Goal: Task Accomplishment & Management: Complete application form

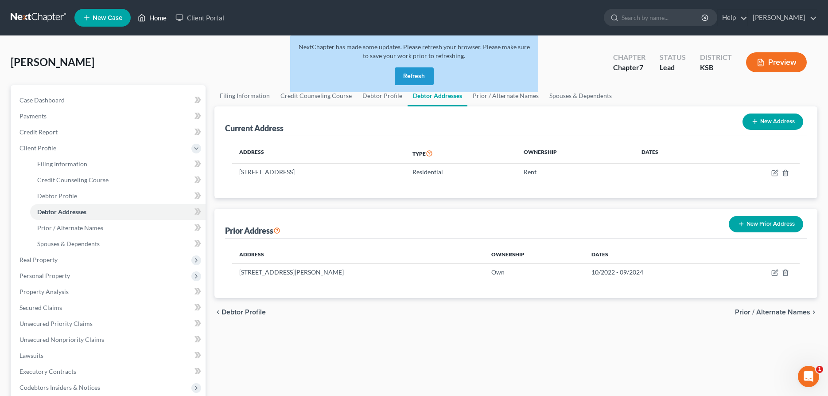
click at [156, 18] on link "Home" at bounding box center [152, 18] width 38 height 16
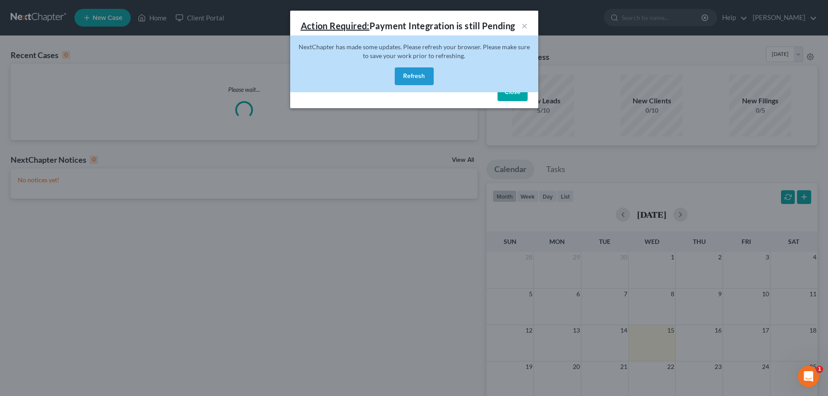
click at [420, 73] on button "Refresh" at bounding box center [414, 76] width 39 height 18
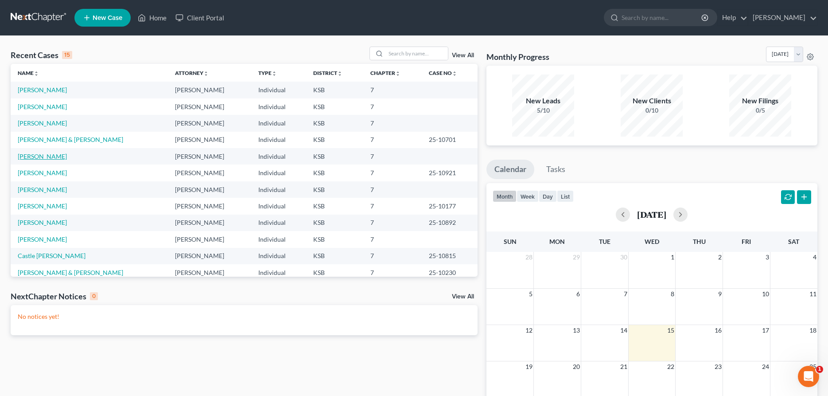
click at [27, 154] on link "[PERSON_NAME]" at bounding box center [42, 156] width 49 height 8
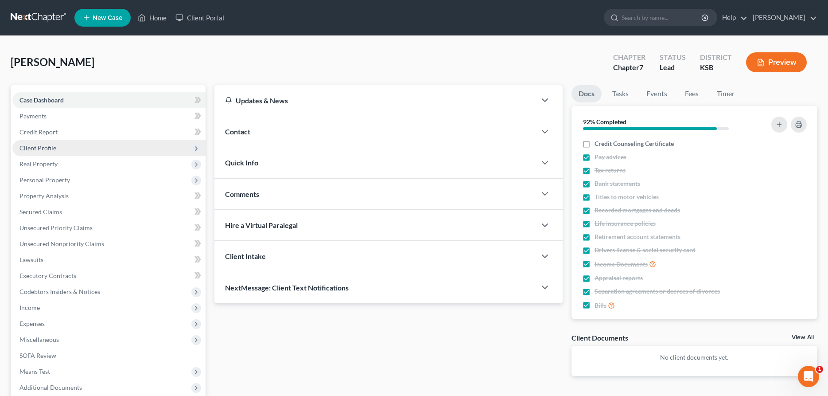
click at [38, 150] on span "Client Profile" at bounding box center [37, 148] width 37 height 8
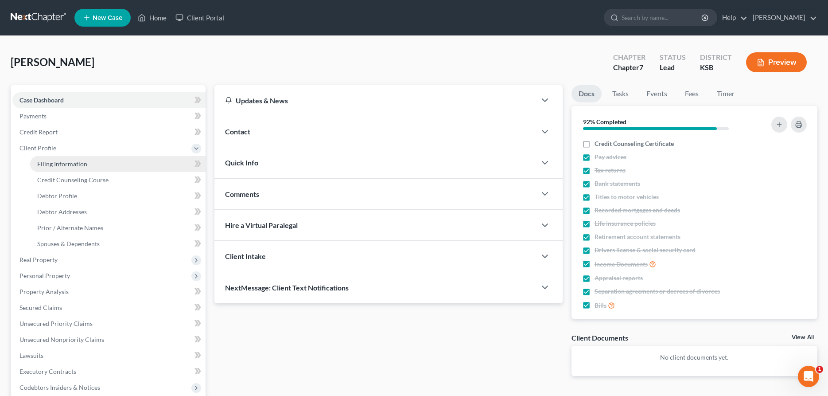
click at [51, 168] on link "Filing Information" at bounding box center [117, 164] width 175 height 16
select select "1"
select select "0"
select select "31"
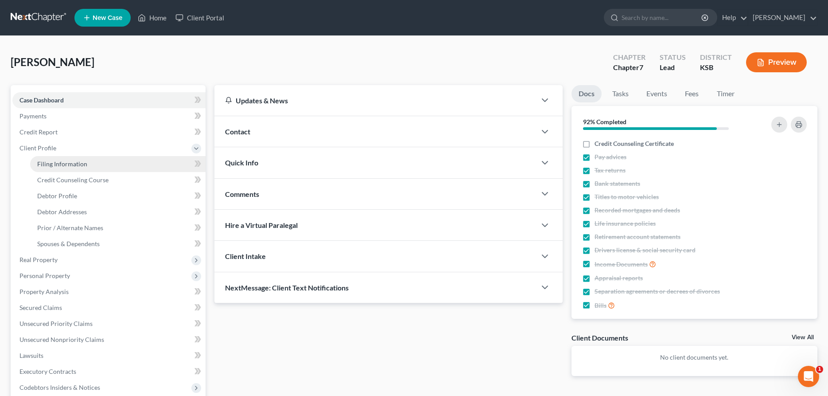
select select "0"
select select "17"
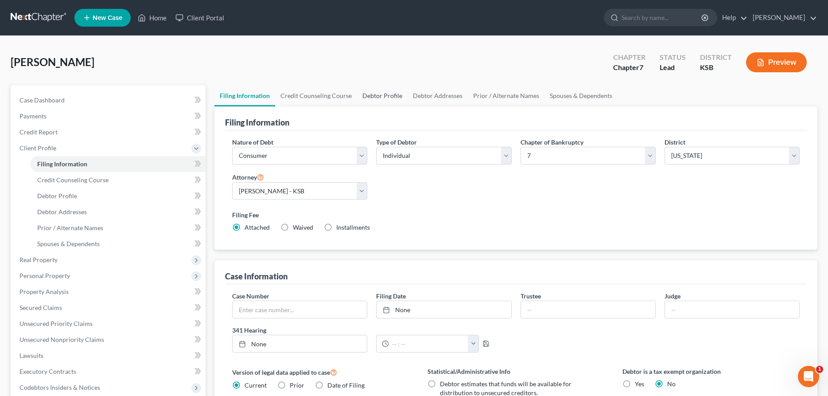
click at [375, 92] on link "Debtor Profile" at bounding box center [382, 95] width 51 height 21
select select "0"
select select "2"
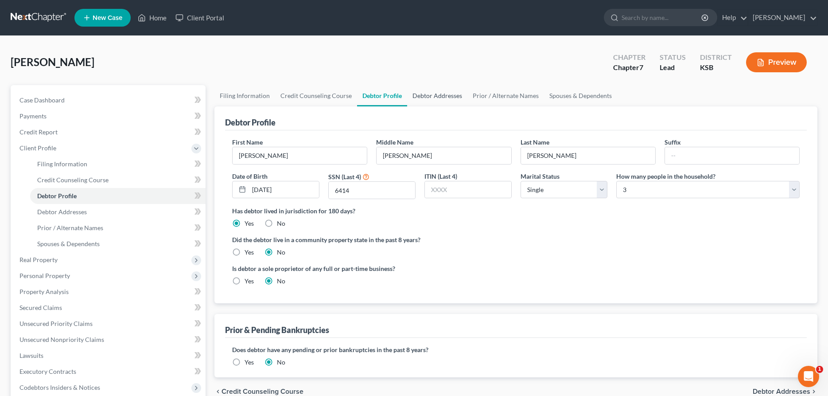
click at [447, 94] on link "Debtor Addresses" at bounding box center [437, 95] width 60 height 21
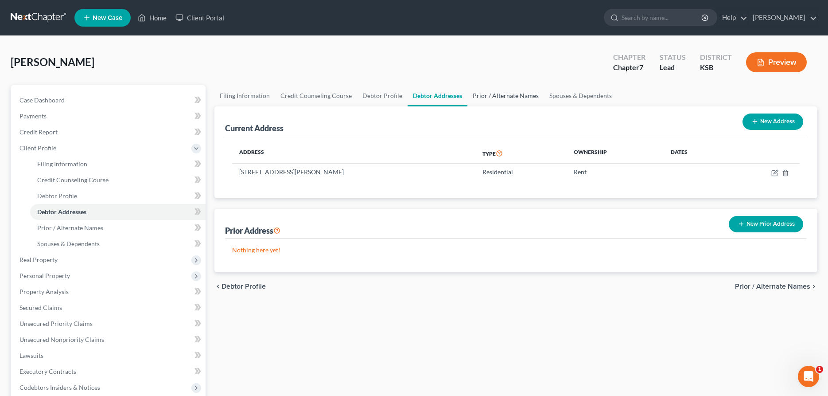
click at [486, 92] on link "Prior / Alternate Names" at bounding box center [505, 95] width 77 height 21
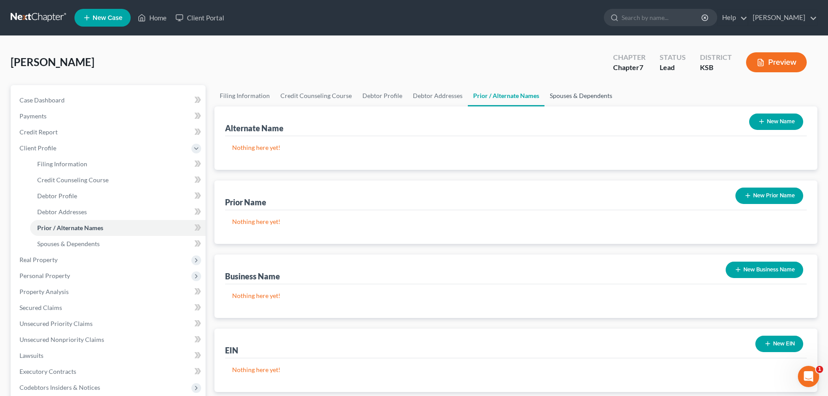
click at [553, 93] on link "Spouses & Dependents" at bounding box center [581, 95] width 73 height 21
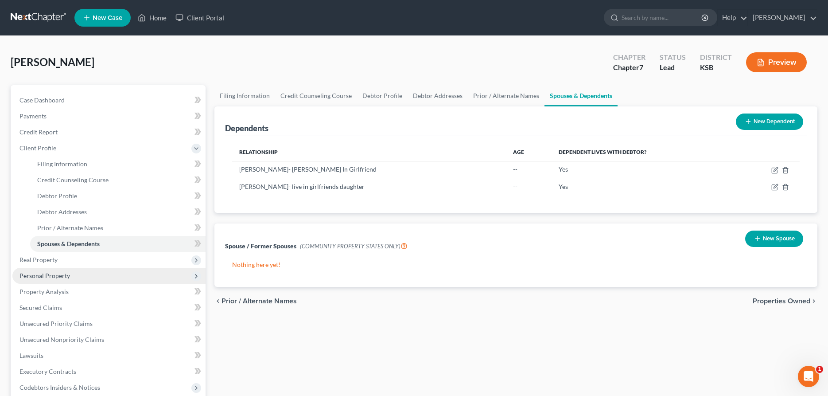
scroll to position [45, 0]
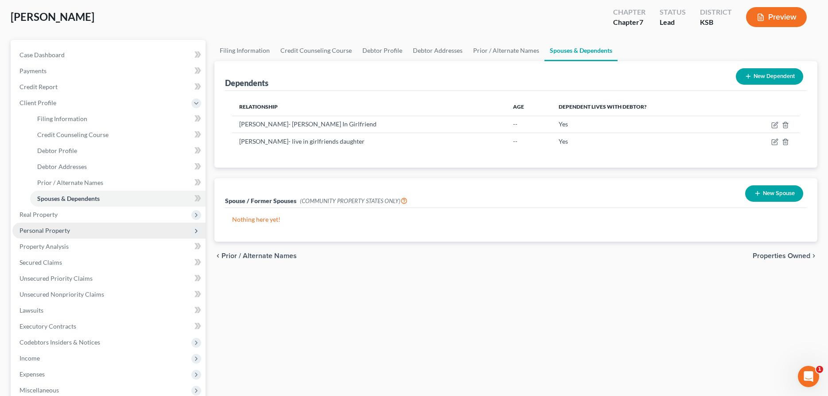
click at [54, 227] on span "Personal Property" at bounding box center [44, 230] width 51 height 8
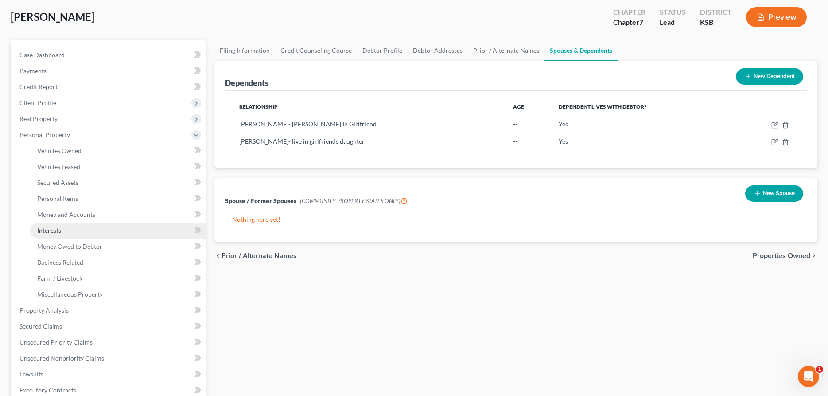
click at [54, 232] on span "Interests" at bounding box center [49, 230] width 24 height 8
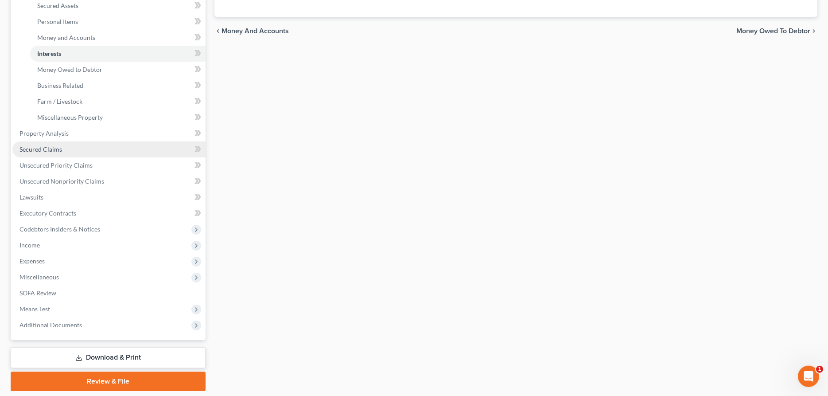
scroll to position [250, 0]
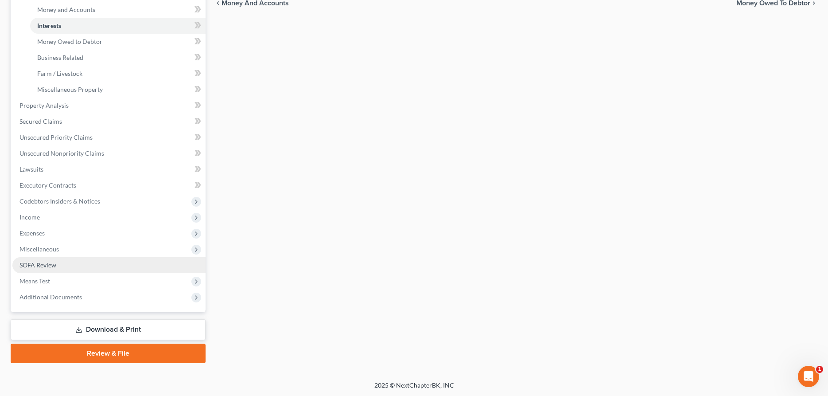
click at [46, 258] on link "SOFA Review" at bounding box center [108, 265] width 193 height 16
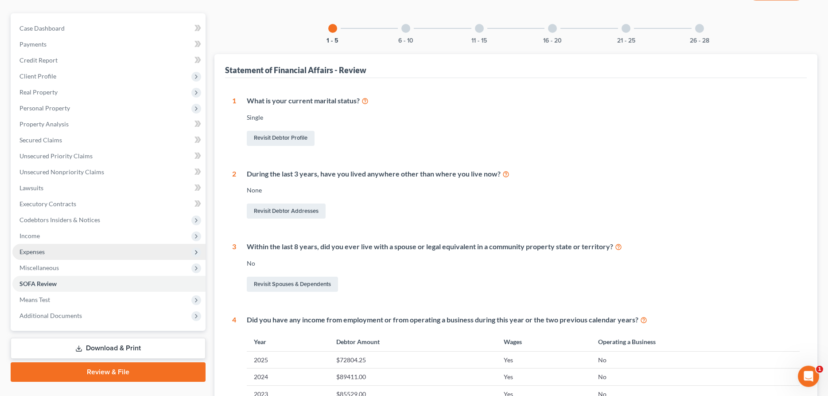
scroll to position [136, 0]
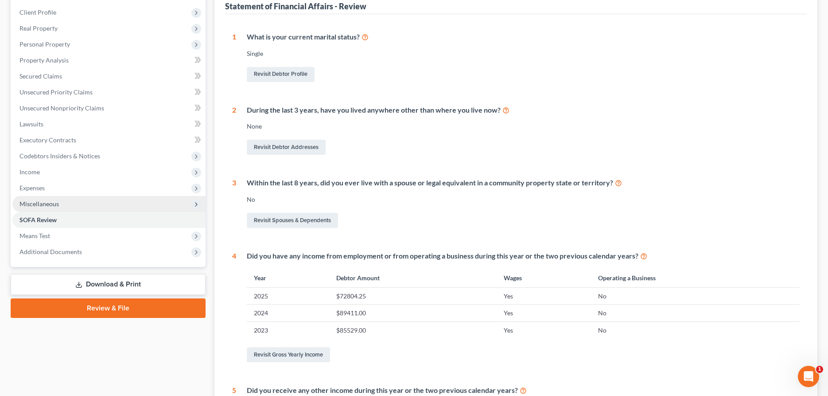
click at [41, 203] on span "Miscellaneous" at bounding box center [38, 204] width 39 height 8
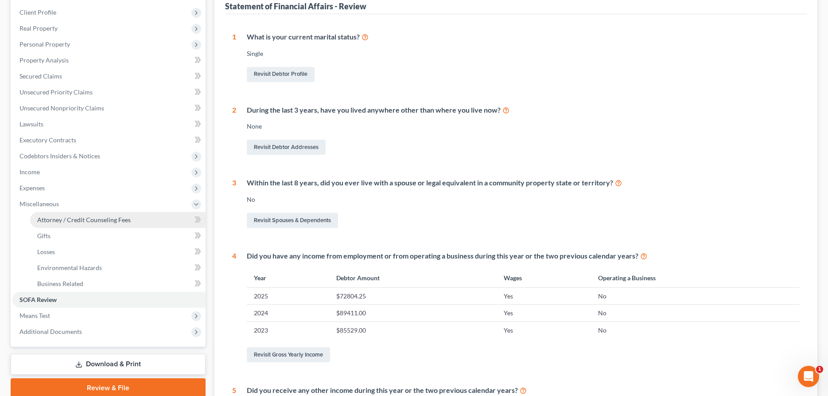
click at [53, 219] on span "Attorney / Credit Counseling Fees" at bounding box center [83, 220] width 93 height 8
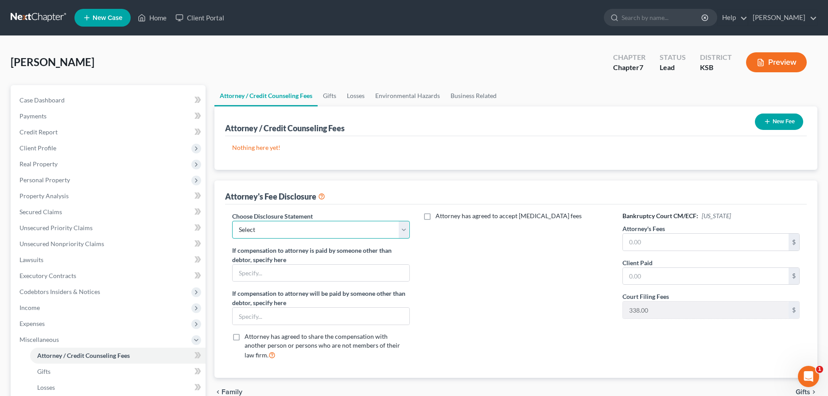
click at [232, 221] on select "Select [PERSON_NAME], Attorney" at bounding box center [320, 230] width 177 height 18
select select "0"
click option "[PERSON_NAME], Attorney" at bounding box center [0, 0] width 0 height 0
click at [647, 245] on input "text" at bounding box center [706, 241] width 166 height 17
type input "1,500.00"
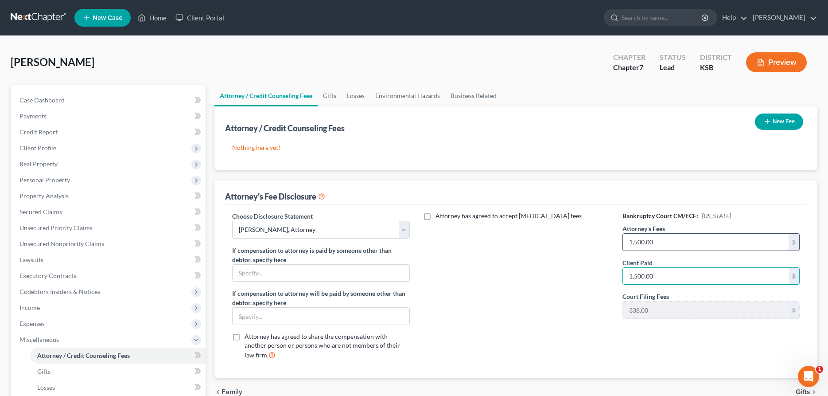
type input "1,500.00"
click at [214, 388] on button "chevron_left Family" at bounding box center [228, 391] width 28 height 7
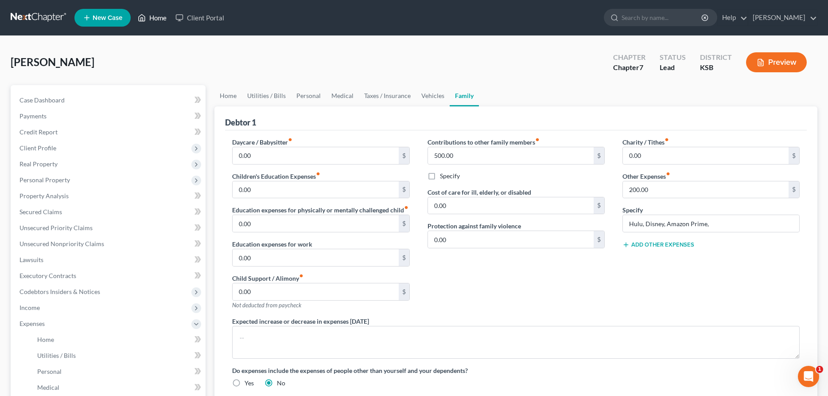
click at [159, 23] on link "Home" at bounding box center [152, 18] width 38 height 16
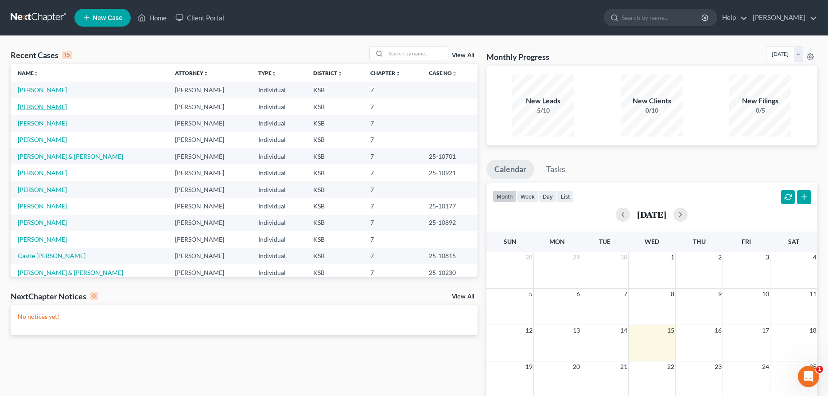
click at [54, 108] on link "[PERSON_NAME]" at bounding box center [42, 107] width 49 height 8
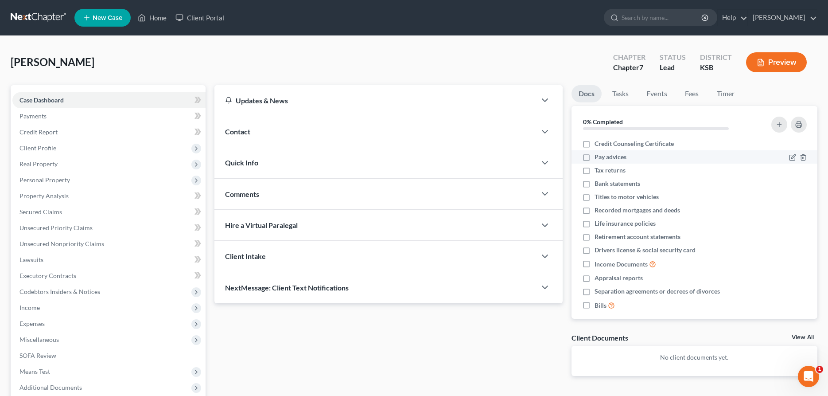
click at [595, 158] on label "Pay advices" at bounding box center [611, 156] width 32 height 9
click at [598, 158] on input "Pay advices" at bounding box center [601, 155] width 6 height 6
checkbox input "true"
click at [595, 263] on label "Income Documents" at bounding box center [626, 264] width 62 height 10
click at [598, 263] on input "Income Documents" at bounding box center [601, 262] width 6 height 6
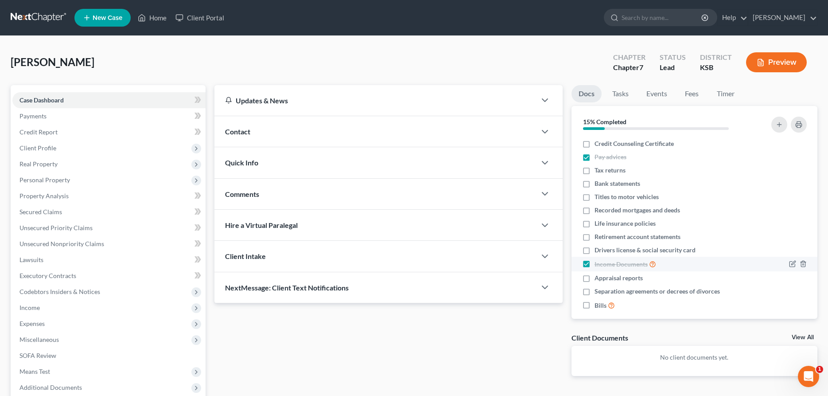
click at [595, 263] on label "Income Documents" at bounding box center [626, 264] width 62 height 10
click at [598, 263] on input "Income Documents" at bounding box center [601, 262] width 6 height 6
checkbox input "false"
click at [595, 290] on label "Separation agreements or decrees of divorces" at bounding box center [657, 291] width 125 height 9
click at [598, 290] on input "Separation agreements or decrees of divorces" at bounding box center [601, 290] width 6 height 6
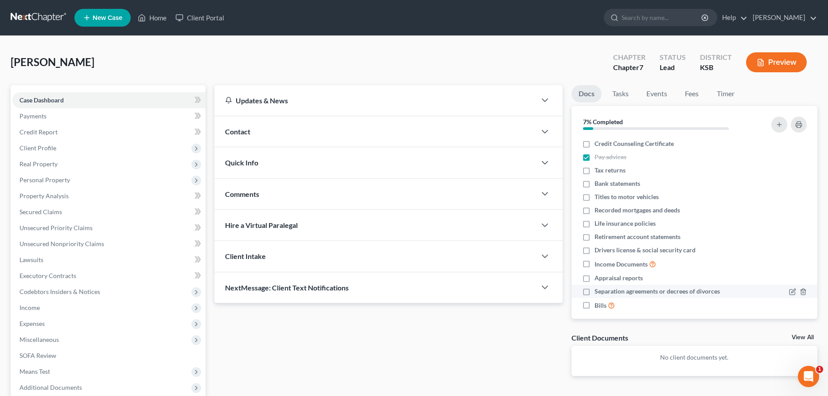
checkbox input "true"
click at [595, 304] on label "Bills" at bounding box center [605, 305] width 20 height 10
click at [598, 304] on input "Bills" at bounding box center [601, 303] width 6 height 6
checkbox input "true"
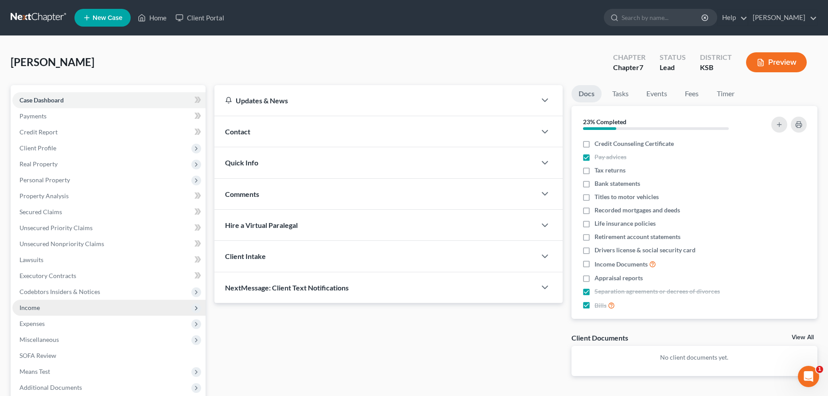
click at [44, 311] on span "Income" at bounding box center [108, 308] width 193 height 16
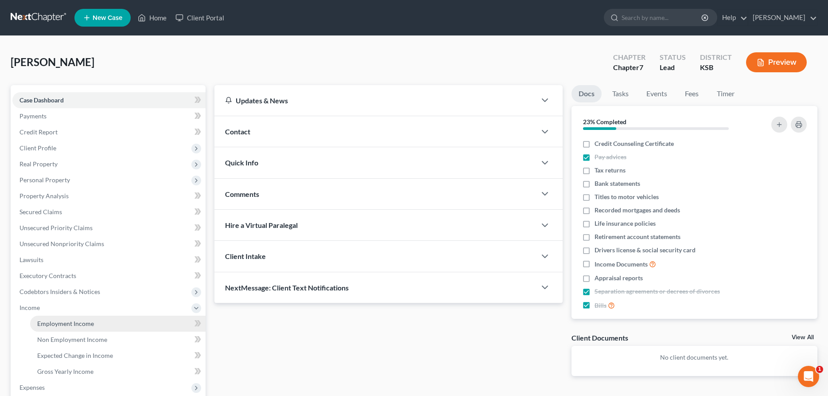
click at [56, 325] on span "Employment Income" at bounding box center [65, 323] width 57 height 8
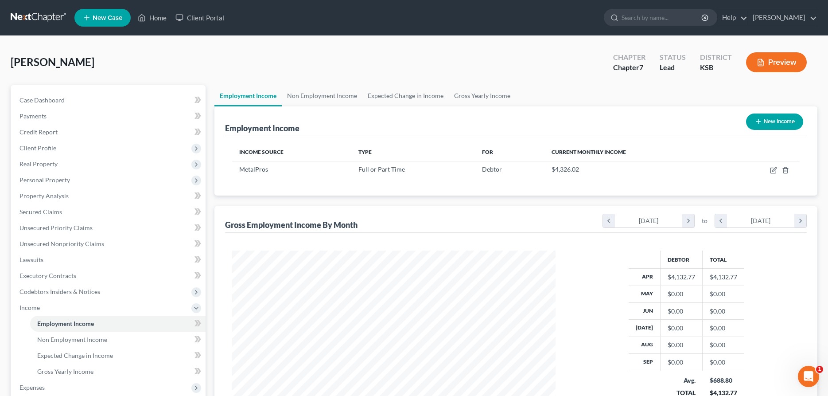
scroll to position [162, 341]
click at [772, 168] on icon "button" at bounding box center [773, 170] width 7 height 7
select select "0"
select select "17"
select select "1"
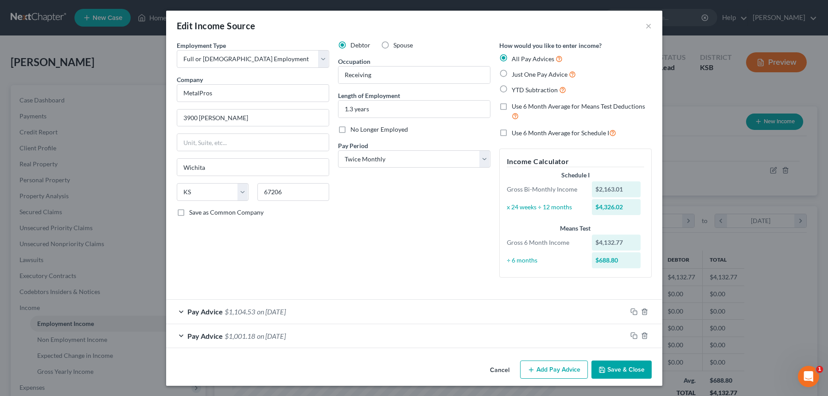
click at [632, 284] on div "How would you like to enter income? All Pay Advices Just One Pay Advice YTD Sub…" at bounding box center [575, 163] width 161 height 244
click at [180, 311] on div "Pay Advice $1,104.53 on [DATE]" at bounding box center [396, 310] width 461 height 23
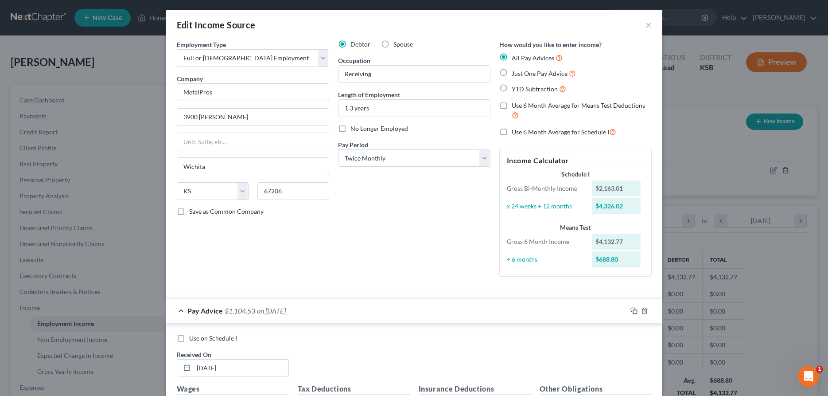
click at [634, 311] on icon "button" at bounding box center [633, 310] width 7 height 7
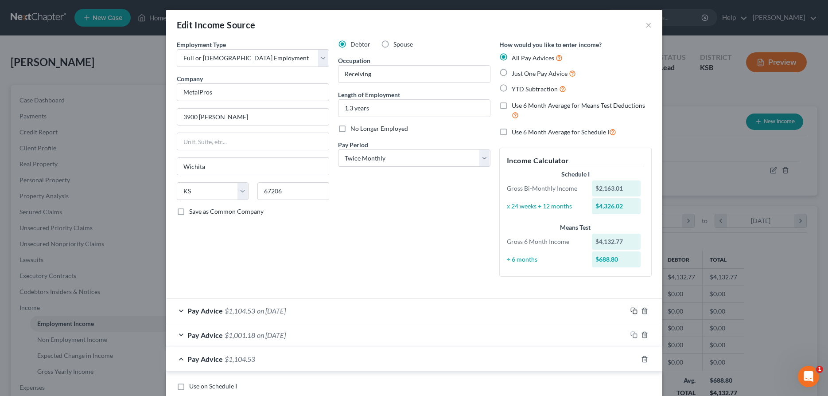
scroll to position [182, 0]
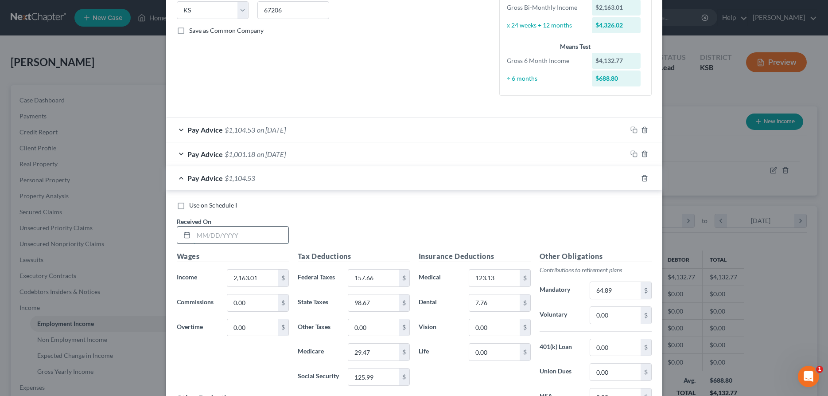
click at [242, 240] on input "text" at bounding box center [241, 234] width 95 height 17
type input "[DATE]"
click at [270, 277] on input "2,163.01" at bounding box center [252, 277] width 50 height 17
type input "2,143.92"
click at [383, 279] on input "157.66" at bounding box center [373, 277] width 50 height 17
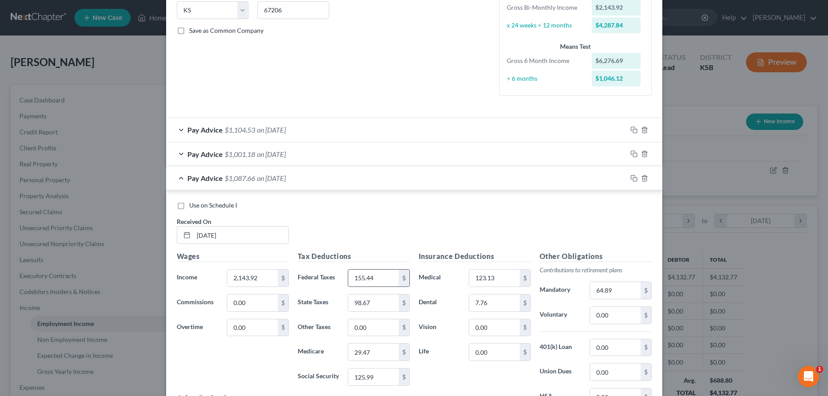
type input "155.44"
type input "97.64"
type input "29.19"
type input "124.81"
click at [616, 290] on input "64.89" at bounding box center [615, 290] width 50 height 17
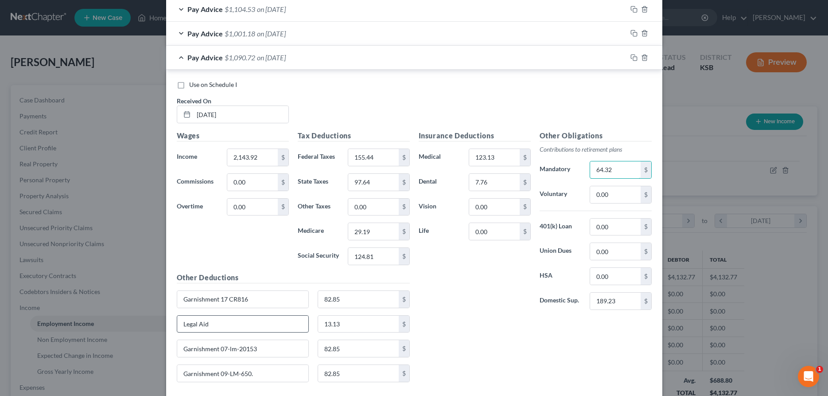
scroll to position [317, 0]
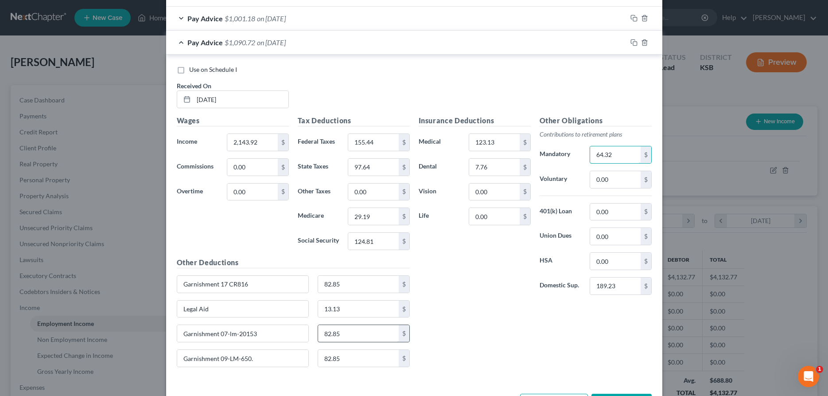
type input "64.32"
click at [364, 338] on input "82.85" at bounding box center [358, 333] width 81 height 17
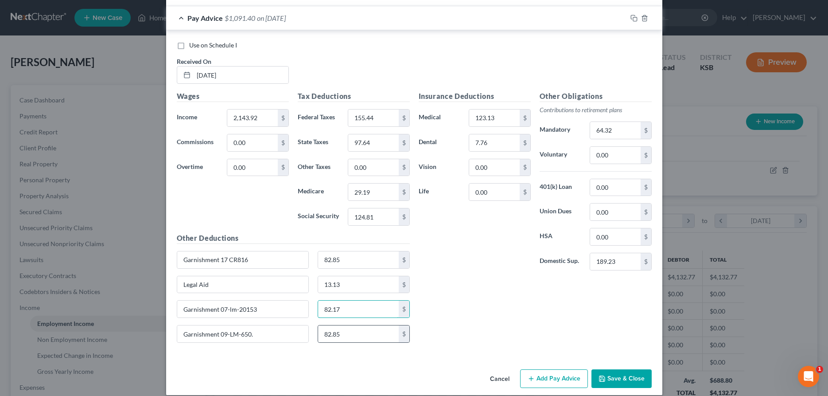
scroll to position [351, 0]
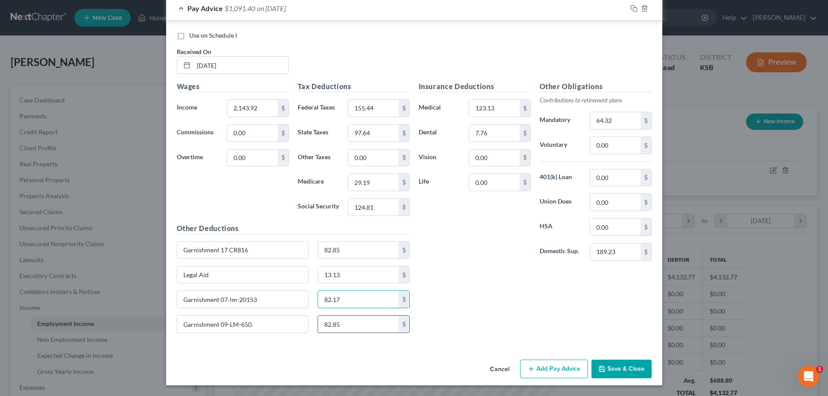
type input "82.17"
click at [355, 321] on input "82.85" at bounding box center [358, 323] width 81 height 17
type input "82.17"
drag, startPoint x: 346, startPoint y: 252, endPoint x: 382, endPoint y: 255, distance: 35.6
click at [382, 255] on input "82.85" at bounding box center [358, 249] width 81 height 17
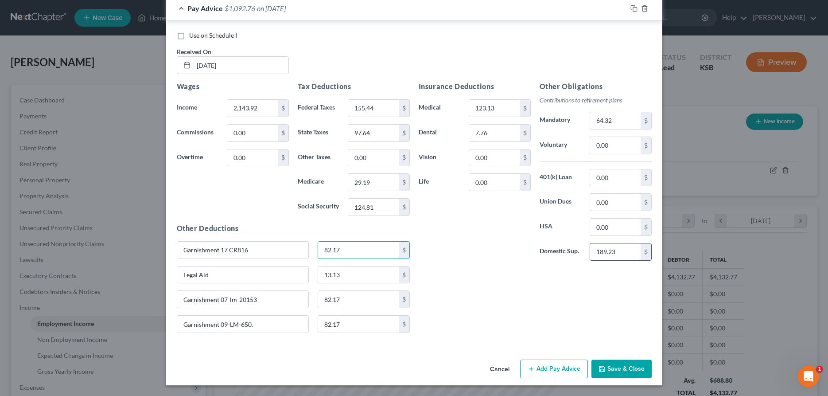
type input "82.17"
click at [626, 257] on input "189.23" at bounding box center [615, 251] width 50 height 17
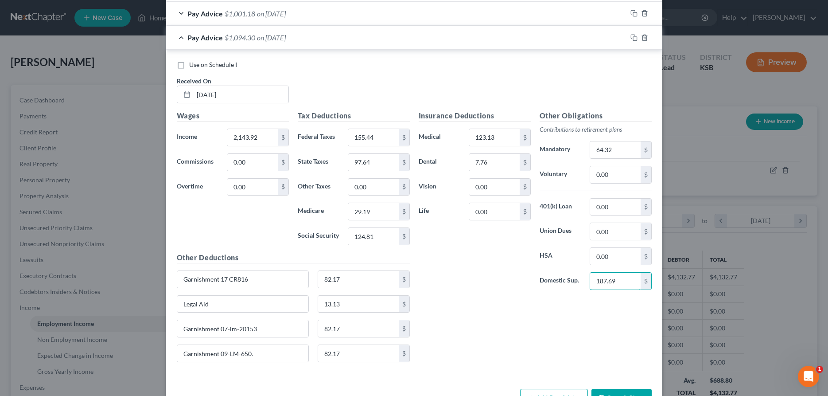
scroll to position [306, 0]
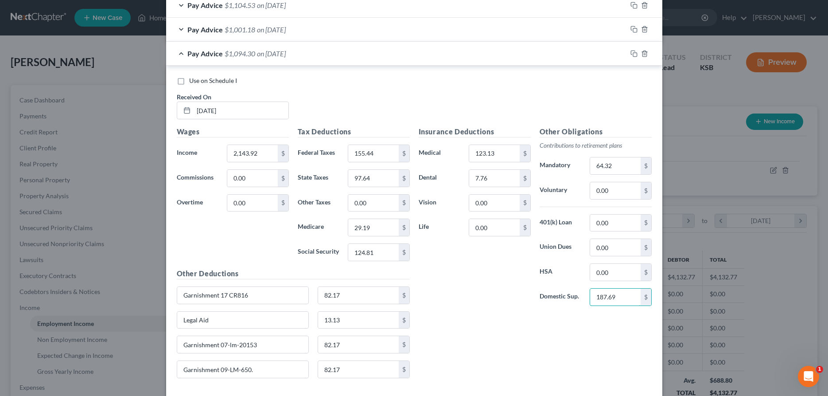
type input "187.69"
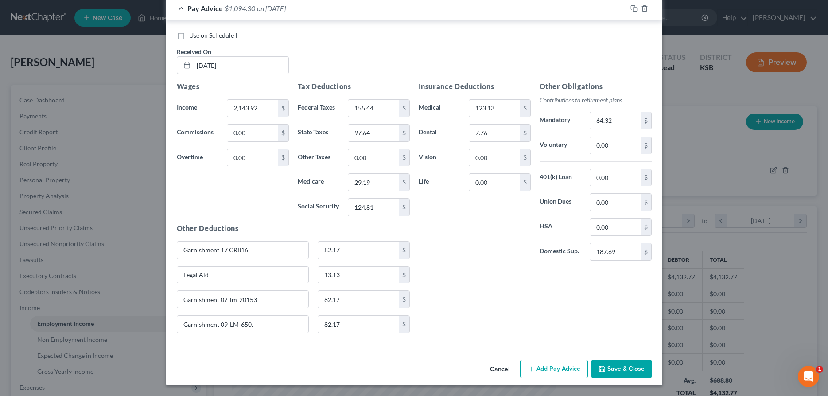
click at [625, 374] on button "Save & Close" at bounding box center [621, 368] width 60 height 19
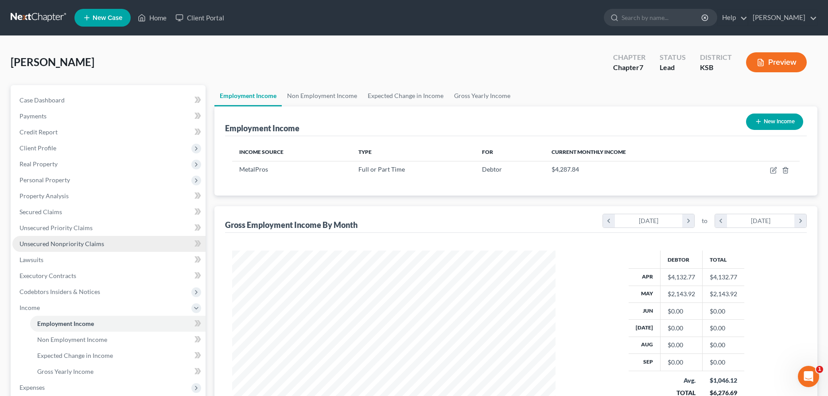
click at [74, 244] on span "Unsecured Nonpriority Claims" at bounding box center [61, 244] width 85 height 8
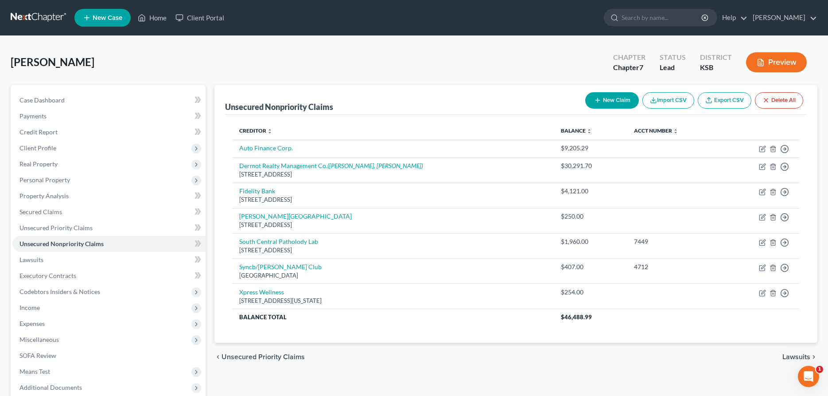
click at [604, 95] on button "New Claim" at bounding box center [612, 100] width 54 height 16
select select "0"
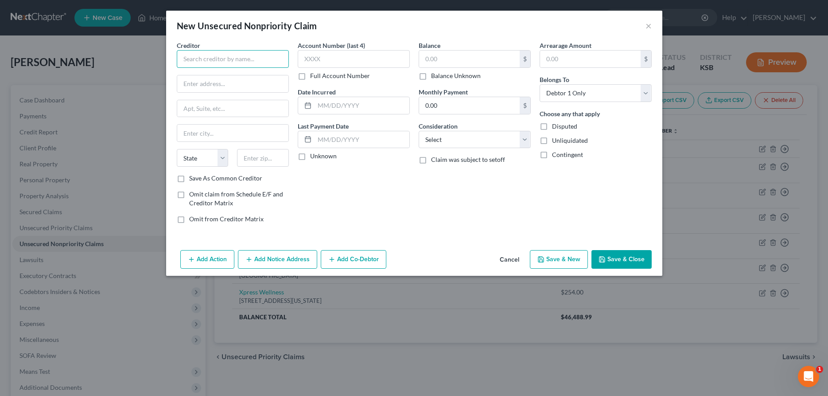
click at [240, 55] on input "text" at bounding box center [233, 59] width 112 height 18
type input "[PERSON_NAME] and Associates,"
paste input "[STREET_ADDRESS]"
type input "[STREET_ADDRESS]"
click at [227, 135] on input "text" at bounding box center [232, 133] width 111 height 17
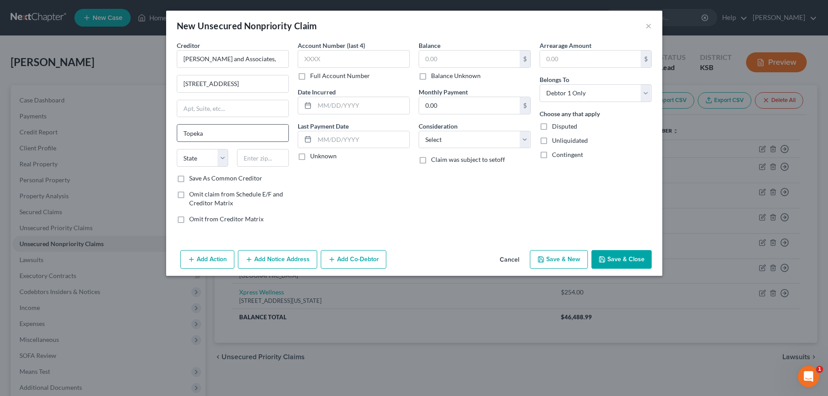
type input "Topeka"
select select "17"
type input "66614"
click at [275, 262] on button "Add Notice Address" at bounding box center [277, 259] width 79 height 19
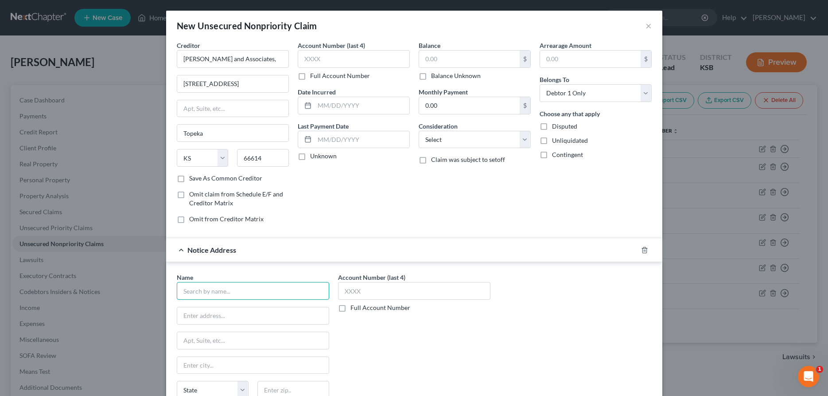
click at [264, 291] on input "text" at bounding box center [253, 291] width 152 height 18
type input "[GEOGRAPHIC_DATA]"
paste input "[STREET_ADDRESS]"
type input "[STREET_ADDRESS]"
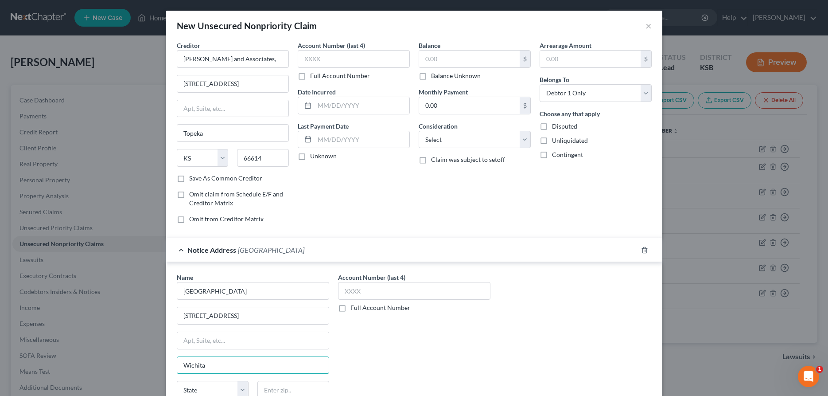
type input "Wichita"
select select "17"
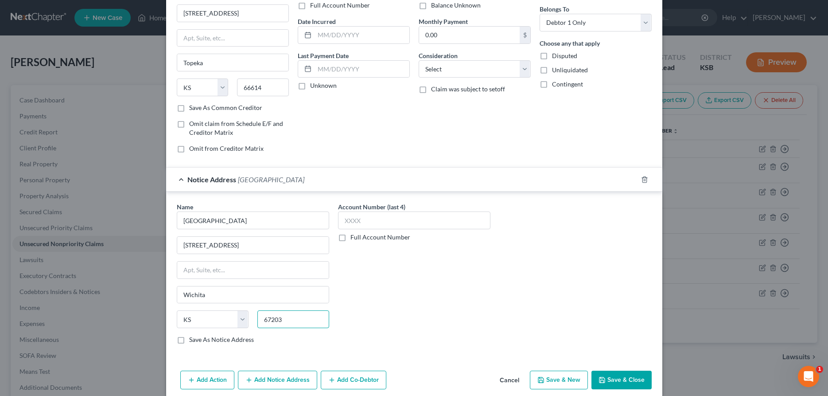
scroll to position [82, 0]
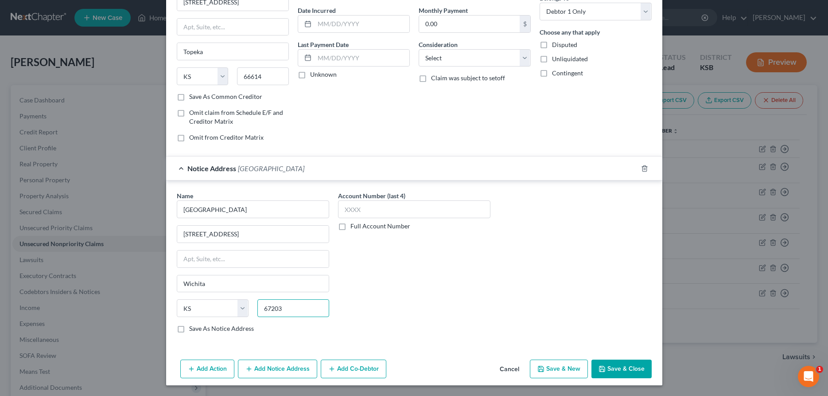
type input "67203"
click at [218, 367] on button "Add Action" at bounding box center [207, 368] width 54 height 19
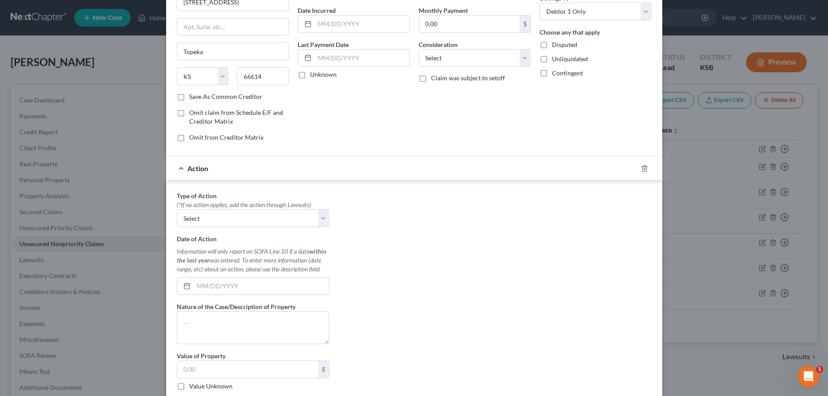
click at [271, 206] on div "(*If no action applies, add the action through Lawsuits)" at bounding box center [253, 204] width 152 height 9
click at [177, 209] on select "Select Repossession Garnishment Foreclosure Personal Injury Attached, Seized, O…" at bounding box center [253, 218] width 152 height 18
select select "1"
click option "Garnishment" at bounding box center [0, 0] width 0 height 0
click at [241, 325] on textarea at bounding box center [253, 327] width 152 height 33
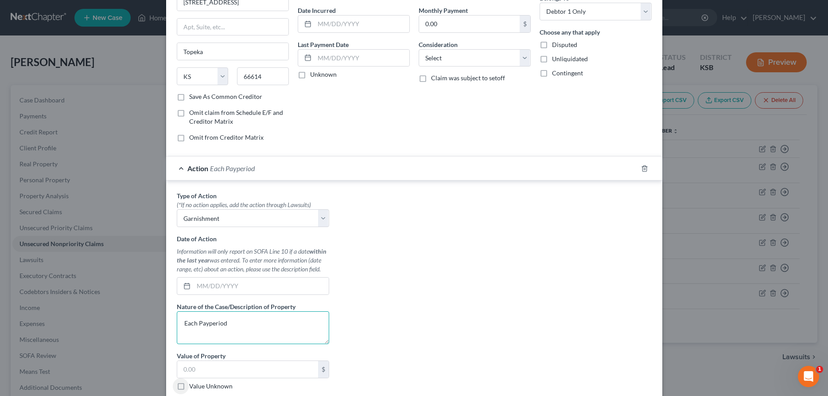
click at [208, 323] on textarea "Each Payperiod" at bounding box center [253, 327] width 152 height 33
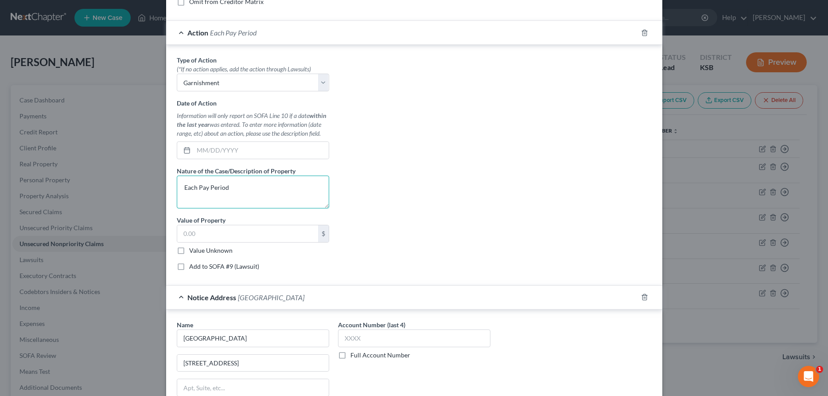
scroll to position [346, 0]
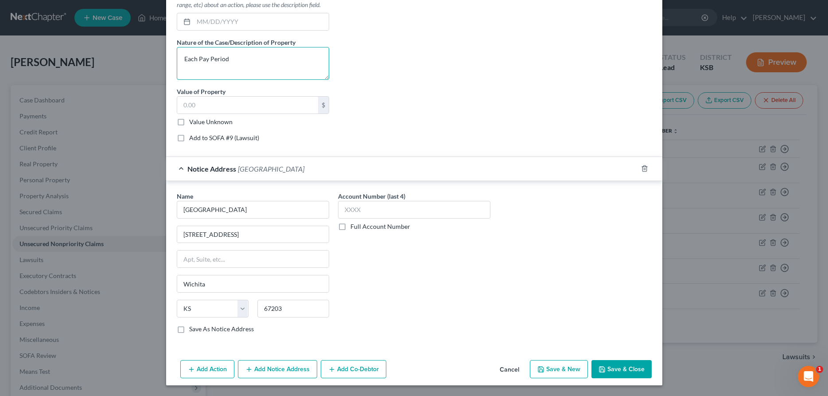
type textarea "Each Pay Period"
click at [626, 370] on button "Save & Close" at bounding box center [621, 369] width 60 height 19
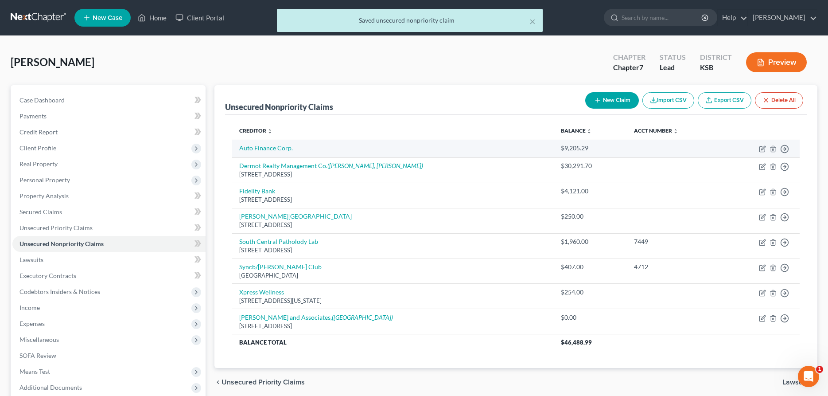
click at [269, 148] on link "Auto Finance Corp." at bounding box center [266, 148] width 54 height 8
select select "4"
select select "0"
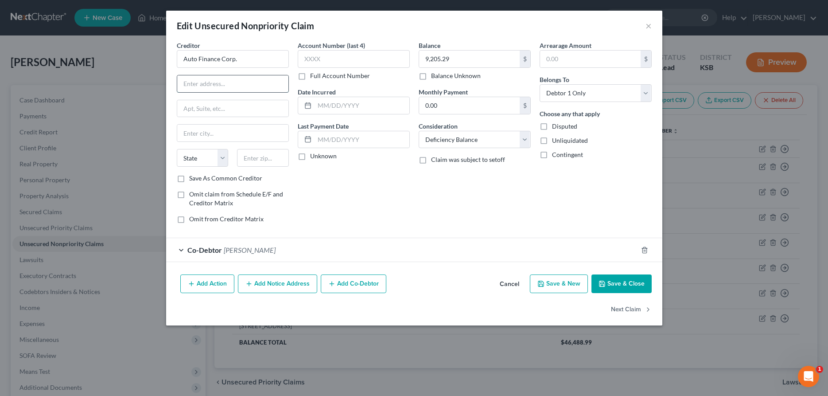
click at [194, 86] on input "text" at bounding box center [232, 83] width 111 height 17
paste input "[STREET_ADDRESS][US_STATE]"
type input "[STREET_ADDRESS][US_STATE]"
click at [222, 129] on input "text" at bounding box center [232, 133] width 111 height 17
type input "Carmel"
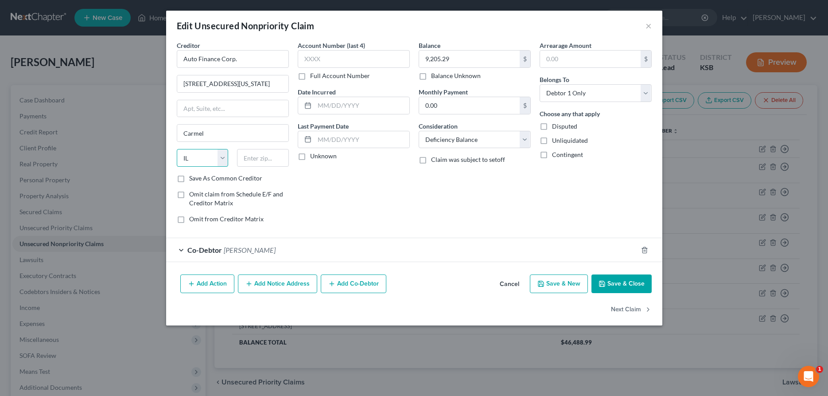
select select "15"
type input "46032"
click at [600, 281] on icon "button" at bounding box center [601, 283] width 5 height 5
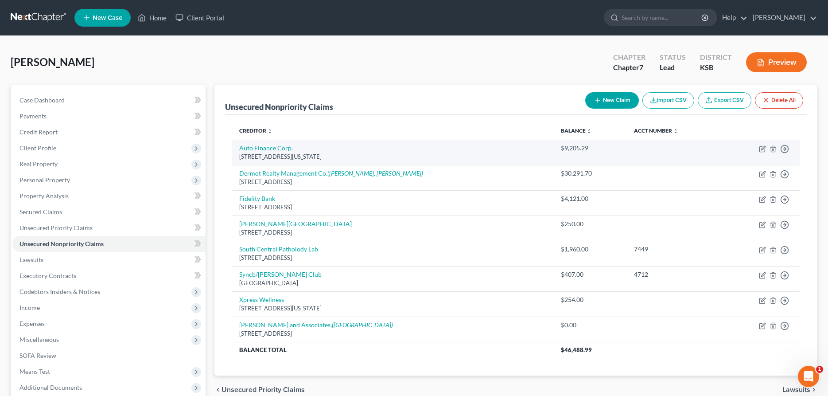
click at [288, 148] on link "Auto Finance Corp." at bounding box center [266, 148] width 54 height 8
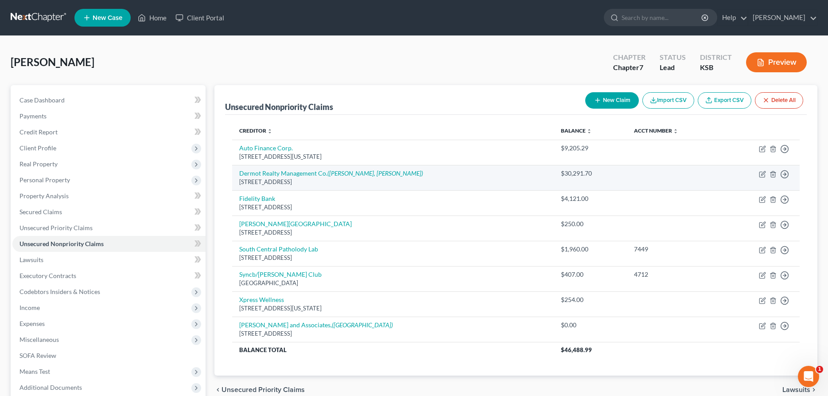
select select "15"
select select "4"
select select "0"
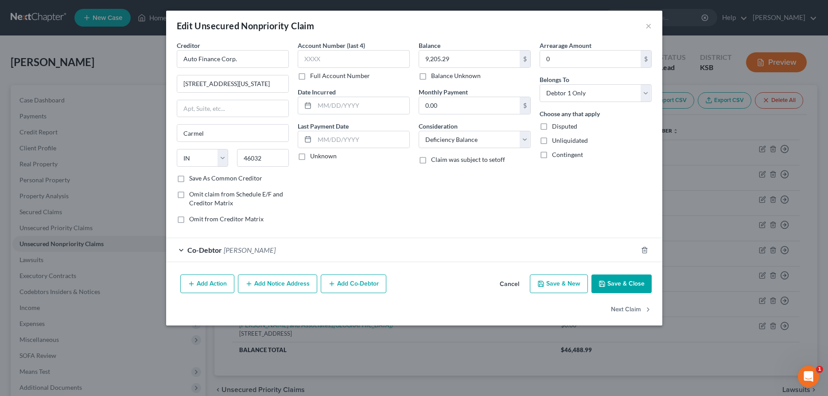
click at [268, 282] on button "Add Notice Address" at bounding box center [277, 283] width 79 height 19
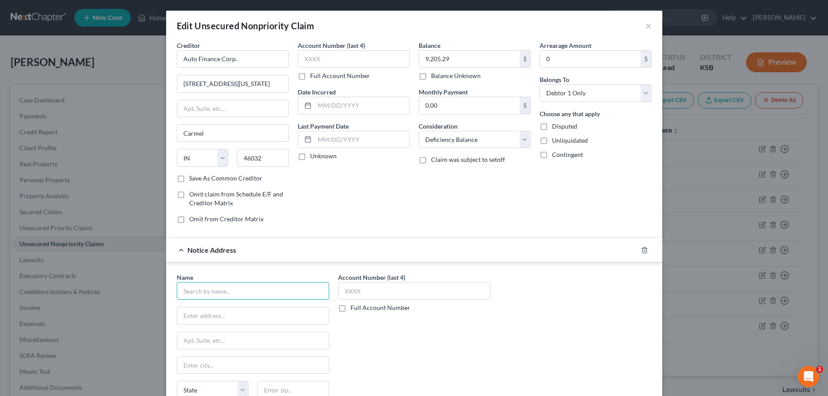
click at [250, 293] on input "text" at bounding box center [253, 291] width 152 height 18
type input "[PERSON_NAME]"
paste input "[STREET_ADDRESS]"
type input "[STREET_ADDRESS]"
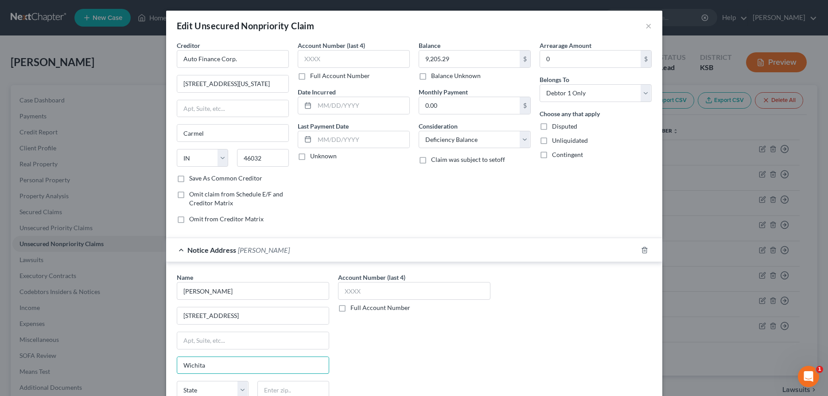
type input "Wichita"
select select "17"
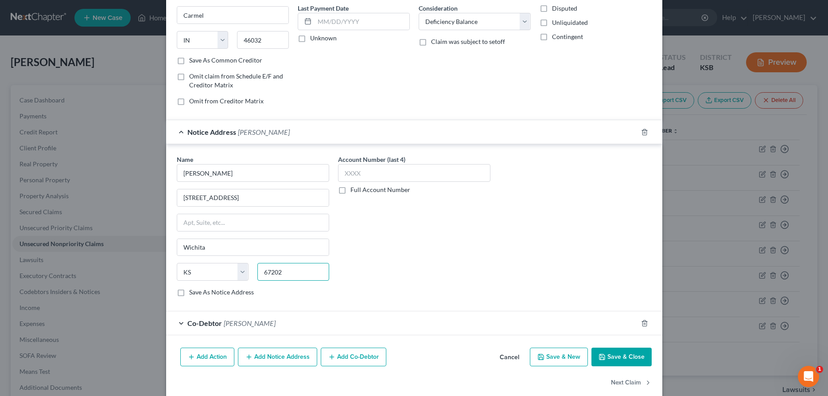
scroll to position [132, 0]
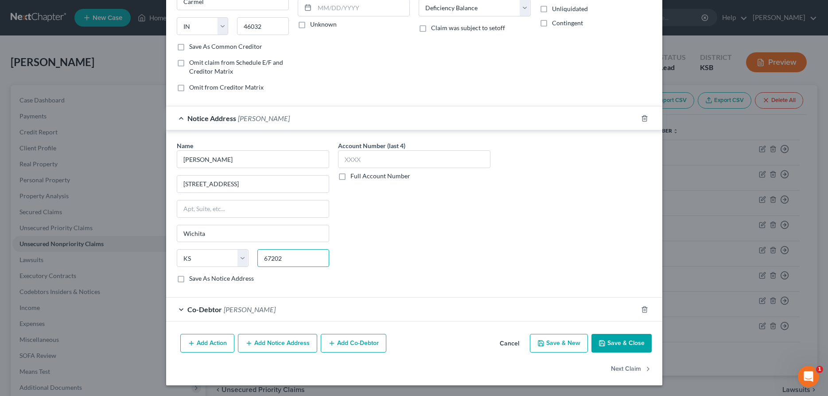
type input "67202"
click at [622, 345] on button "Save & Close" at bounding box center [621, 343] width 60 height 19
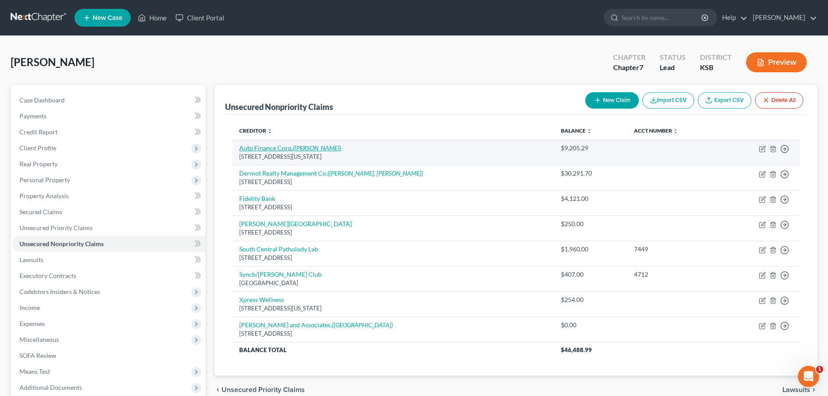
click at [297, 145] on icon "([PERSON_NAME])" at bounding box center [317, 148] width 48 height 8
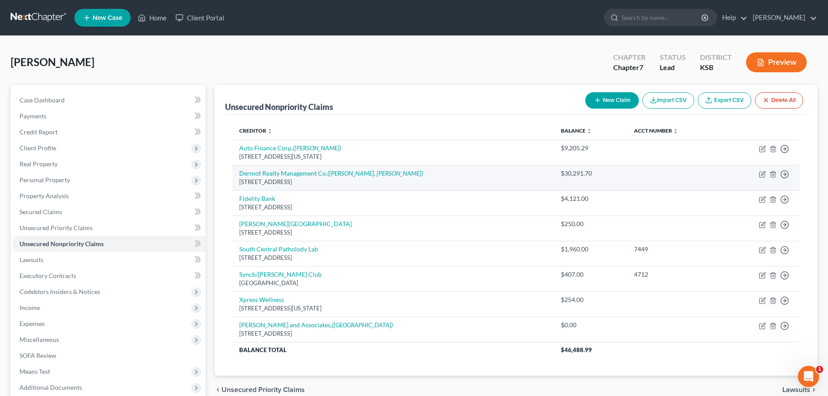
select select "15"
select select "4"
select select "0"
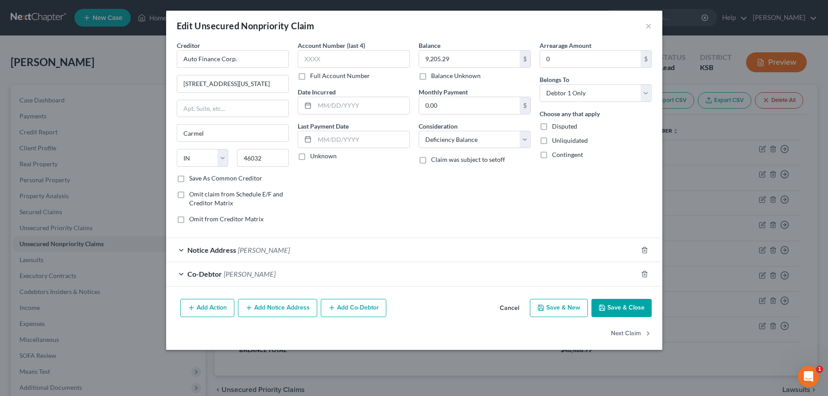
click at [184, 273] on div "Co-Debtor [PERSON_NAME]" at bounding box center [401, 273] width 471 height 23
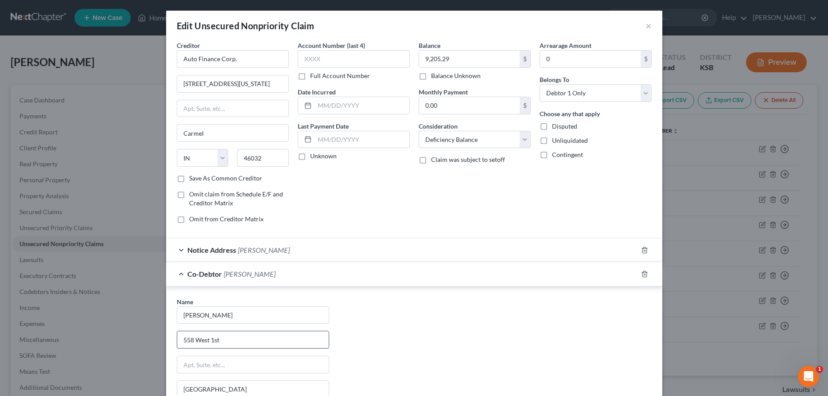
scroll to position [90, 0]
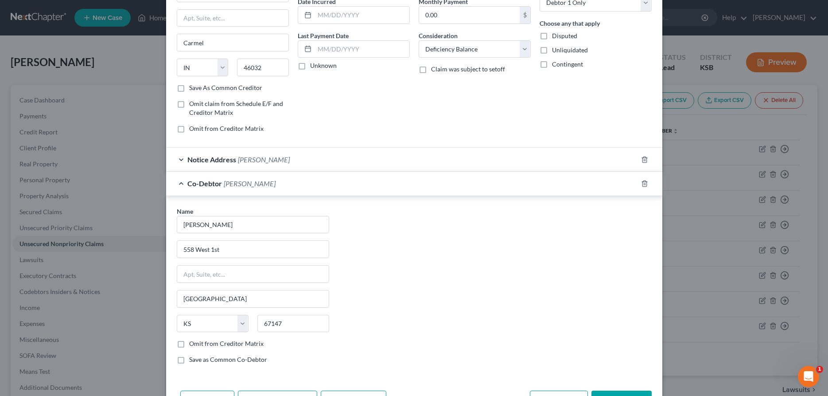
click at [181, 160] on div "Notice Address [PERSON_NAME]" at bounding box center [401, 159] width 471 height 23
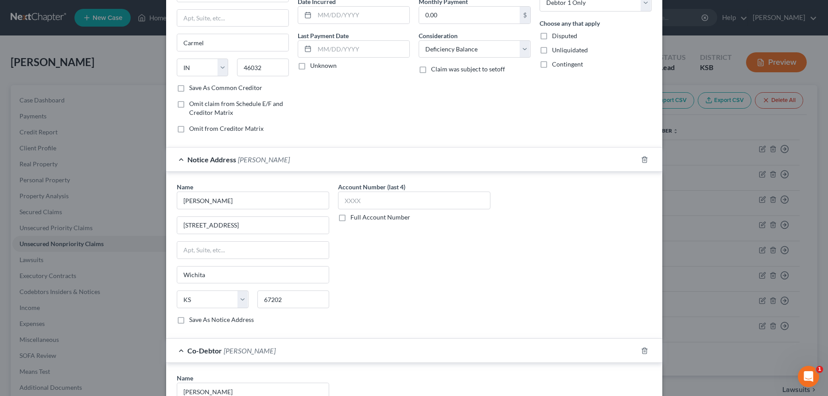
click at [189, 321] on label "Save As Notice Address" at bounding box center [221, 319] width 65 height 9
click at [193, 321] on input "Save As Notice Address" at bounding box center [196, 318] width 6 height 6
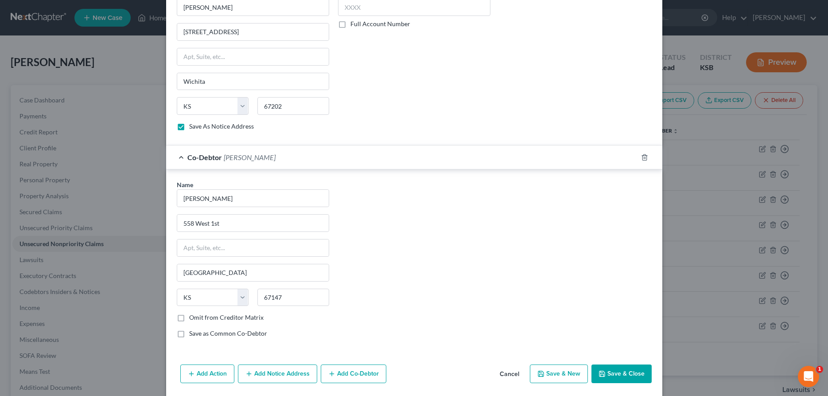
scroll to position [314, 0]
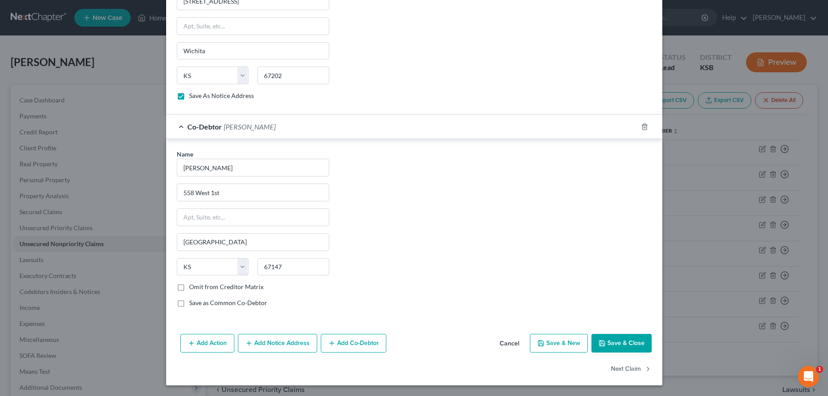
drag, startPoint x: 622, startPoint y: 334, endPoint x: 622, endPoint y: 339, distance: 4.9
click at [622, 335] on div "Add Action Add Notice Address Add Co-Debtor Cancel Save & New Save & Close" at bounding box center [414, 344] width 496 height 29
click at [622, 341] on button "Save & Close" at bounding box center [621, 343] width 60 height 19
checkbox input "false"
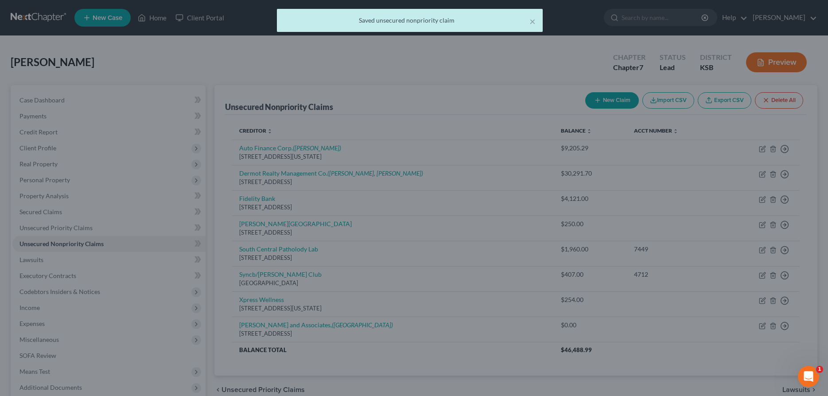
scroll to position [0, 0]
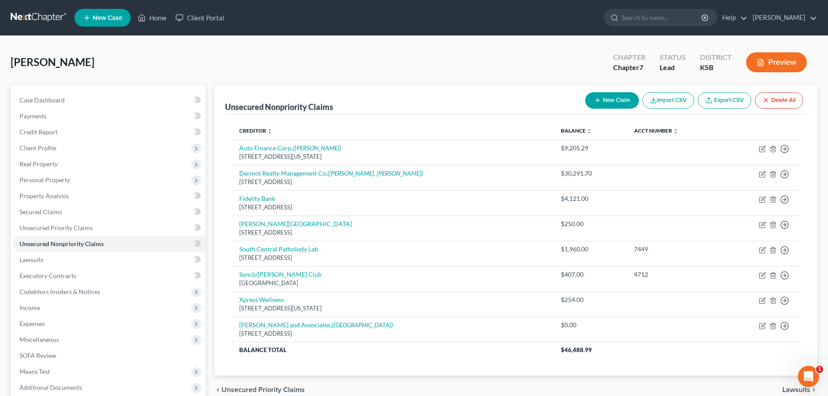
click at [599, 99] on icon "button" at bounding box center [597, 100] width 7 height 7
select select "0"
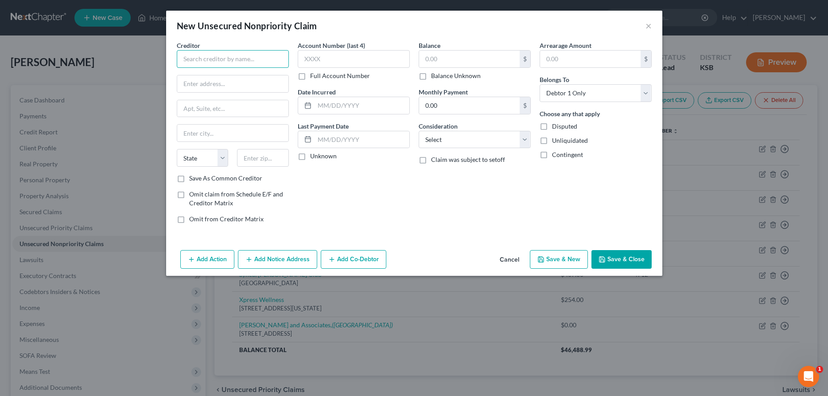
click at [248, 61] on input "text" at bounding box center [233, 59] width 112 height 18
type input "[PERSON_NAME]"
paste input "[STREET_ADDRESS]"
type input "[STREET_ADDRESS]"
click at [210, 131] on input "text" at bounding box center [232, 133] width 111 height 17
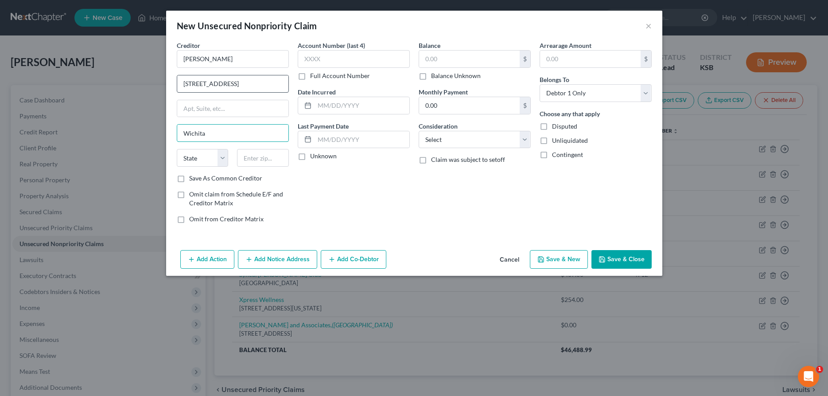
type input "Wichita"
select select "17"
type input "67202"
click at [431, 77] on label "Balance Unknown" at bounding box center [456, 75] width 50 height 9
click at [435, 77] on input "Balance Unknown" at bounding box center [438, 74] width 6 height 6
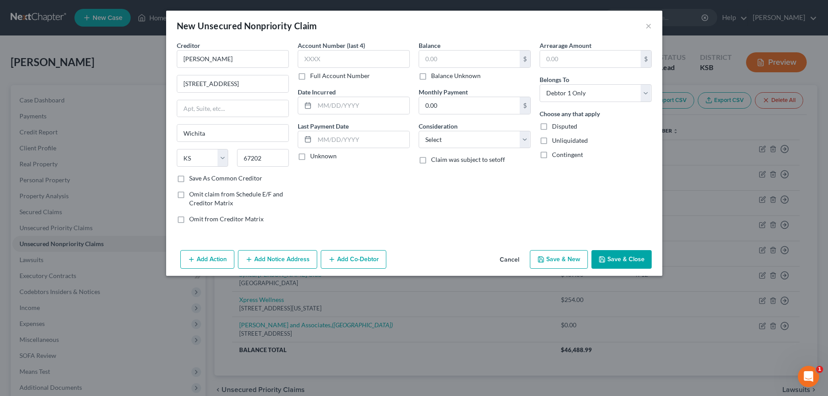
checkbox input "true"
type input "0.00"
click at [419, 131] on select "Select Cable / Satellite Services Collection Agency Credit Card Debt Debt Couns…" at bounding box center [475, 140] width 112 height 18
select select "4"
click at [284, 259] on button "Add Notice Address" at bounding box center [277, 259] width 79 height 19
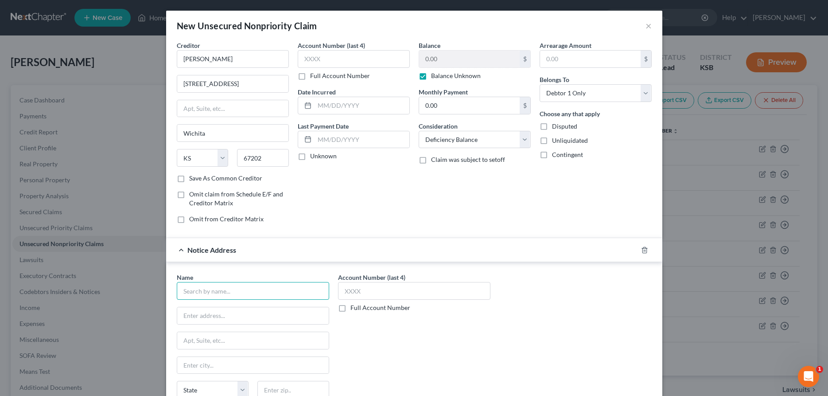
click at [254, 291] on input "text" at bounding box center [253, 291] width 152 height 18
click at [245, 310] on div "[PERSON_NAME]" at bounding box center [230, 306] width 92 height 9
type input "[PERSON_NAME]"
type input "[STREET_ADDRESS]"
type input "Wichita"
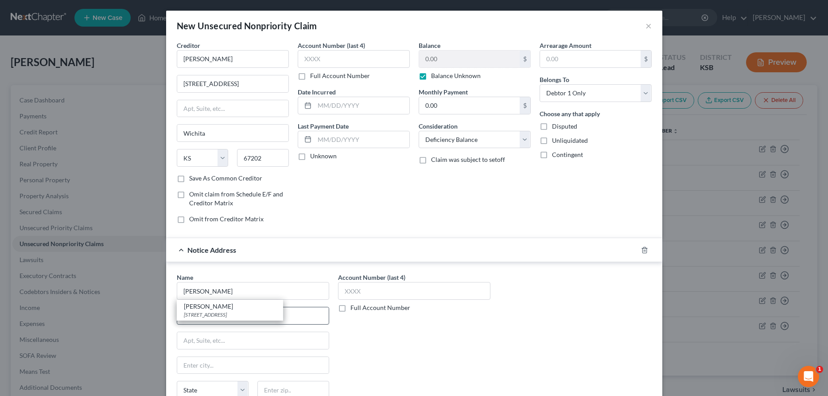
select select "17"
type input "67202"
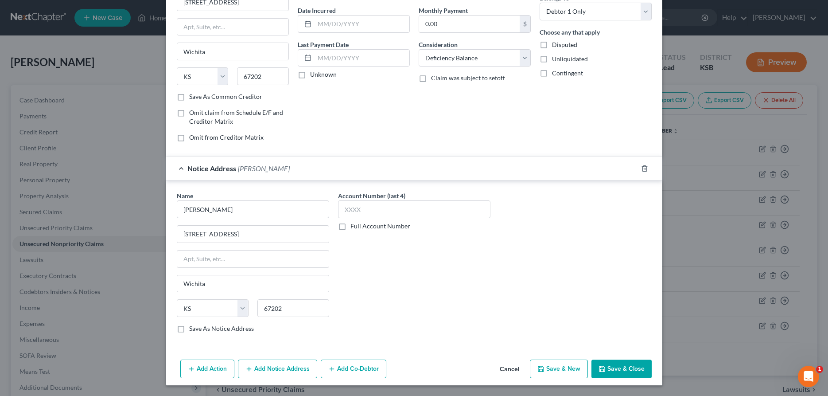
click at [626, 364] on button "Save & Close" at bounding box center [621, 368] width 60 height 19
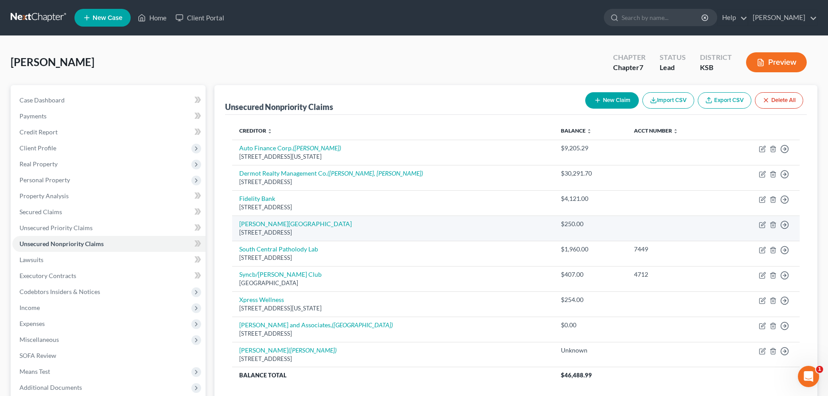
scroll to position [45, 0]
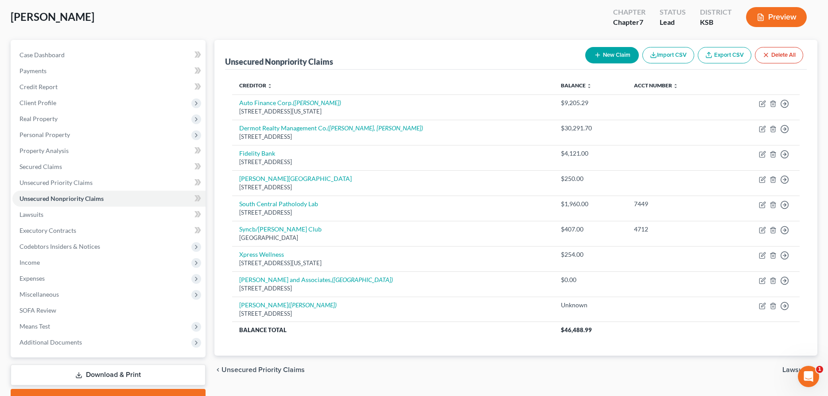
click at [607, 53] on button "New Claim" at bounding box center [612, 55] width 54 height 16
select select "0"
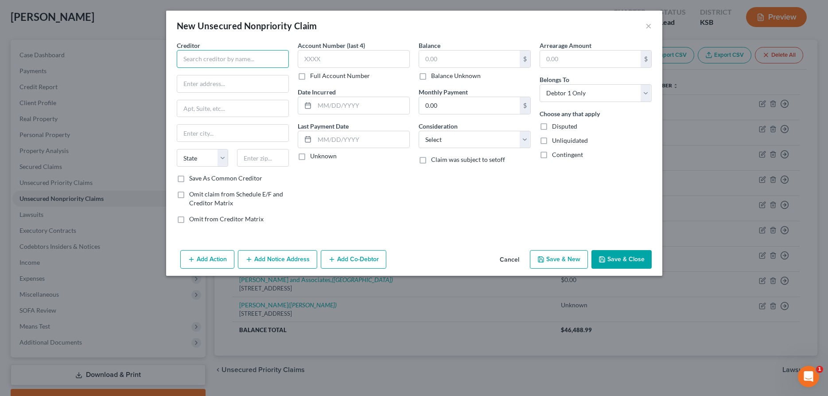
click at [283, 62] on input "text" at bounding box center [233, 59] width 112 height 18
type input "[PERSON_NAME]"
paste input "[STREET_ADDRESS]"
type input "[STREET_ADDRESS]"
click at [202, 138] on input "text" at bounding box center [232, 133] width 111 height 17
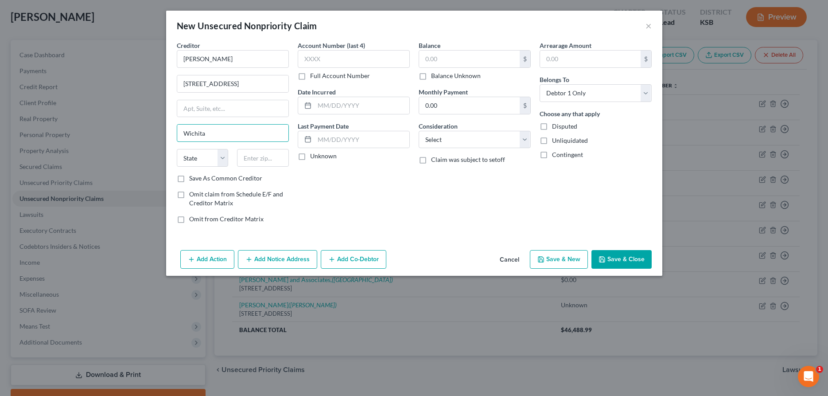
type input "Wichita"
select select "17"
type input "67208"
click at [431, 76] on label "Balance Unknown" at bounding box center [456, 75] width 50 height 9
click at [435, 76] on input "Balance Unknown" at bounding box center [438, 74] width 6 height 6
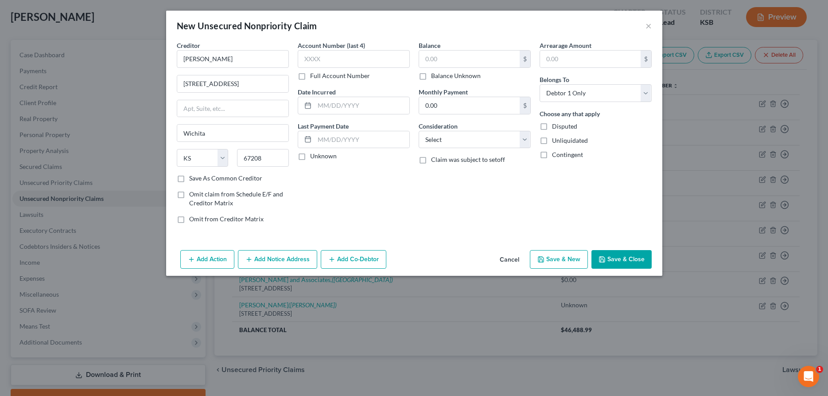
checkbox input "true"
type input "0.00"
click at [419, 131] on select "Select Cable / Satellite Services Collection Agency Credit Card Debt Debt Couns…" at bounding box center [475, 140] width 112 height 18
select select "4"
click at [620, 259] on button "Save & Close" at bounding box center [621, 259] width 60 height 19
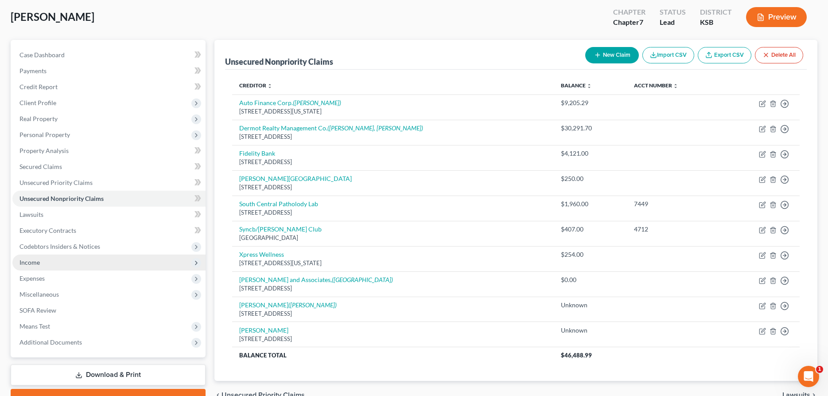
click at [57, 261] on span "Income" at bounding box center [108, 262] width 193 height 16
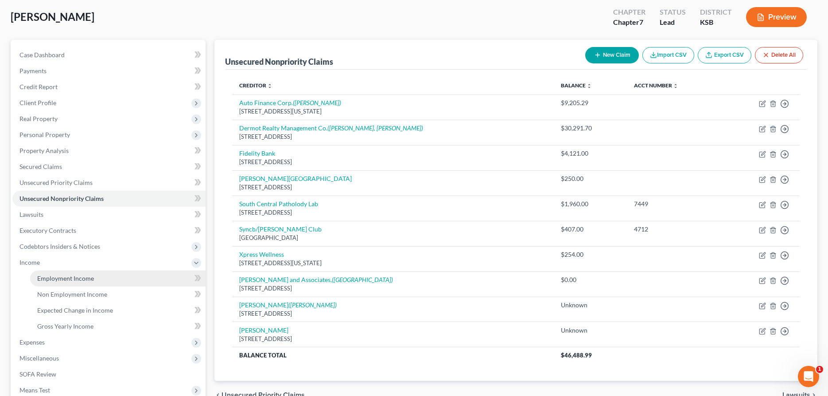
drag, startPoint x: 65, startPoint y: 277, endPoint x: 83, endPoint y: 274, distance: 17.9
click at [66, 277] on span "Employment Income" at bounding box center [65, 278] width 57 height 8
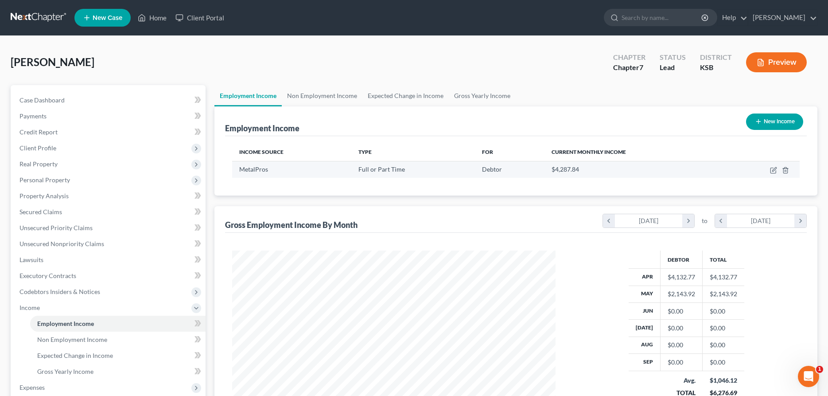
scroll to position [162, 341]
click at [773, 168] on icon "button" at bounding box center [773, 170] width 7 height 7
select select "0"
select select "17"
select select "1"
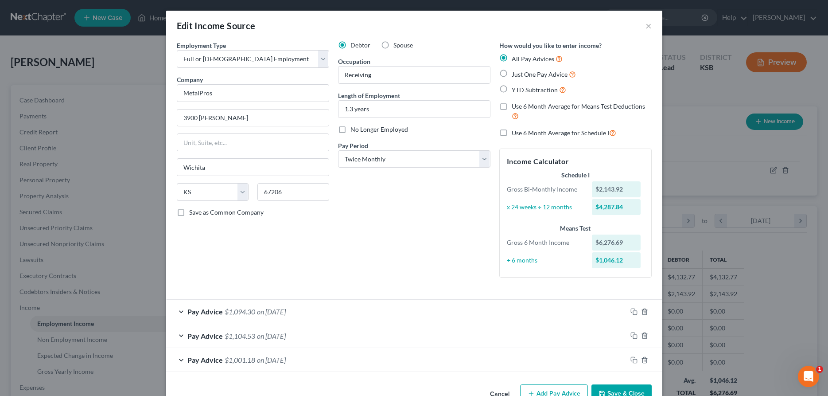
click at [182, 284] on div "Employment Type * Select Full or [DEMOGRAPHIC_DATA] Employment Self Employment …" at bounding box center [252, 163] width 161 height 244
click at [178, 308] on div "Pay Advice $1,094.30 on [DATE]" at bounding box center [396, 311] width 461 height 23
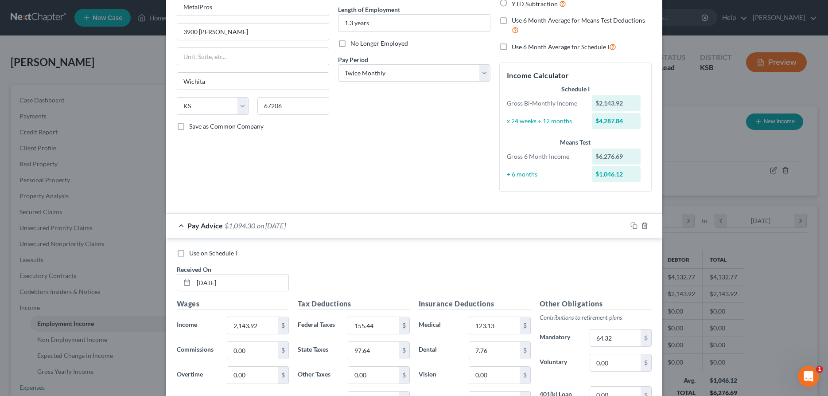
scroll to position [90, 0]
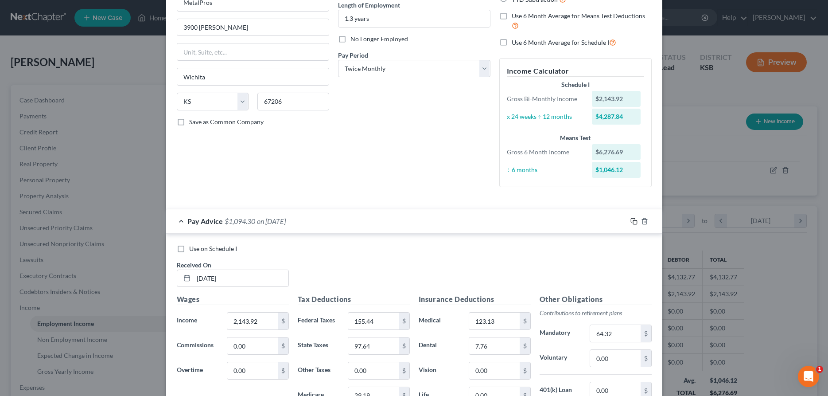
click at [632, 218] on icon "button" at bounding box center [633, 220] width 4 height 4
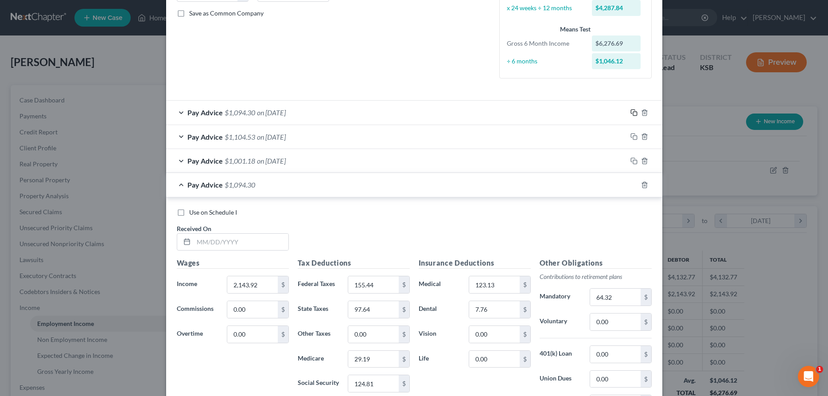
scroll to position [200, 0]
click at [250, 241] on input "text" at bounding box center [241, 241] width 95 height 17
type input "[DATE]"
type input "1,649.24"
click at [384, 285] on input "155.44" at bounding box center [373, 283] width 50 height 17
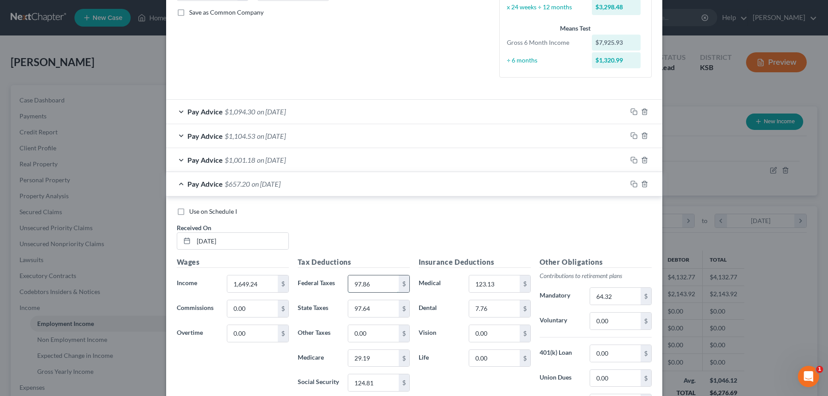
type input "97.86"
type input "70.86"
type input "22.02"
type input "94.14"
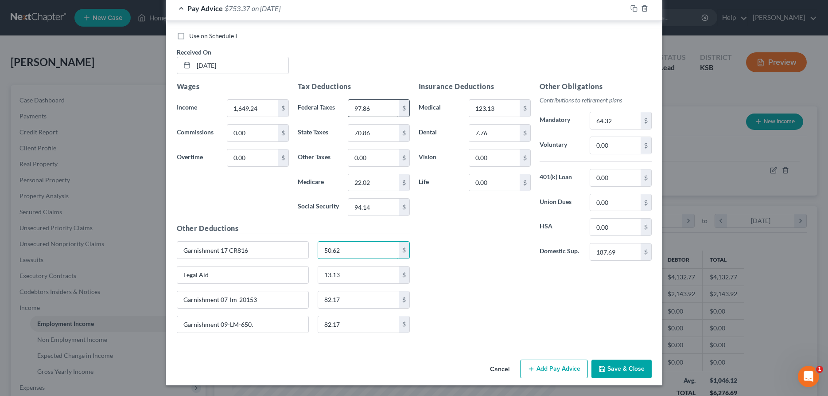
type input "50.62"
click at [629, 123] on input "64.32" at bounding box center [615, 120] width 50 height 17
type input "49.48"
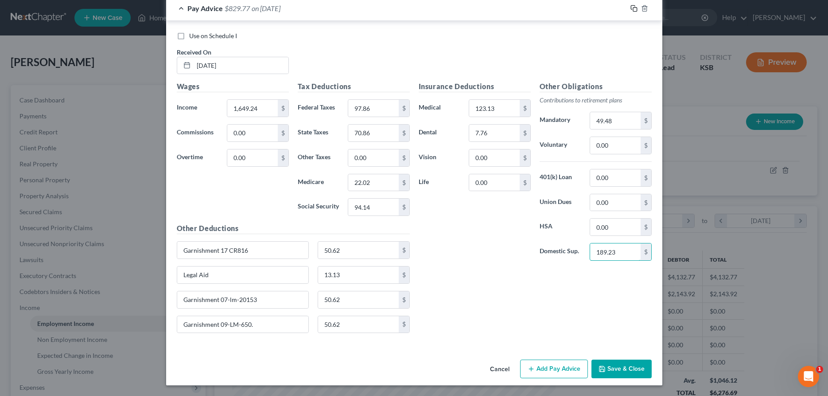
type input "189.23"
click at [635, 9] on icon "button" at bounding box center [633, 8] width 7 height 7
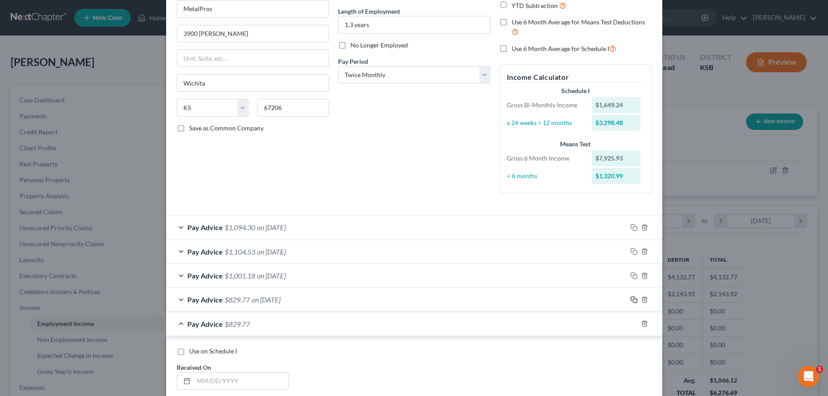
scroll to position [220, 0]
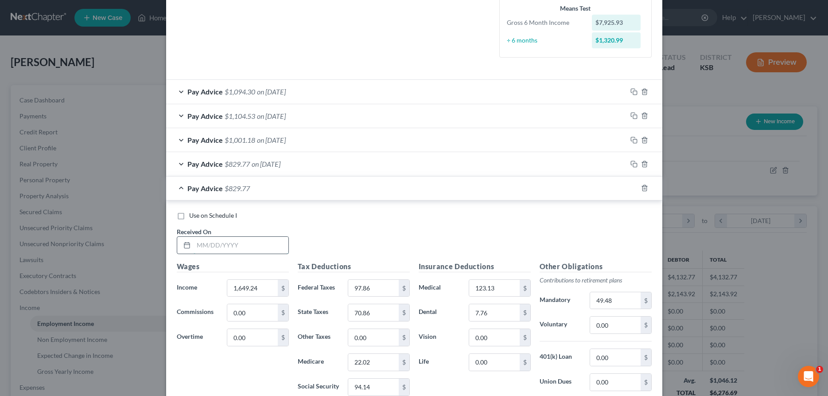
click at [240, 249] on input "text" at bounding box center [241, 245] width 95 height 17
type input "[DATE]"
type input "2,014.05"
click at [370, 287] on input "97.86" at bounding box center [373, 288] width 50 height 17
type input "132.57"
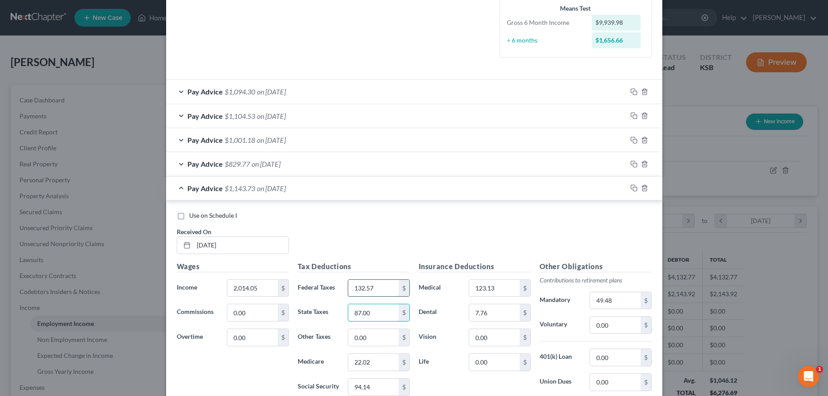
type input "87.00"
type input "26.37"
type input "112.75"
click at [605, 304] on input "49.48" at bounding box center [615, 300] width 50 height 17
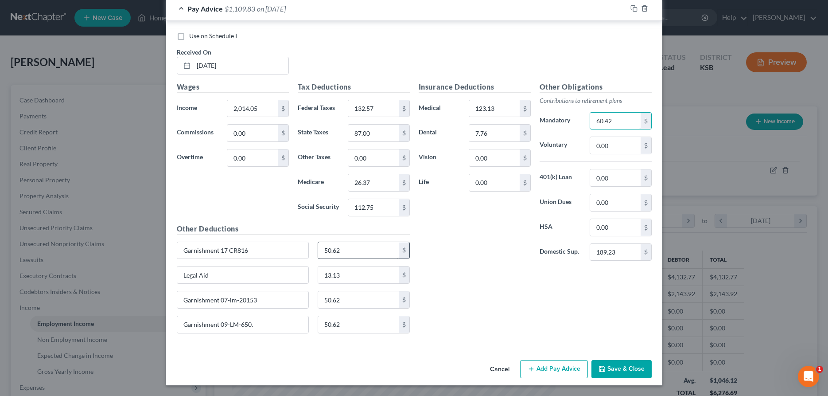
type input "60.42"
click at [375, 254] on input "50.62" at bounding box center [358, 250] width 81 height 17
type input "73.98"
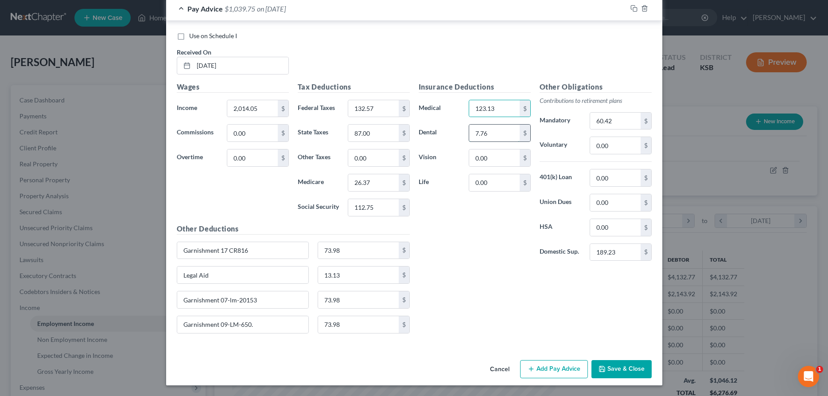
click at [504, 131] on input "7.76" at bounding box center [494, 133] width 50 height 17
type input "7.98"
click at [512, 114] on input "123.13" at bounding box center [494, 108] width 50 height 17
type input "139.46"
click at [397, 278] on input "13.13" at bounding box center [358, 274] width 81 height 17
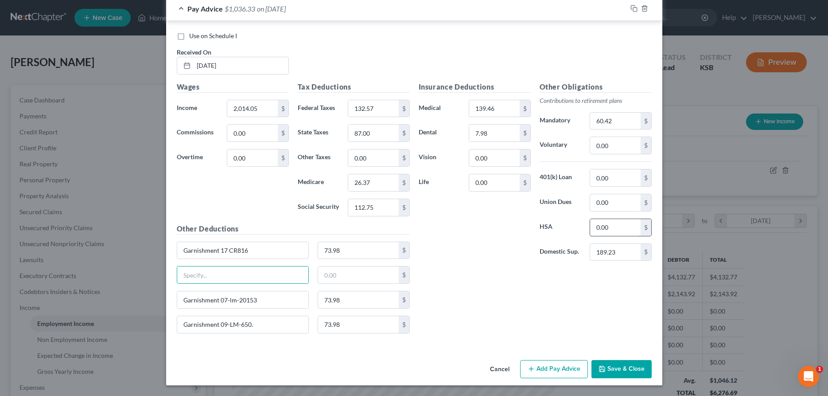
click at [601, 230] on input "0.00" at bounding box center [615, 227] width 50 height 17
type input "0"
click at [296, 276] on input "text" at bounding box center [243, 274] width 132 height 17
type input "FSA"
type input "48.08"
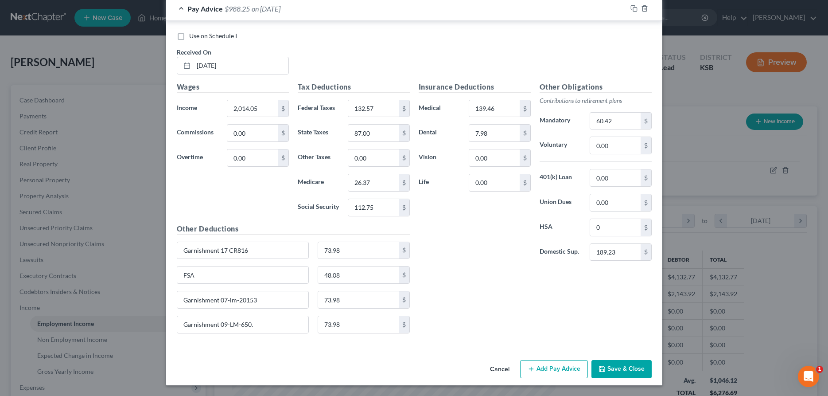
click at [633, 4] on div at bounding box center [644, 8] width 35 height 14
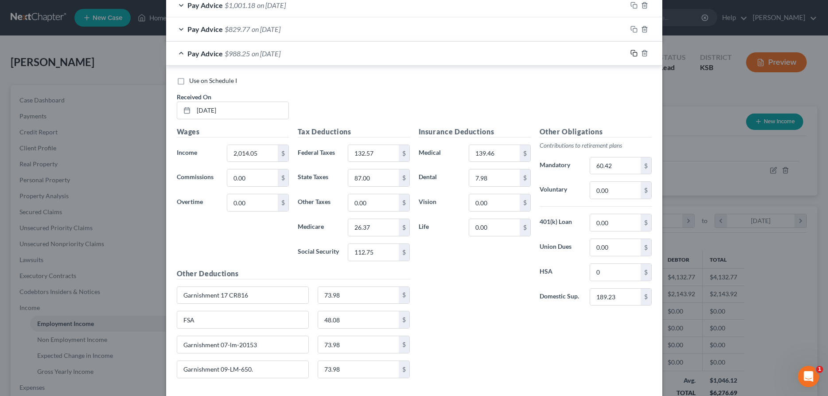
click at [634, 52] on rect "button" at bounding box center [635, 54] width 4 height 4
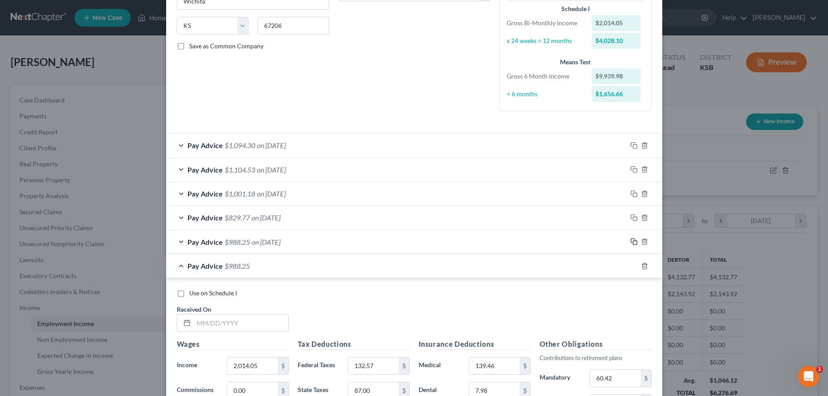
scroll to position [202, 0]
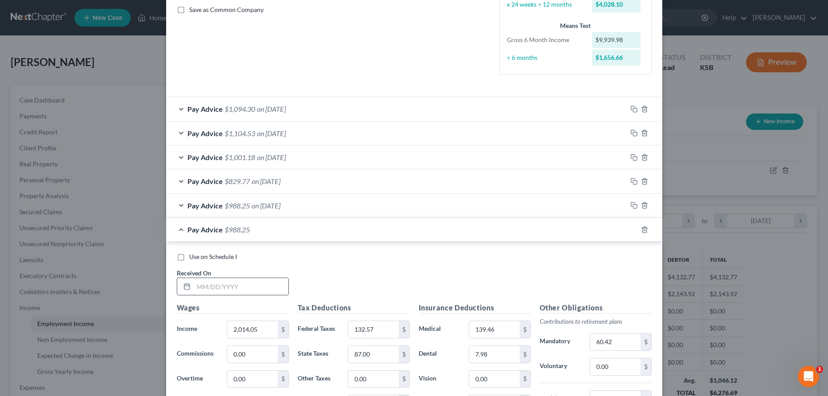
click at [256, 288] on input "text" at bounding box center [241, 286] width 95 height 17
type input "[DATE]"
type input "2,469.76"
click at [384, 335] on input "132.57" at bounding box center [373, 329] width 50 height 17
type input "185.61"
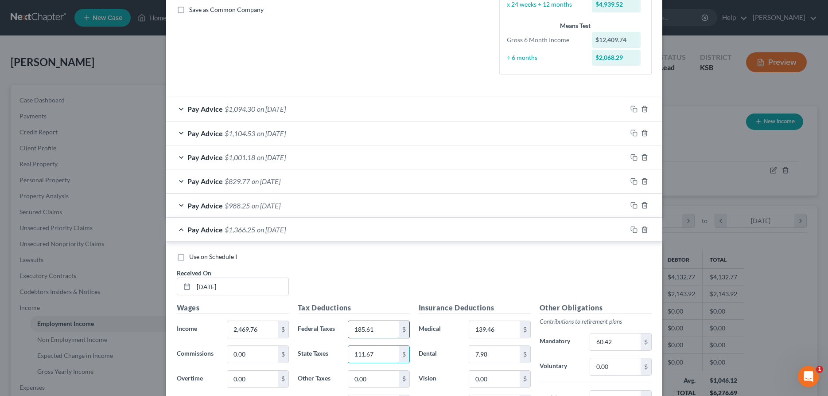
type input "111.67"
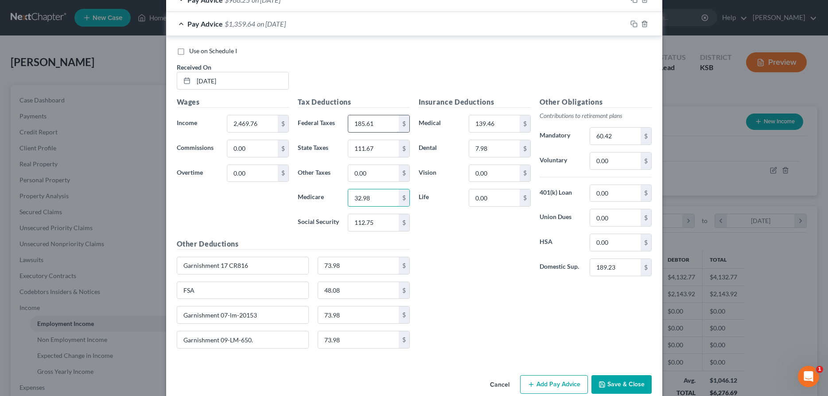
type input "32.98"
type input "141.00"
click at [624, 139] on input "60.42" at bounding box center [615, 136] width 50 height 17
type input "74.09"
click at [298, 264] on input "Garnishment 17 CR816" at bounding box center [243, 265] width 132 height 17
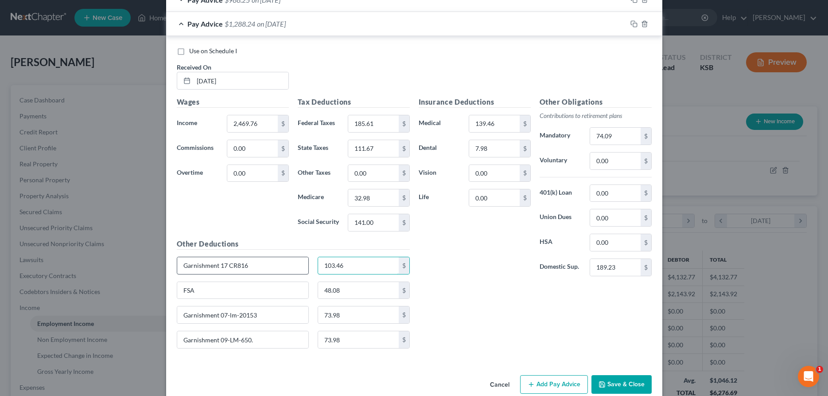
type input "103.46"
click at [255, 287] on input "text" at bounding box center [243, 290] width 132 height 17
type input "D"
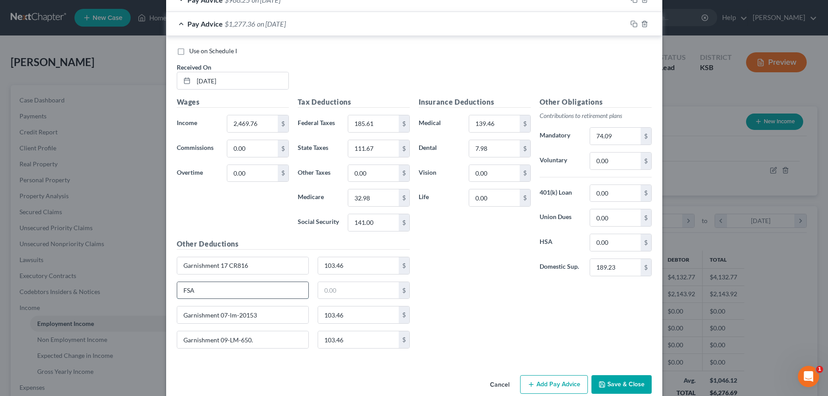
type input "FSA"
type input "48.08"
click at [633, 24] on rect "button" at bounding box center [635, 25] width 4 height 4
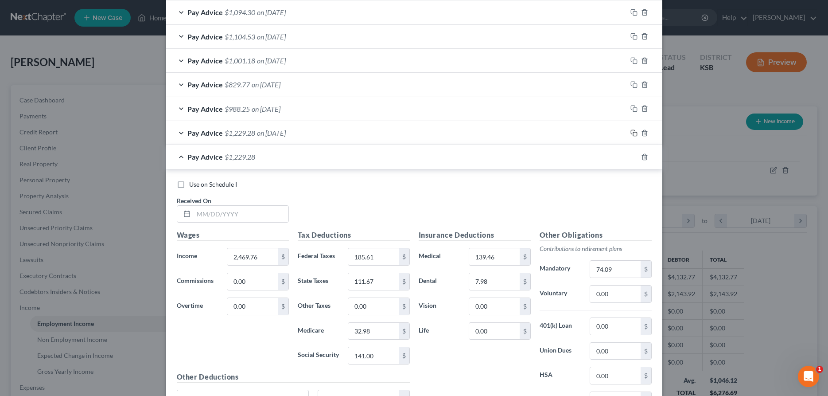
scroll to position [344, 0]
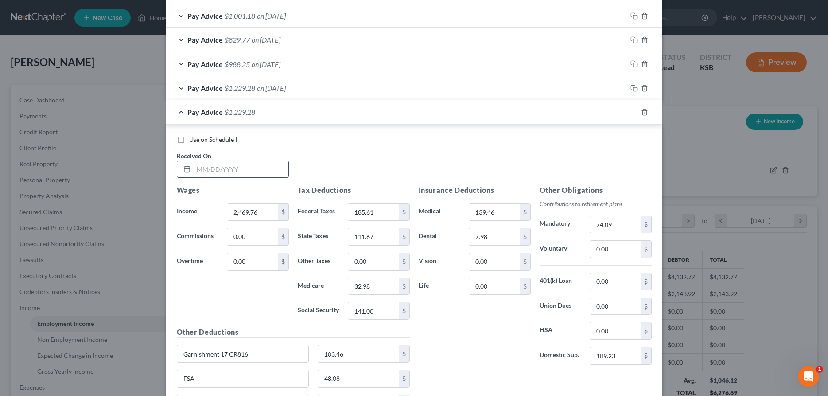
click at [276, 173] on input "text" at bounding box center [241, 169] width 95 height 17
type input "[DATE]"
type input "2,060.46"
click at [377, 212] on input "185.61" at bounding box center [373, 211] width 50 height 17
type input "137.97"
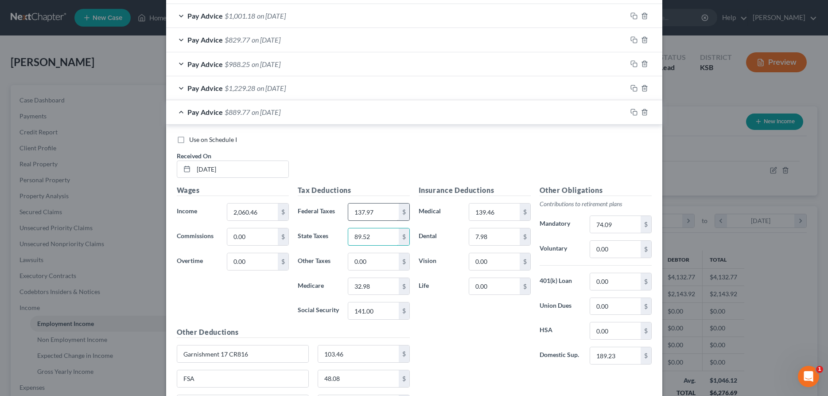
type input "89.52"
type input "27.04"
type input "115.63"
click at [596, 222] on input "74.09" at bounding box center [615, 224] width 50 height 17
type input "61.81"
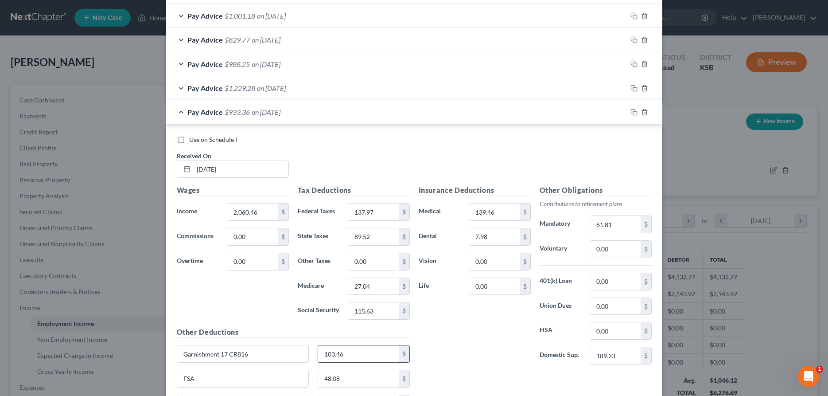
click at [354, 355] on input "103.46" at bounding box center [358, 353] width 81 height 17
type input "77.78"
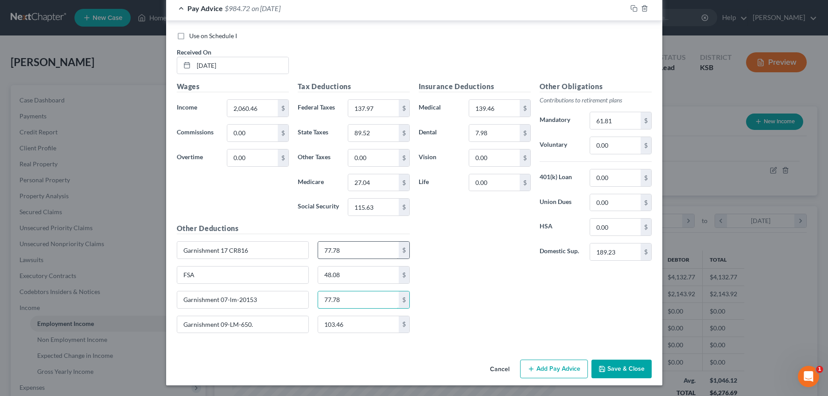
type input "77.78"
click at [635, 8] on icon "button" at bounding box center [633, 8] width 7 height 7
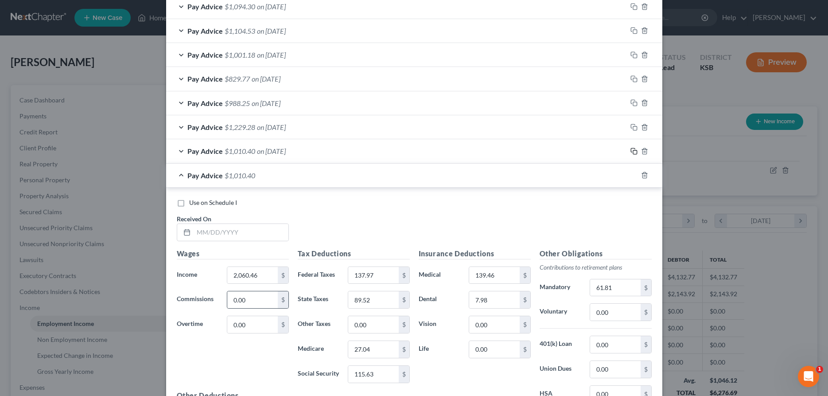
scroll to position [368, 0]
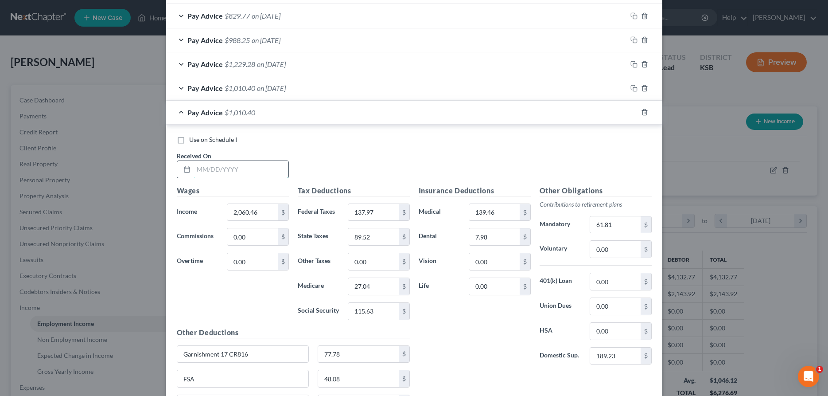
click at [273, 175] on input "text" at bounding box center [241, 169] width 95 height 17
type input "[DATE]"
type input "1,900.48"
click at [374, 207] on input "137.97" at bounding box center [373, 212] width 50 height 17
type input "119.35"
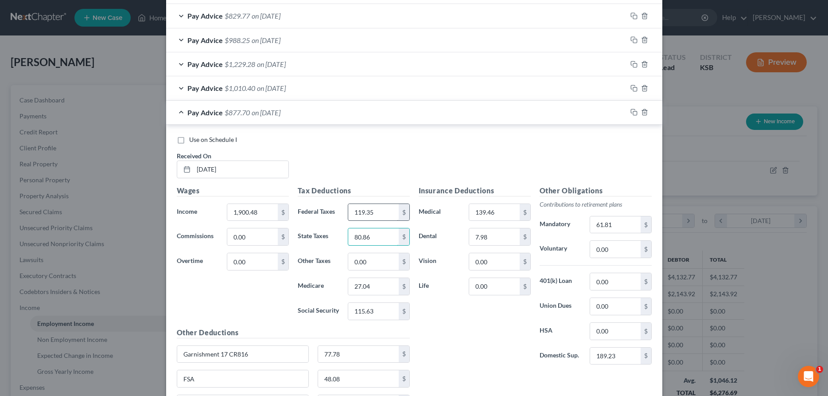
type input "80.86"
type input "24.72"
type input "105.71"
click at [261, 347] on input "Garnishment 17 CR816" at bounding box center [243, 354] width 132 height 17
click at [630, 222] on input "61.81" at bounding box center [615, 224] width 50 height 17
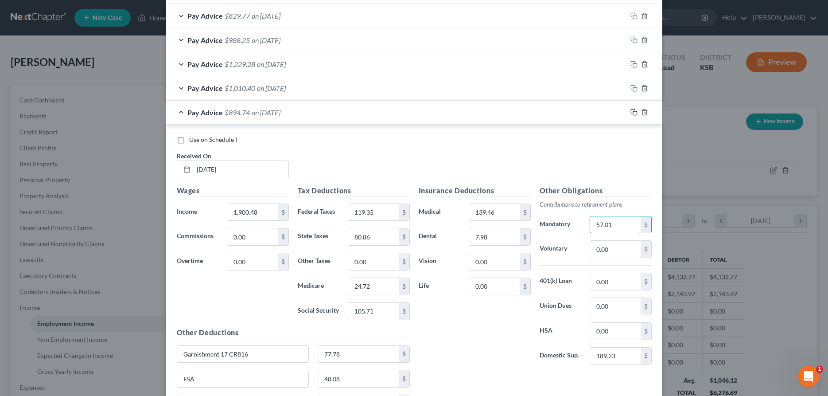
type input "57.01"
click at [634, 111] on icon "button" at bounding box center [633, 112] width 7 height 7
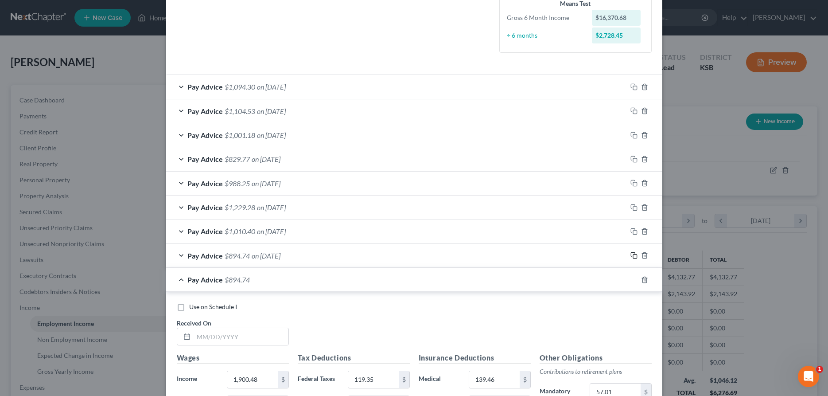
scroll to position [275, 0]
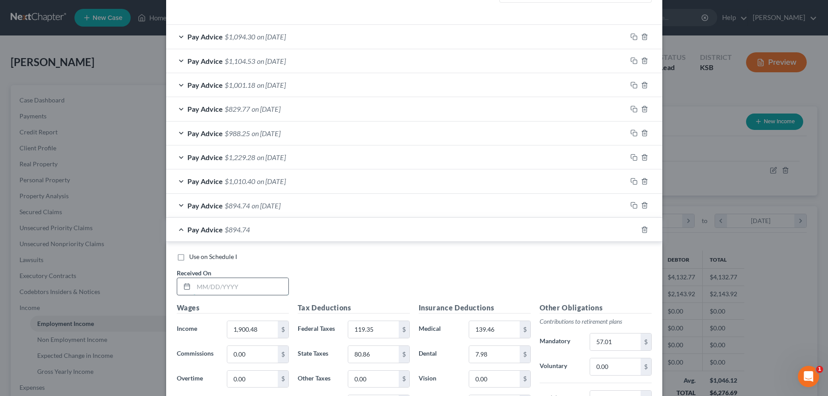
click at [221, 292] on input "text" at bounding box center [241, 286] width 95 height 17
click at [249, 285] on input "[DATE]" at bounding box center [241, 286] width 95 height 17
type input "[DATE]"
type input "2,269.26"
click at [388, 326] on input "119.35" at bounding box center [373, 329] width 50 height 17
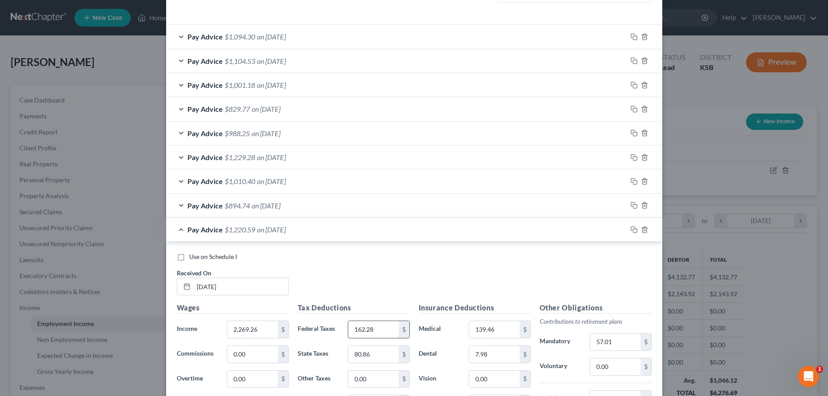
type input "162.28"
type input "100.82"
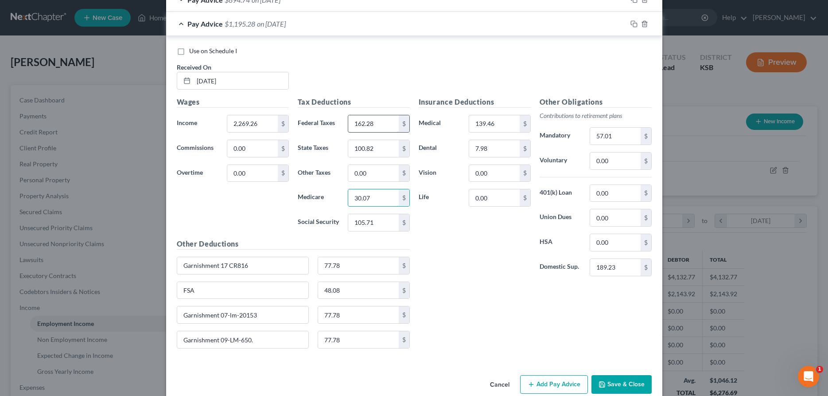
type input "30.07"
type input "128.57"
click at [393, 263] on input "77.78" at bounding box center [358, 265] width 81 height 17
click at [635, 135] on input "57.01" at bounding box center [615, 136] width 50 height 17
type input "68.08"
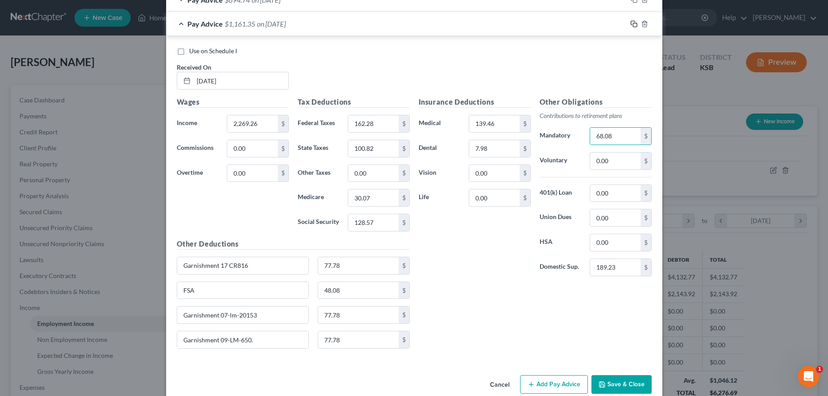
click at [634, 25] on icon "button" at bounding box center [633, 23] width 7 height 7
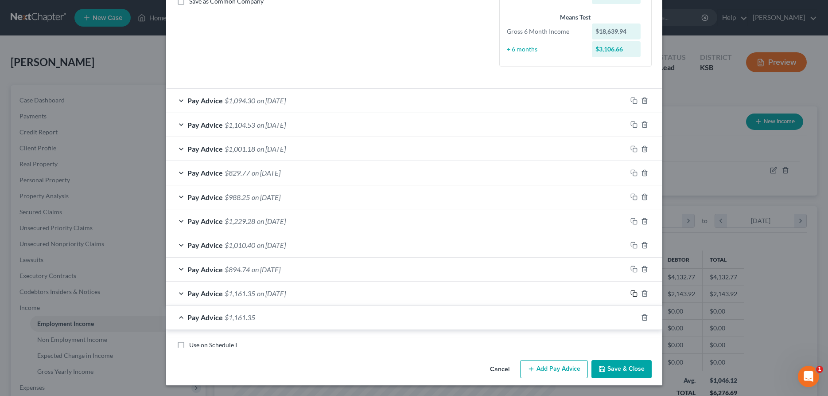
scroll to position [253, 0]
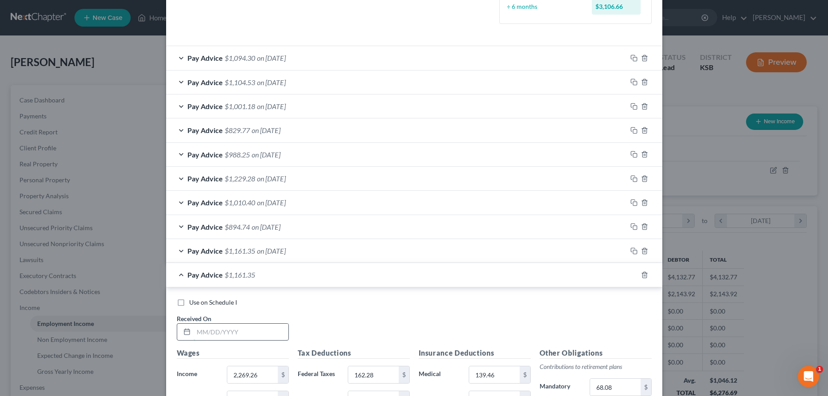
click at [255, 325] on input "text" at bounding box center [241, 331] width 95 height 17
type input "[DATE]"
click at [266, 371] on input "2,269.26" at bounding box center [252, 374] width 50 height 17
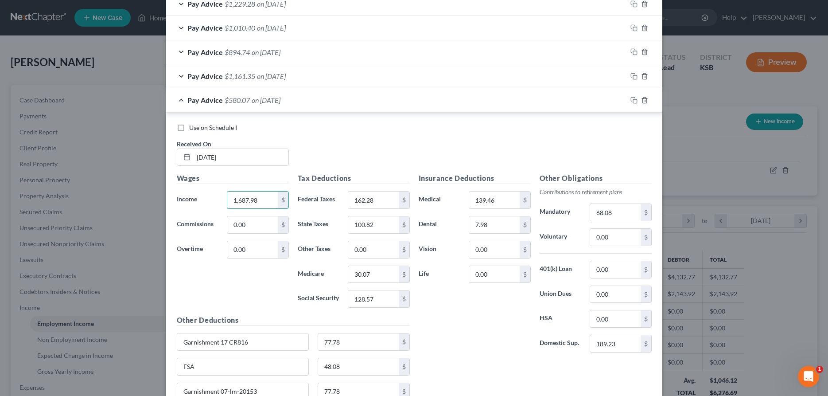
scroll to position [389, 0]
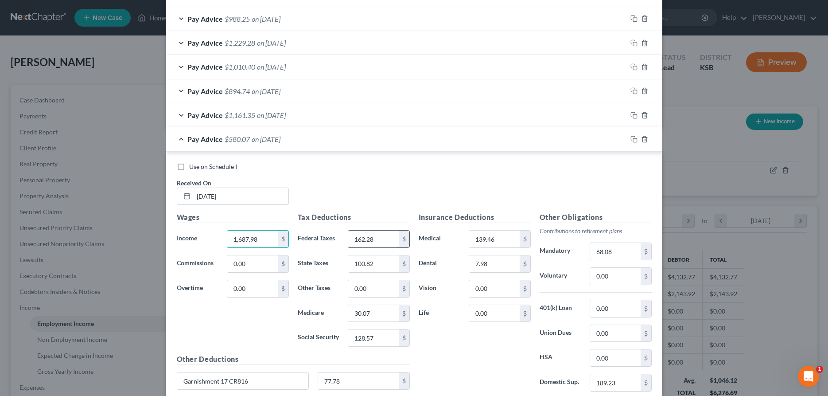
type input "1,687.98"
click at [382, 243] on input "162.28" at bounding box center [373, 238] width 50 height 17
type input "94.61"
type input "69.36"
type input "21.64"
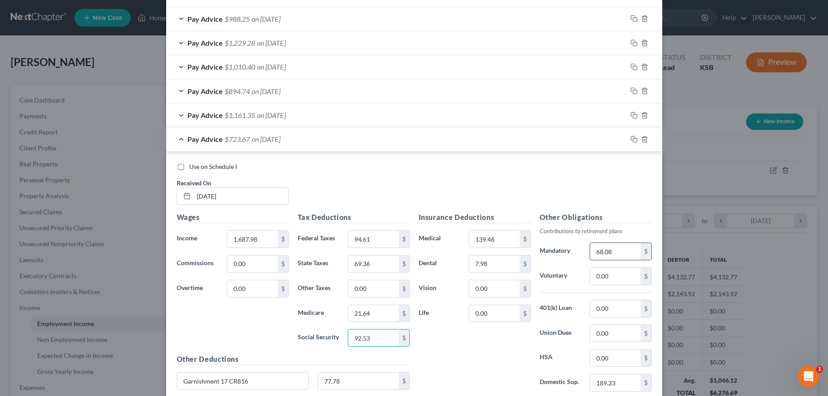
type input "92.53"
click at [628, 250] on input "68.08" at bounding box center [615, 251] width 50 height 17
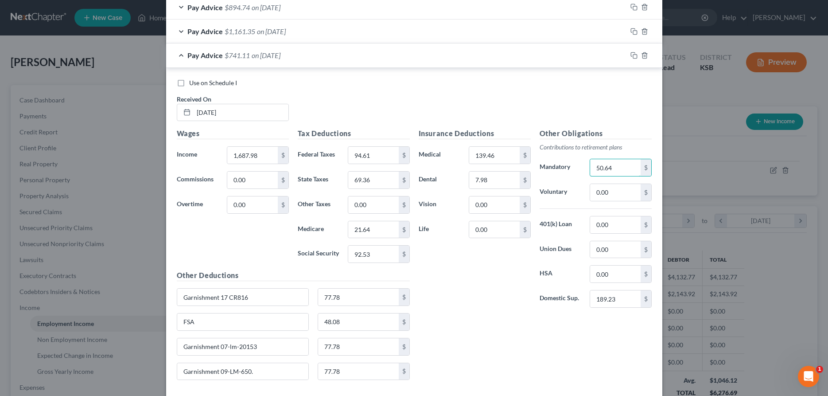
scroll to position [520, 0]
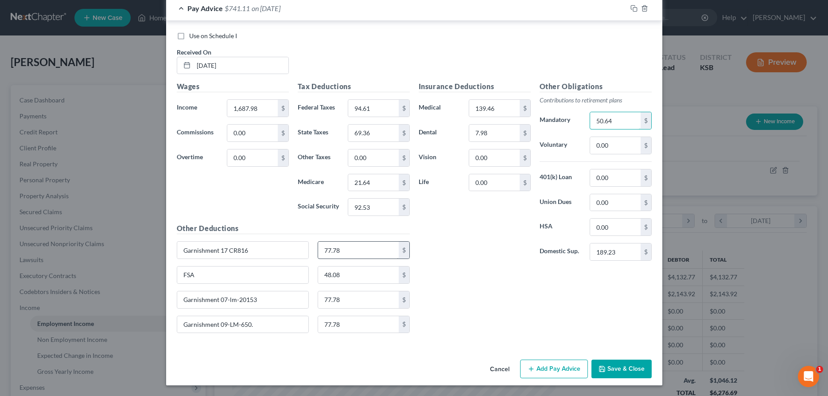
type input "50.64"
click at [379, 246] on input "77.78" at bounding box center [358, 249] width 81 height 17
type input "54.41"
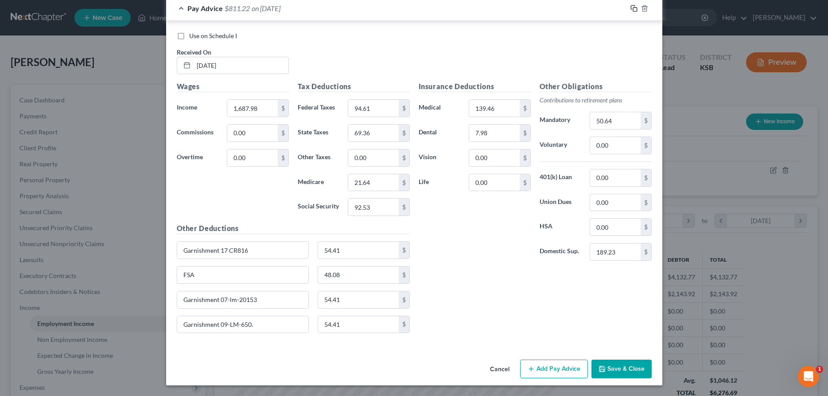
click at [635, 8] on icon "button" at bounding box center [633, 8] width 7 height 7
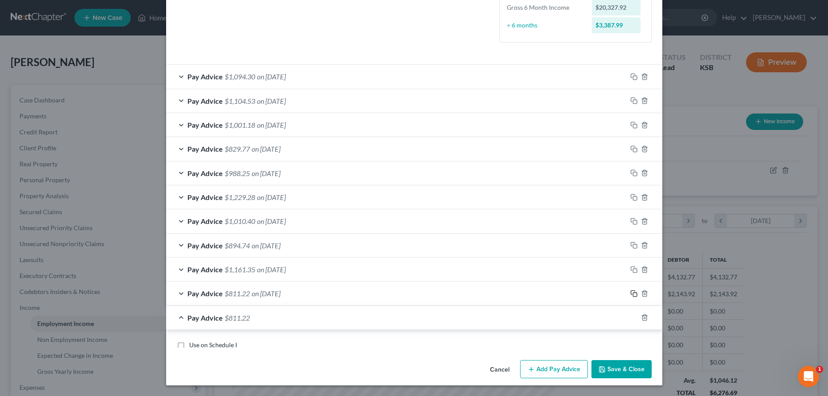
scroll to position [344, 0]
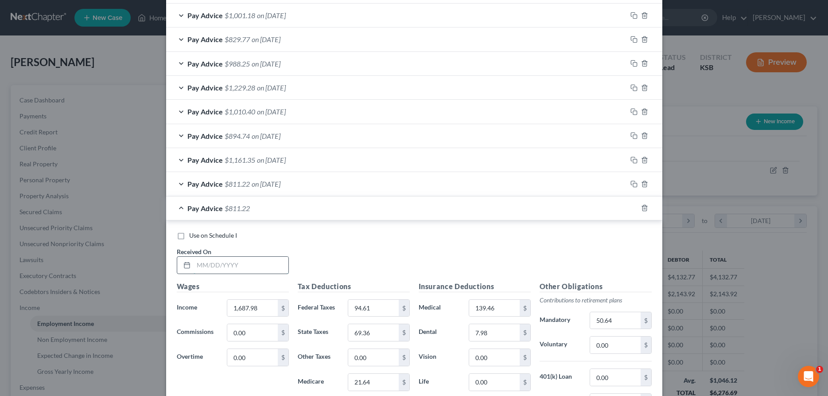
click at [258, 262] on input "text" at bounding box center [241, 265] width 95 height 17
type input "[DATE]"
click at [269, 309] on input "1,687.98" at bounding box center [252, 308] width 50 height 17
type input "2,078.82"
click at [372, 314] on input "94.61" at bounding box center [373, 308] width 50 height 17
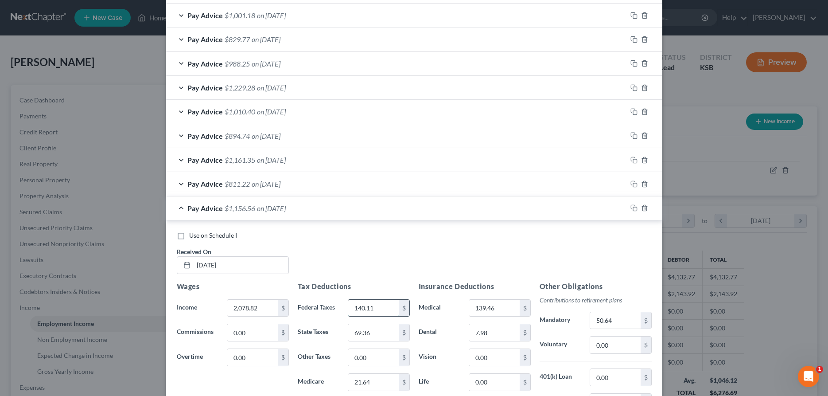
type input "140.11"
type input "90.51"
type input "27.31"
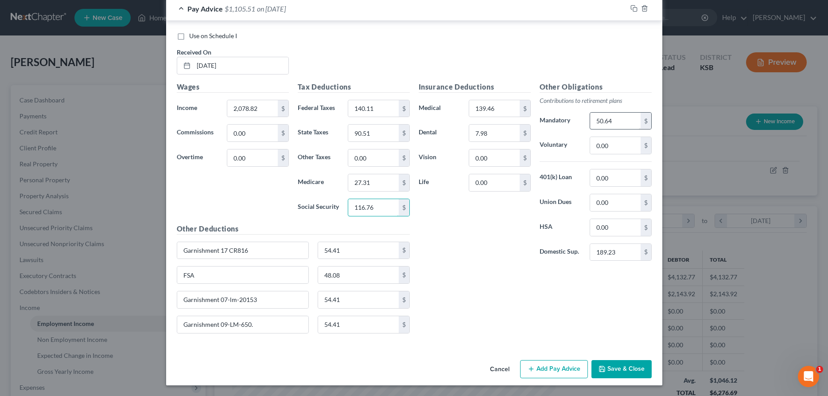
type input "116.76"
click at [620, 125] on input "50.64" at bounding box center [615, 121] width 50 height 17
type input "41.58"
click at [364, 243] on input "54.41" at bounding box center [358, 250] width 81 height 17
drag, startPoint x: 381, startPoint y: 256, endPoint x: 307, endPoint y: 249, distance: 74.3
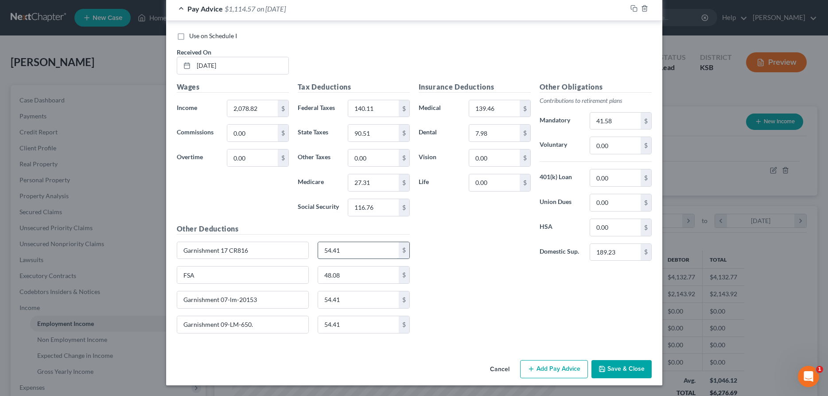
click at [318, 249] on input "54.41" at bounding box center [358, 250] width 81 height 17
type input "60.68"
click at [342, 297] on input "54.41" at bounding box center [358, 299] width 81 height 17
type input "60.68"
click at [348, 320] on input "54.41" at bounding box center [358, 324] width 81 height 17
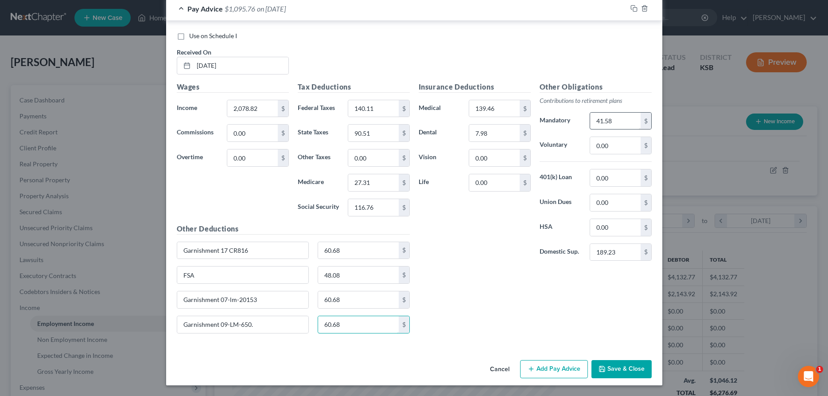
type input "60.68"
click at [629, 120] on input "41.58" at bounding box center [615, 121] width 50 height 17
type input "62.36"
click at [344, 250] on input "60.68" at bounding box center [358, 250] width 81 height 17
type input "50.07"
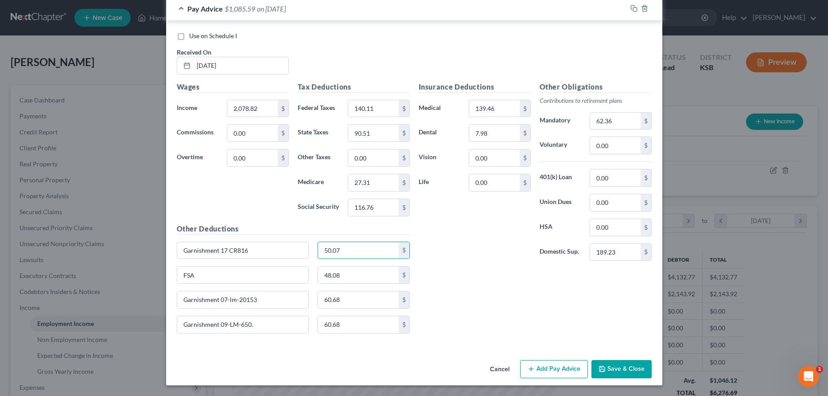
click at [603, 365] on button "Save & Close" at bounding box center [621, 369] width 60 height 19
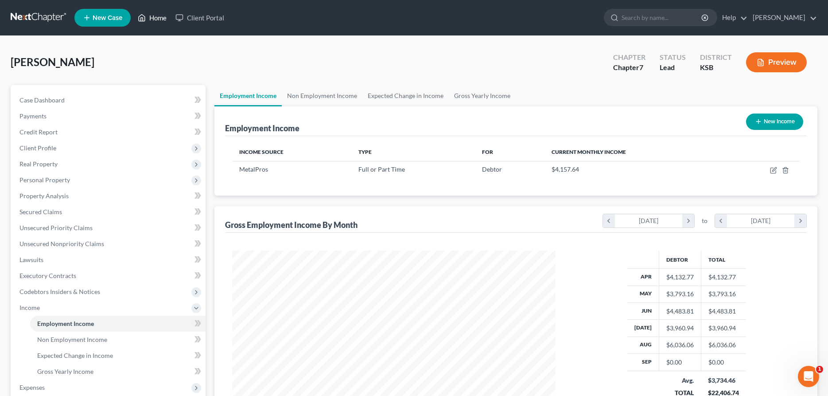
click at [159, 18] on link "Home" at bounding box center [152, 18] width 38 height 16
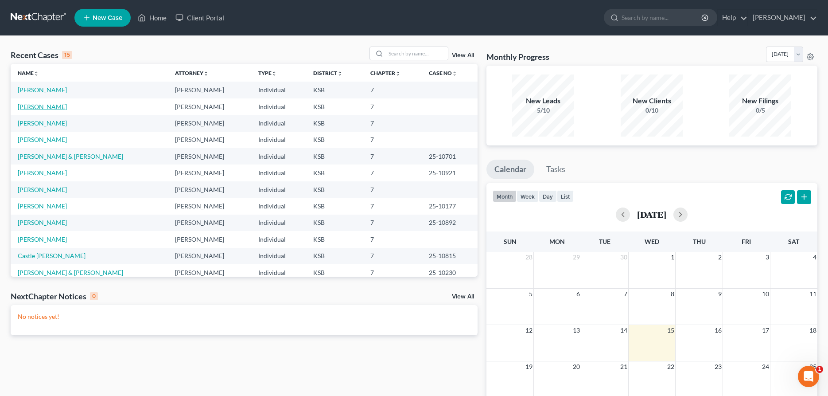
click at [38, 107] on link "[PERSON_NAME]" at bounding box center [42, 107] width 49 height 8
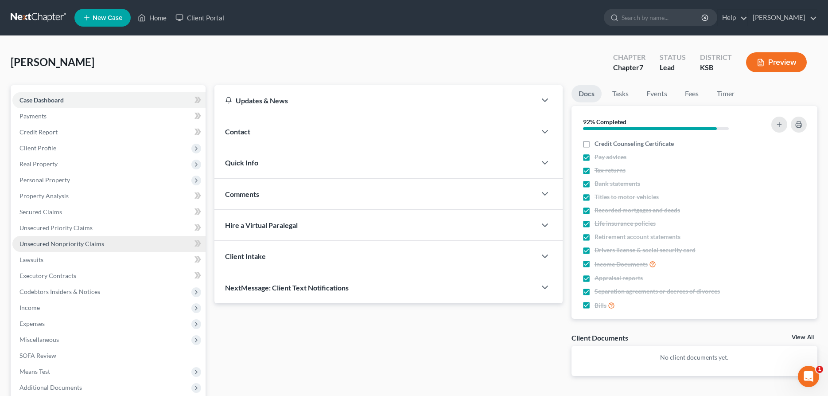
click at [70, 244] on span "Unsecured Nonpriority Claims" at bounding box center [61, 244] width 85 height 8
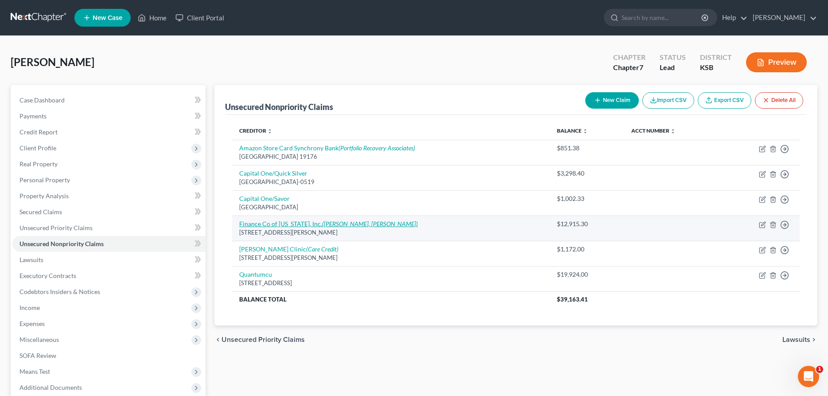
click at [301, 225] on link "Finance Co of [US_STATE], Inc. ([PERSON_NAME], [PERSON_NAME])" at bounding box center [328, 224] width 179 height 8
select select "17"
select select "4"
select select "0"
select select "17"
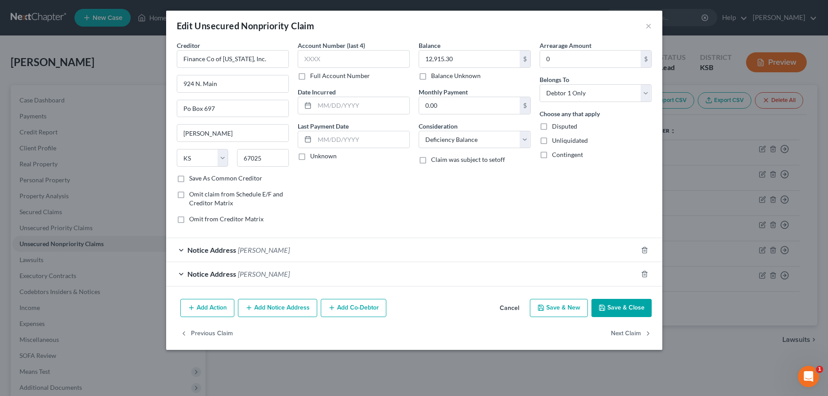
click at [195, 274] on span "Notice Address" at bounding box center [211, 273] width 49 height 8
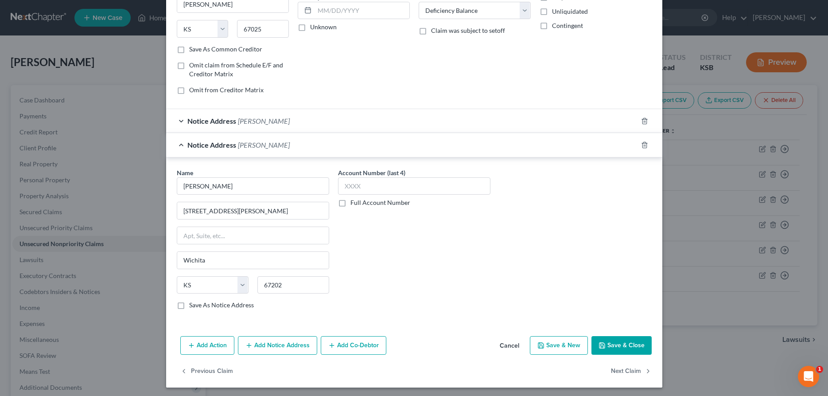
scroll to position [131, 0]
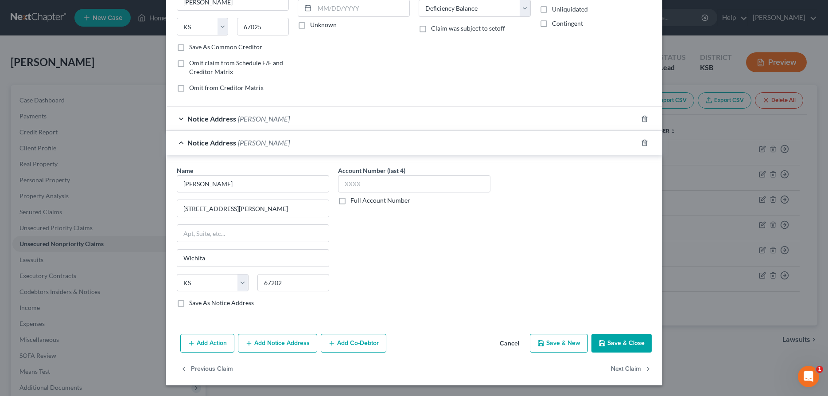
click at [615, 342] on button "Save & Close" at bounding box center [621, 343] width 60 height 19
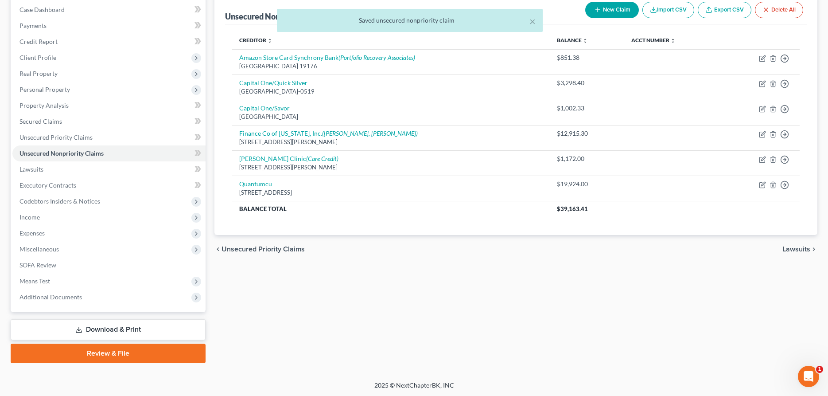
click at [59, 329] on link "Download & Print" at bounding box center [108, 329] width 195 height 21
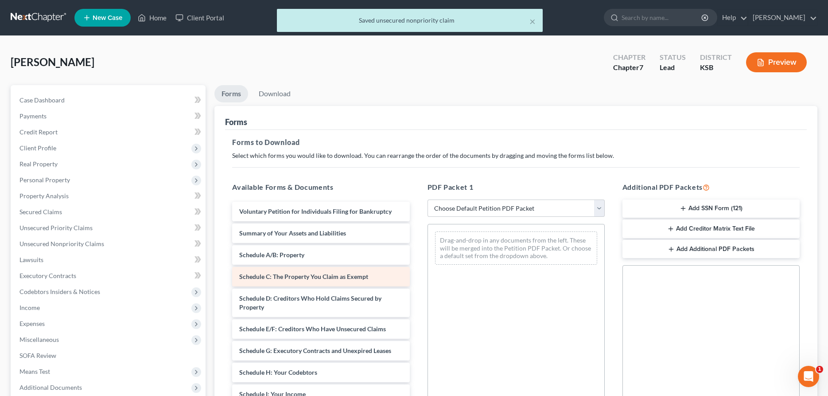
scroll to position [45, 0]
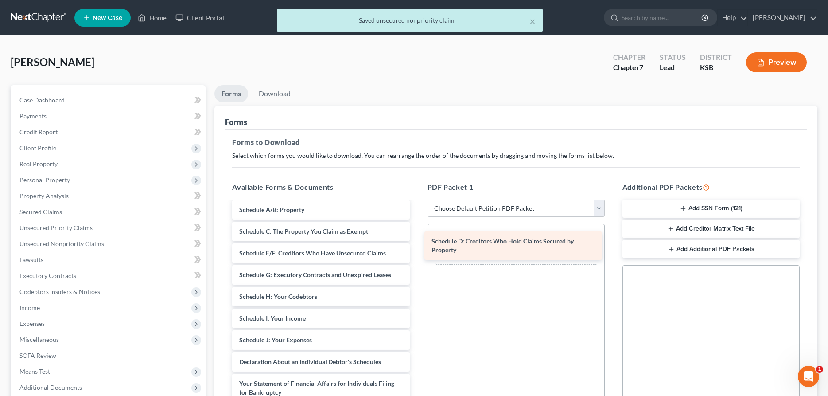
drag, startPoint x: 301, startPoint y: 254, endPoint x: 492, endPoint y: 243, distance: 191.3
click at [416, 243] on div "Schedule D: Creditors Who Hold Claims Secured by Property Voluntary Petition fo…" at bounding box center [320, 357] width 191 height 402
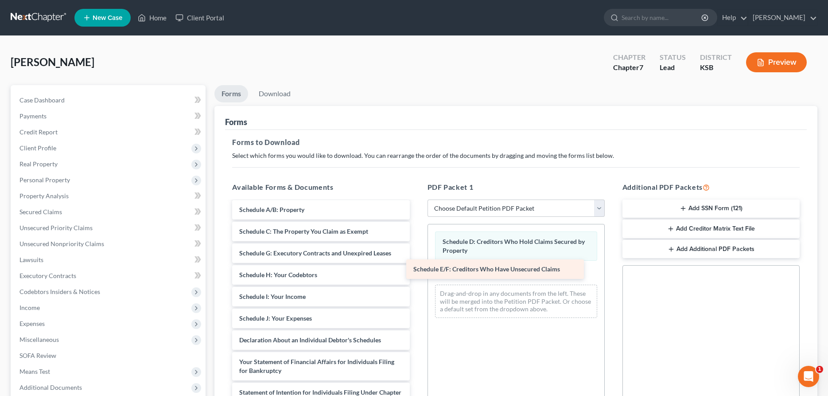
drag, startPoint x: 377, startPoint y: 253, endPoint x: 551, endPoint y: 269, distance: 174.9
click at [416, 269] on div "Schedule E/F: Creditors Who Have Unsecured Claims Voluntary Petition for Indivi…" at bounding box center [320, 346] width 191 height 381
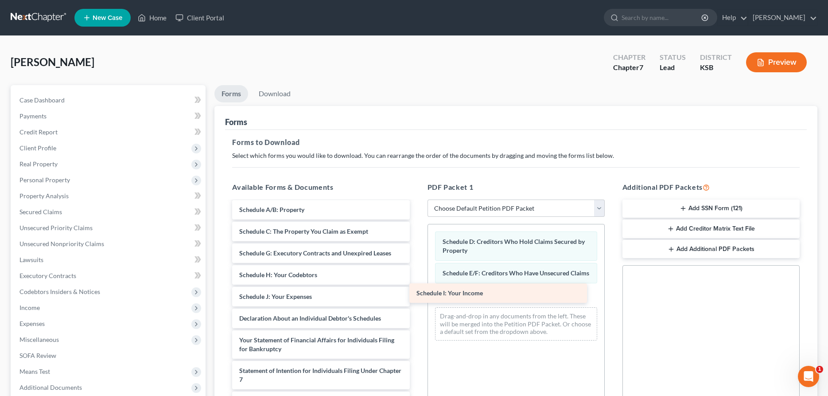
drag, startPoint x: 327, startPoint y: 296, endPoint x: 507, endPoint y: 294, distance: 179.9
click at [416, 294] on div "Schedule I: Your Income Voluntary Petition for Individuals Filing for Bankruptc…" at bounding box center [320, 335] width 191 height 359
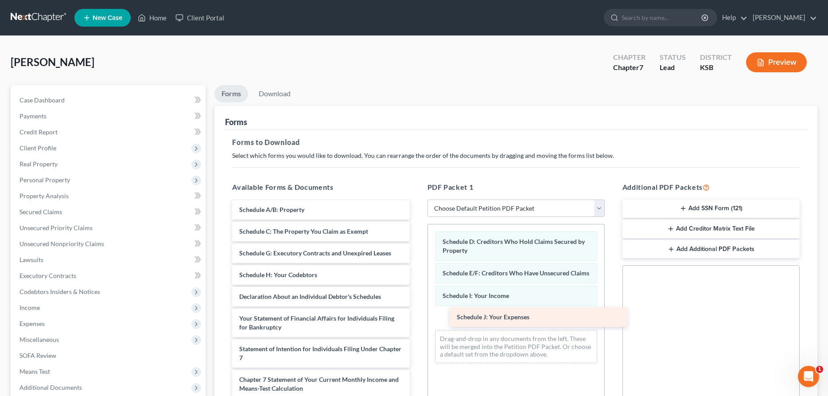
drag, startPoint x: 312, startPoint y: 292, endPoint x: 537, endPoint y: 313, distance: 225.6
click at [416, 313] on div "Schedule J: Your Expenses Voluntary Petition for Individuals Filing for Bankrup…" at bounding box center [320, 324] width 191 height 337
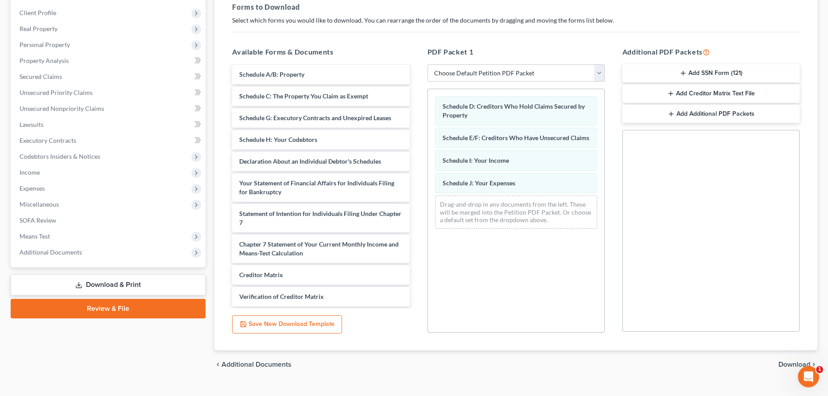
scroll to position [151, 0]
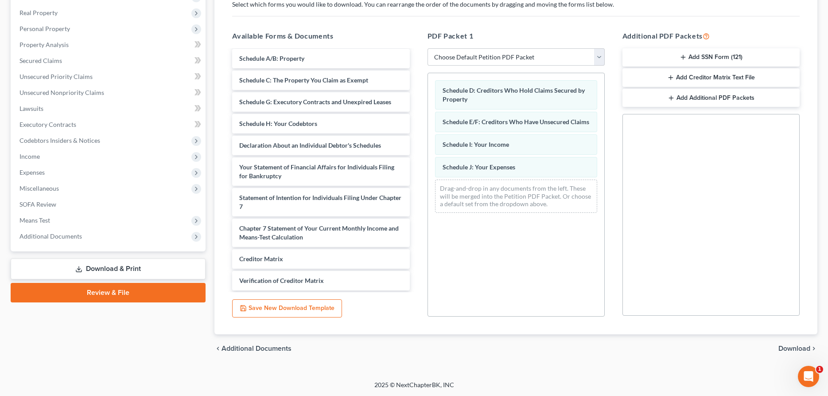
click at [801, 345] on span "Download" at bounding box center [794, 348] width 32 height 7
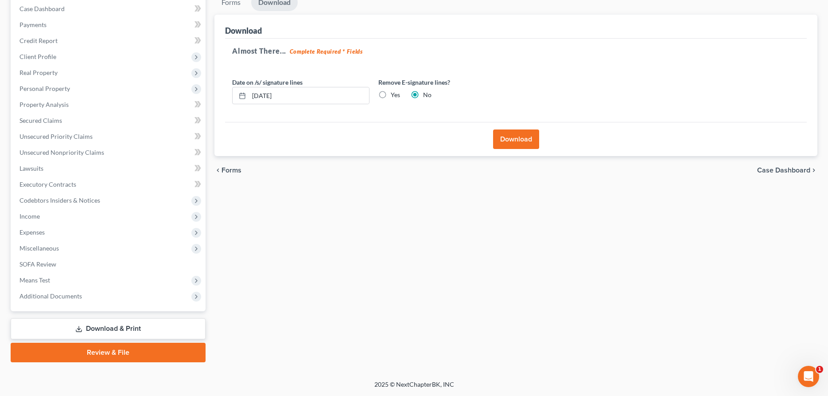
scroll to position [90, 0]
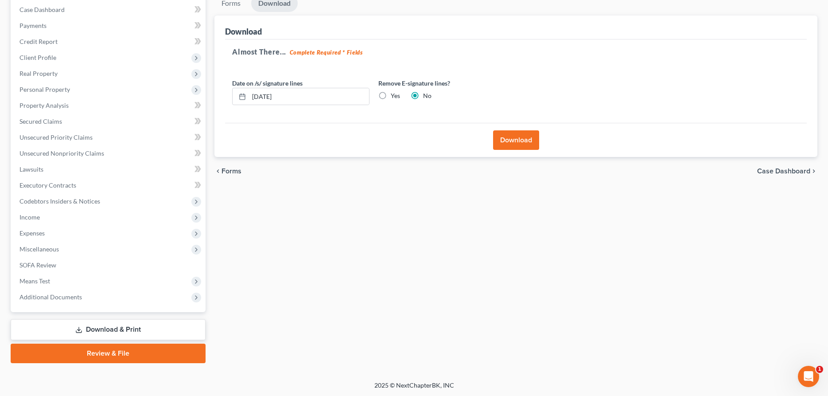
click at [508, 141] on button "Download" at bounding box center [516, 139] width 46 height 19
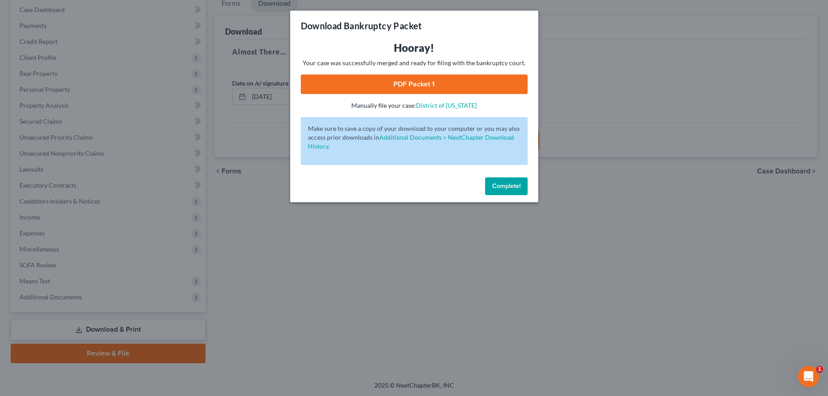
click at [406, 81] on link "PDF Packet 1" at bounding box center [414, 83] width 227 height 19
click at [504, 187] on span "Complete!" at bounding box center [506, 186] width 28 height 8
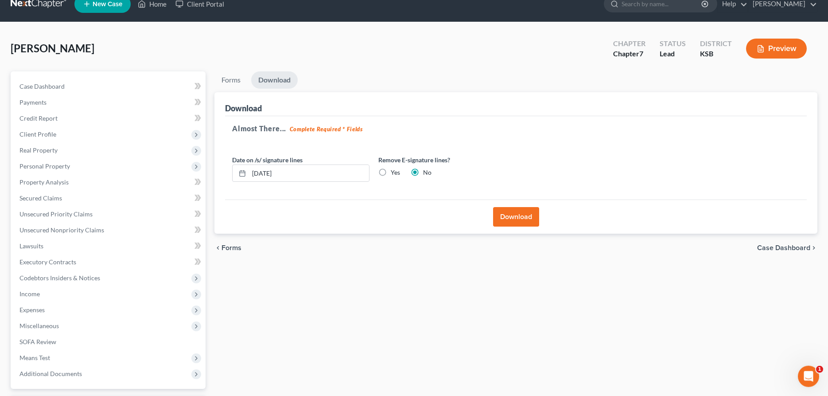
scroll to position [0, 0]
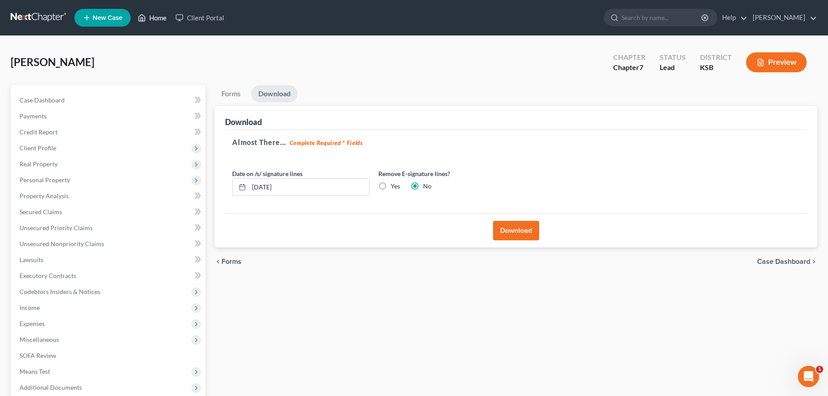
drag, startPoint x: 162, startPoint y: 19, endPoint x: 167, endPoint y: 22, distance: 5.8
click at [162, 19] on link "Home" at bounding box center [152, 18] width 38 height 16
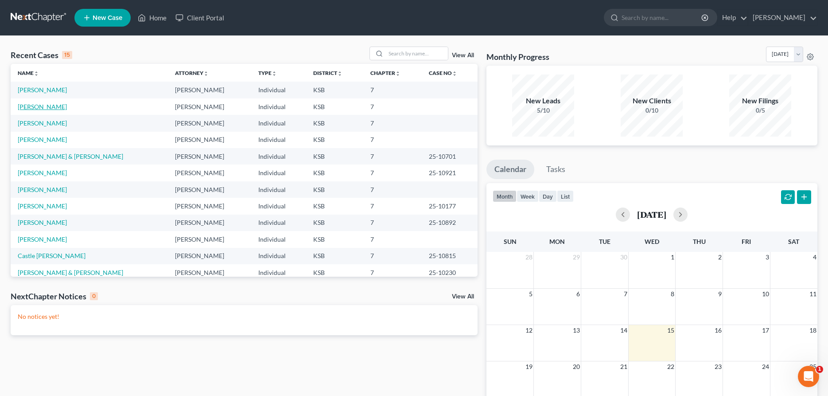
click at [44, 109] on link "[PERSON_NAME]" at bounding box center [42, 107] width 49 height 8
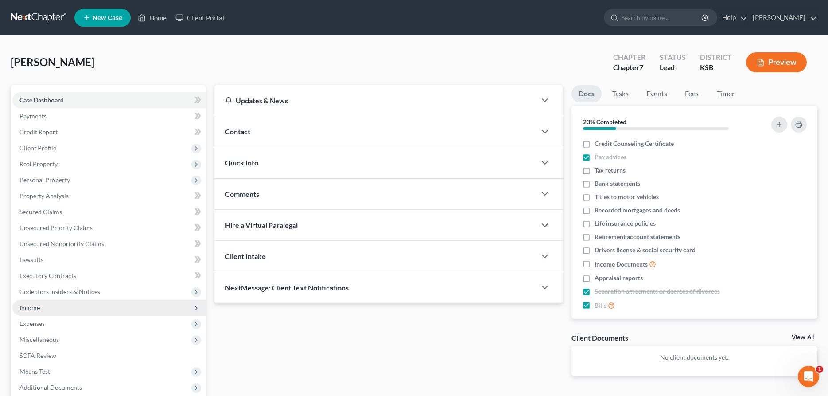
click at [65, 307] on span "Income" at bounding box center [108, 308] width 193 height 16
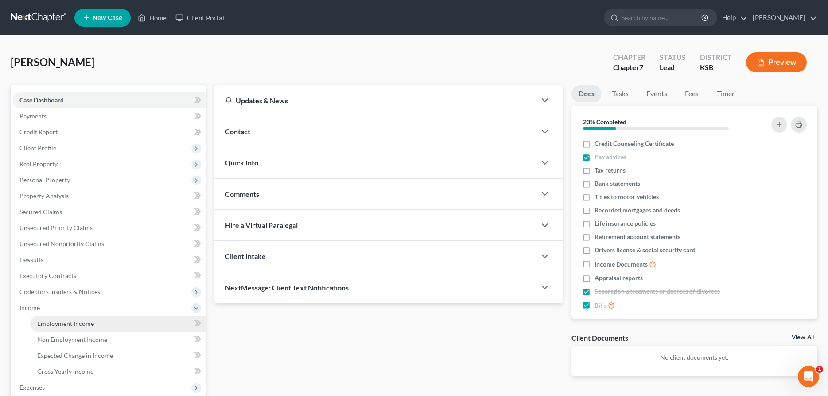
click at [76, 323] on span "Employment Income" at bounding box center [65, 323] width 57 height 8
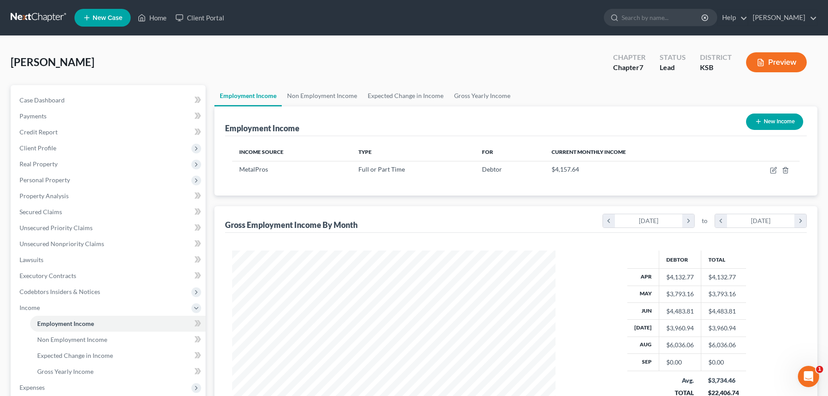
scroll to position [162, 341]
click at [772, 172] on icon "button" at bounding box center [773, 170] width 7 height 7
select select "0"
select select "17"
select select "1"
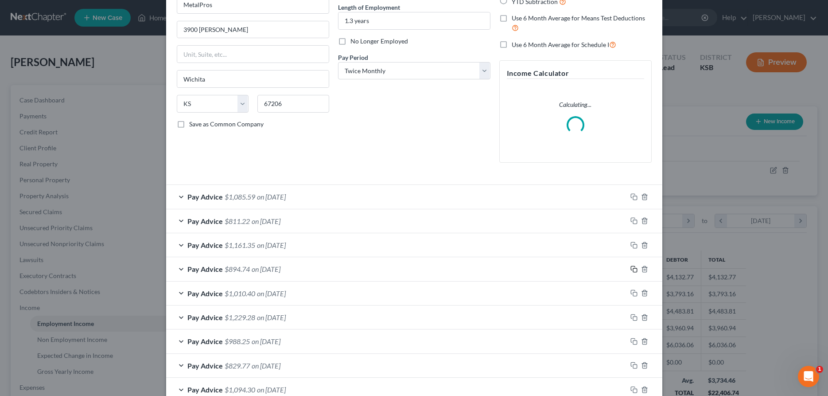
scroll to position [136, 0]
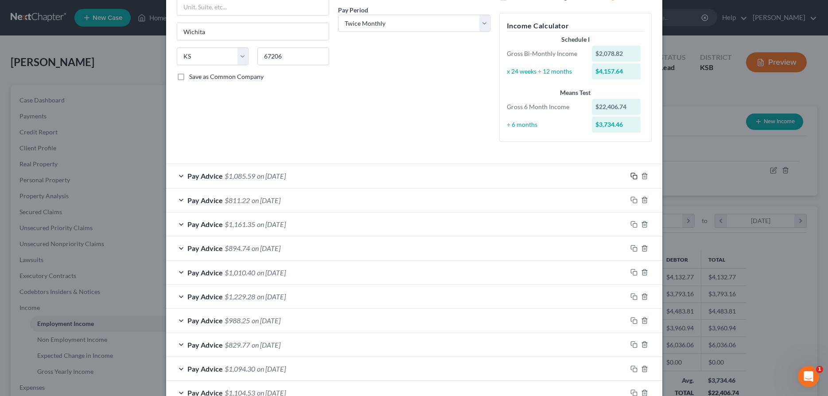
click at [636, 148] on div "How would you like to enter income? All Pay Advices Just One Pay Advice YTD Sub…" at bounding box center [575, 27] width 161 height 244
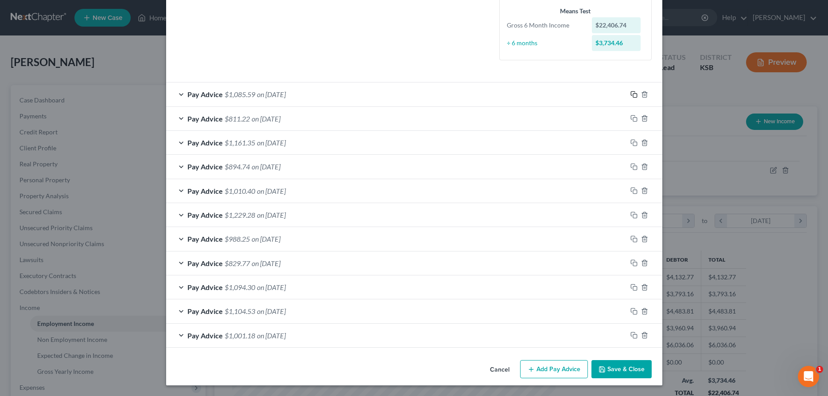
click at [634, 92] on icon "button" at bounding box center [633, 94] width 7 height 7
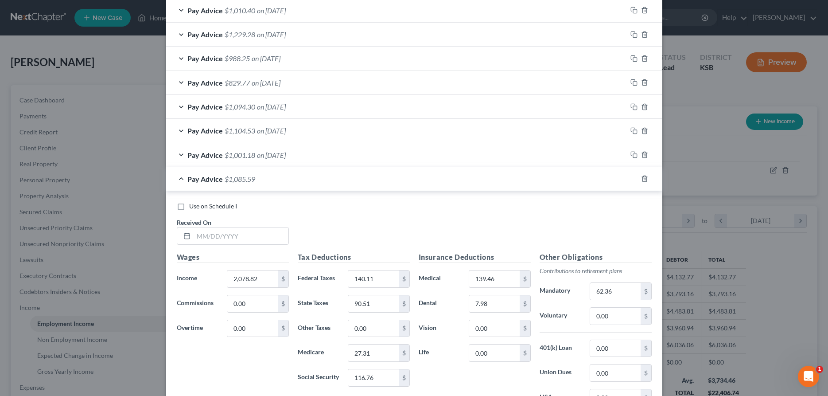
scroll to position [489, 0]
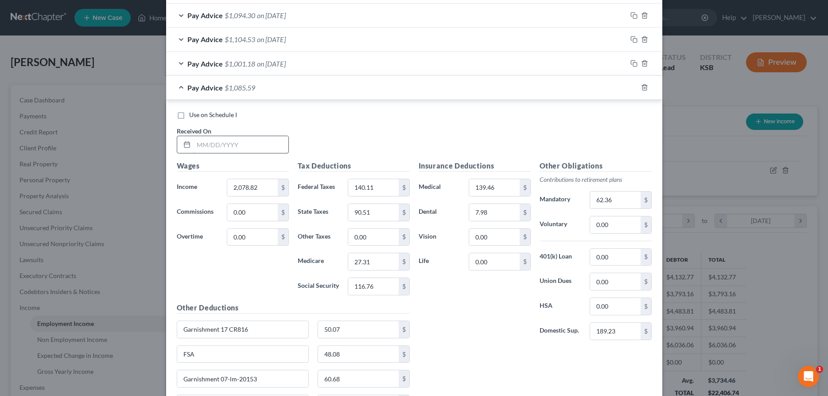
click at [199, 146] on input "text" at bounding box center [241, 144] width 95 height 17
type input "[DATE]"
click at [267, 186] on input "2,078.82" at bounding box center [252, 187] width 50 height 17
type input "2,099.64"
click at [383, 190] on input "140.11" at bounding box center [373, 187] width 50 height 17
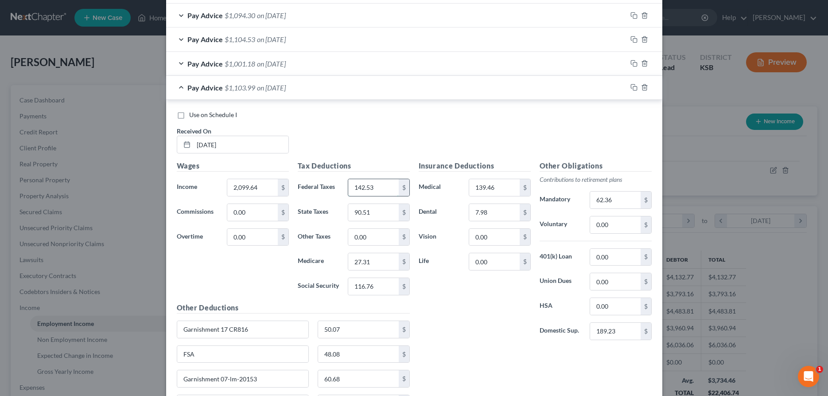
type input "142.53"
type input "91.64"
type input "27.61"
type input "118.06"
click at [617, 207] on input "62.36" at bounding box center [615, 199] width 50 height 17
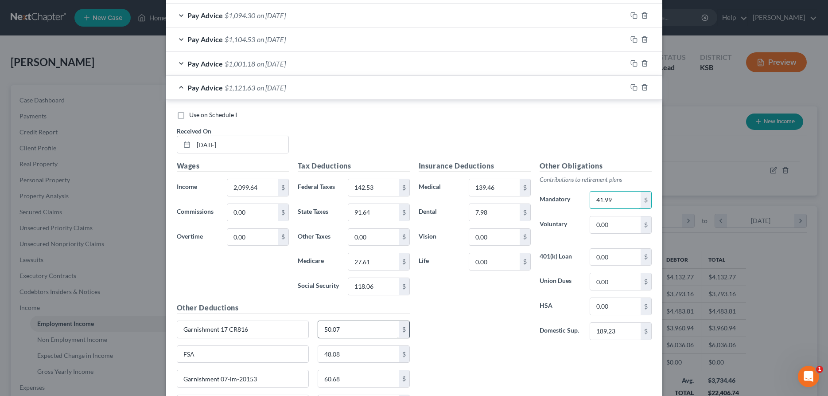
type input "41.99"
click at [359, 323] on input "50.07" at bounding box center [358, 329] width 81 height 17
type input "60.68"
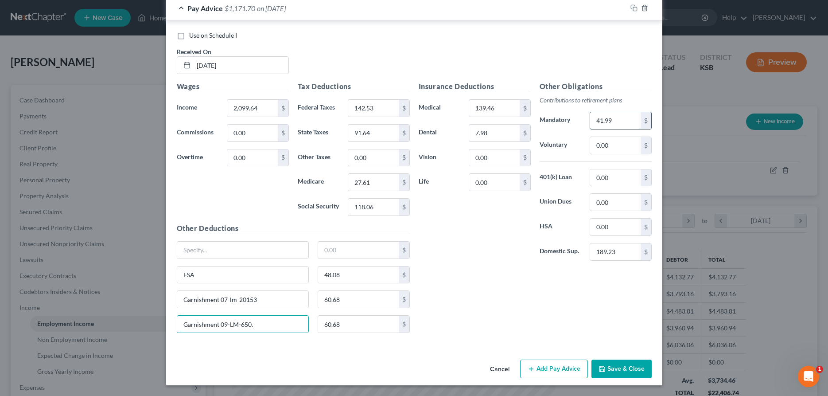
click at [623, 125] on input "41.99" at bounding box center [615, 120] width 50 height 17
type input "62.99"
click at [633, 8] on icon "button" at bounding box center [633, 7] width 7 height 7
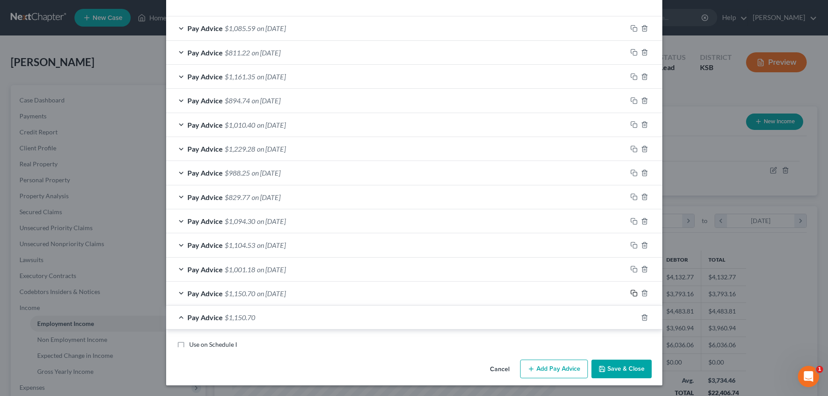
scroll to position [279, 0]
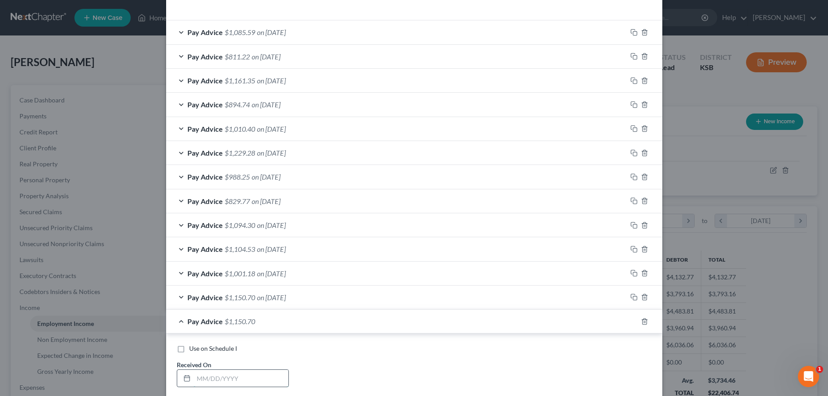
click at [209, 375] on input "text" at bounding box center [241, 378] width 95 height 17
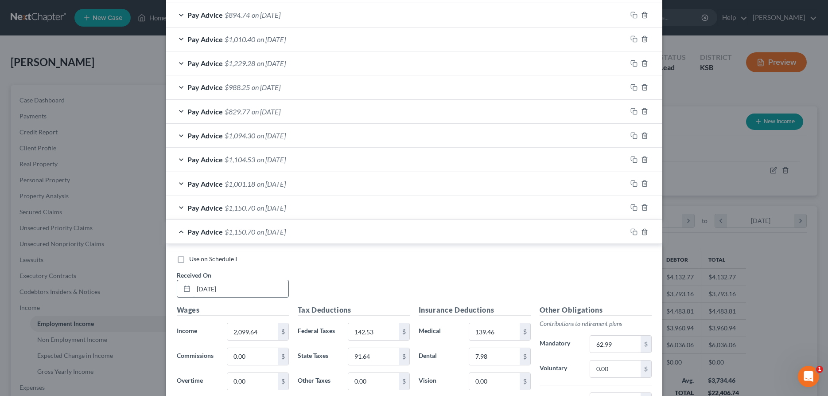
scroll to position [370, 0]
type input "[DATE]"
click at [266, 328] on input "2,099.64" at bounding box center [252, 330] width 50 height 17
type input "2,494.88"
click at [370, 331] on input "142.53" at bounding box center [373, 330] width 50 height 17
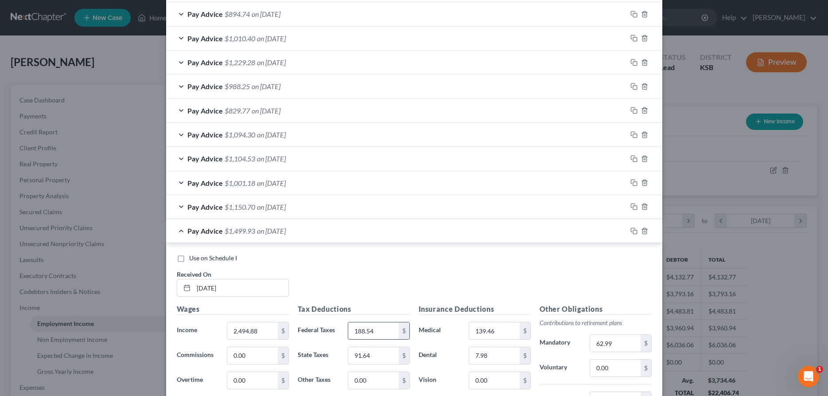
type input "188.54"
type input "113.03"
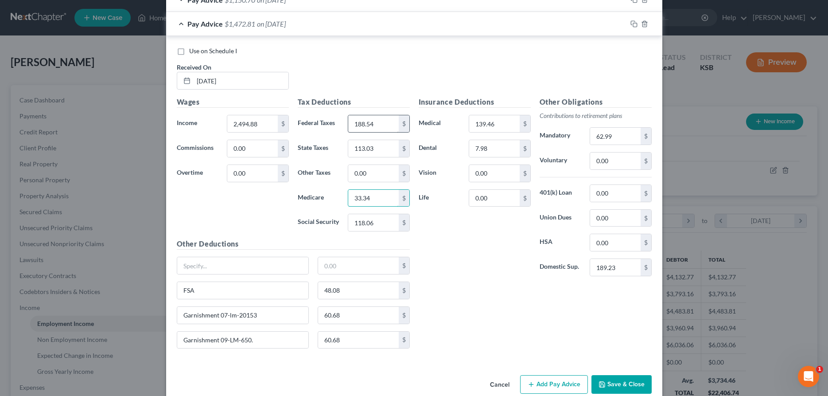
type input "33.34"
type input "142.56"
click at [628, 136] on input "62.99" at bounding box center [615, 136] width 50 height 17
click at [352, 310] on input "60.68" at bounding box center [358, 315] width 81 height 17
click at [629, 380] on button "Save & Close" at bounding box center [621, 384] width 60 height 19
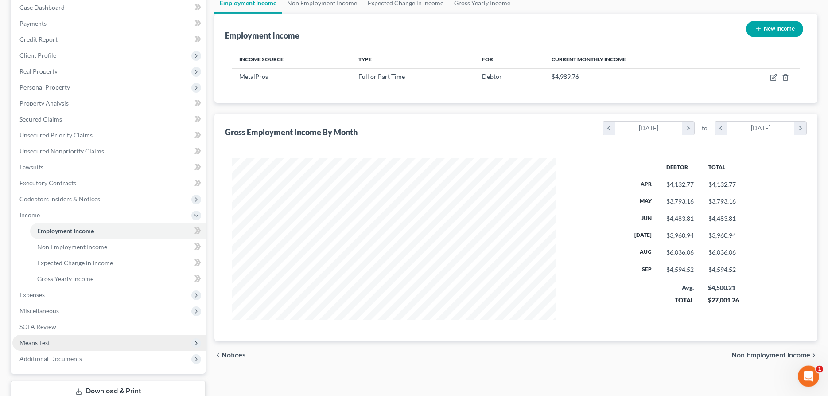
scroll to position [154, 0]
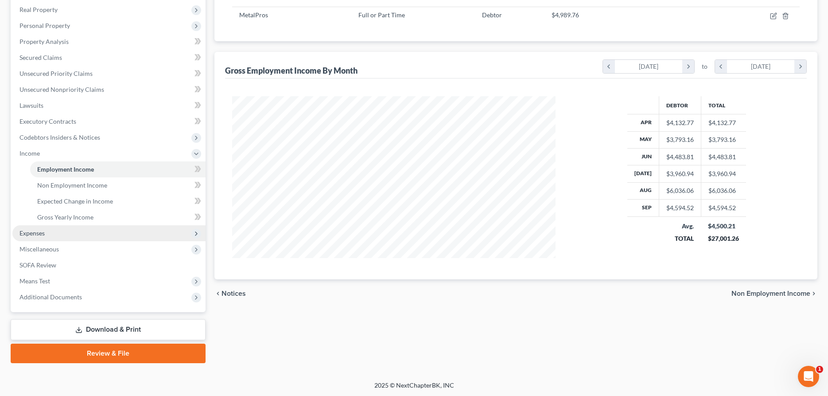
click at [46, 234] on span "Expenses" at bounding box center [108, 233] width 193 height 16
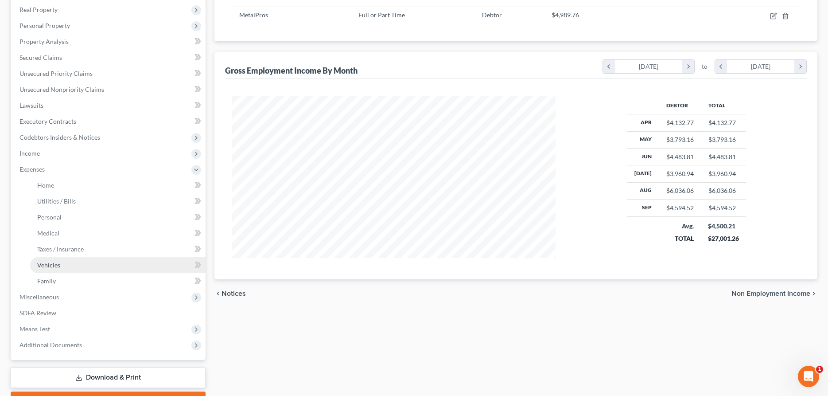
click at [66, 261] on link "Vehicles" at bounding box center [117, 265] width 175 height 16
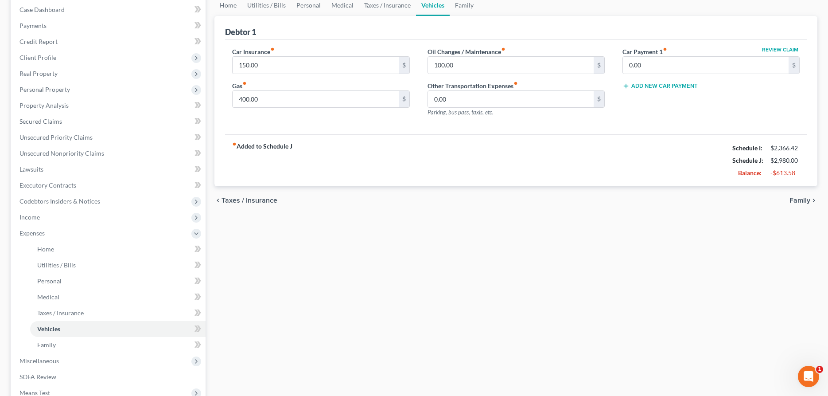
scroll to position [202, 0]
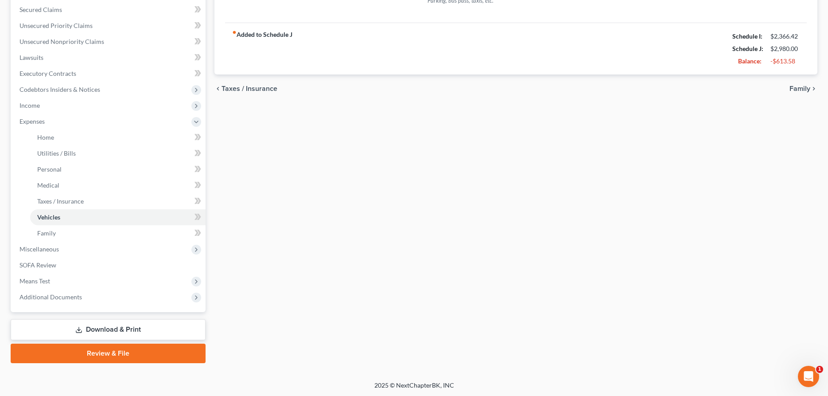
click at [125, 324] on link "Download & Print" at bounding box center [108, 329] width 195 height 21
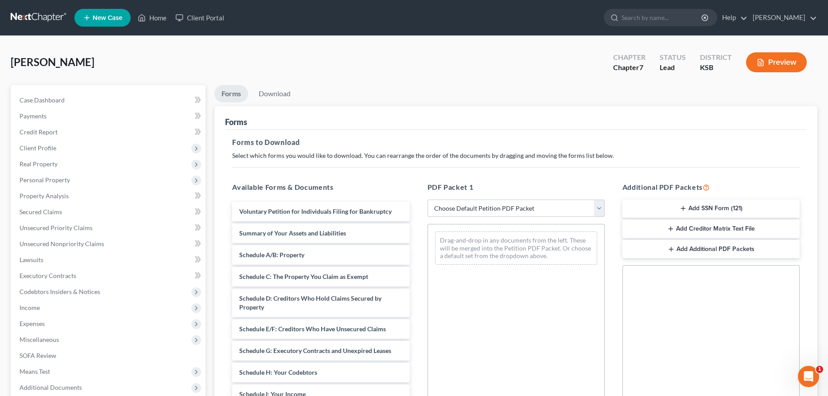
click at [428, 199] on select "Choose Default Petition PDF Packet Complete Bankruptcy Petition (all forms and …" at bounding box center [516, 208] width 177 height 18
click option "District of KS" at bounding box center [0, 0] width 0 height 0
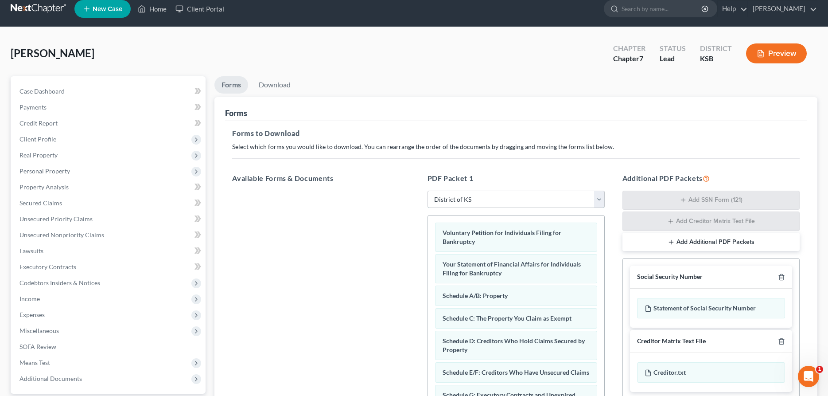
scroll to position [152, 0]
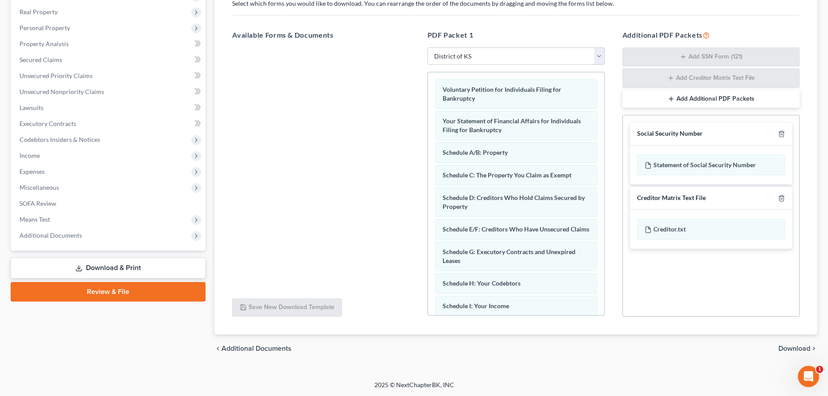
click at [781, 345] on span "Download" at bounding box center [794, 348] width 32 height 7
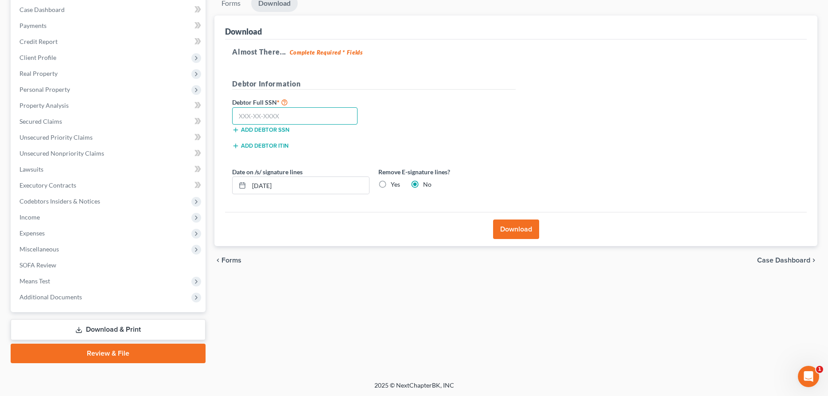
click at [286, 111] on input "text" at bounding box center [294, 116] width 125 height 18
click at [511, 230] on button "Download" at bounding box center [516, 228] width 46 height 19
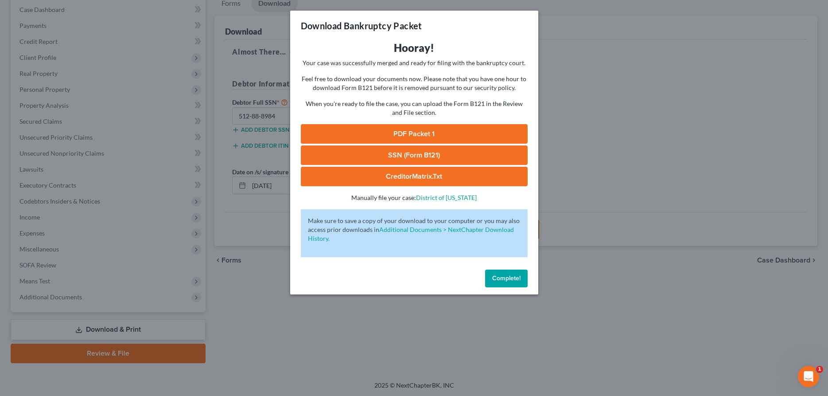
click at [396, 128] on link "PDF Packet 1" at bounding box center [414, 133] width 227 height 19
